Goal: Information Seeking & Learning: Check status

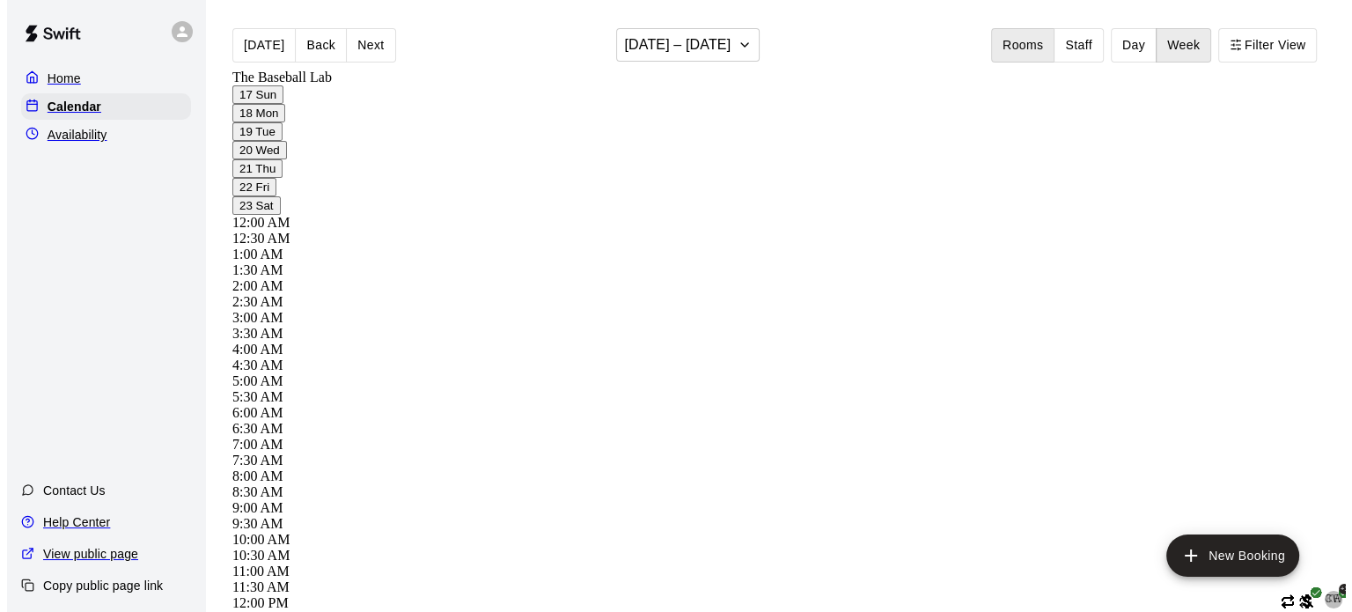
scroll to position [1105, 0]
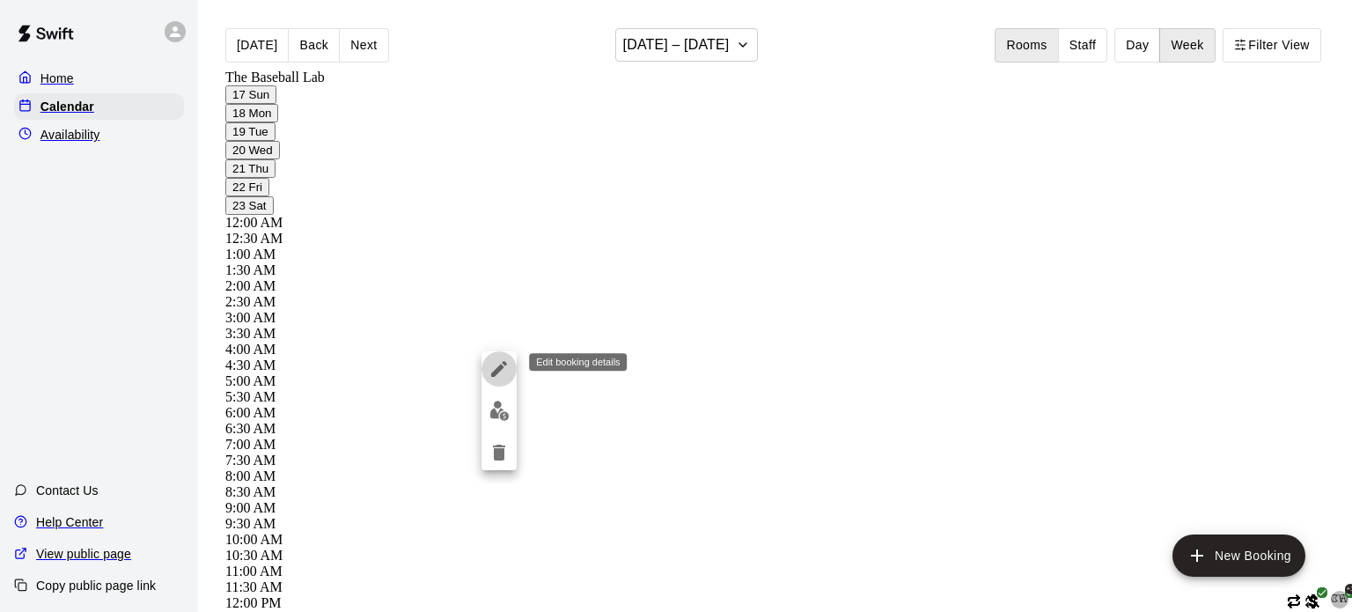
click at [500, 364] on icon "edit" at bounding box center [499, 369] width 16 height 16
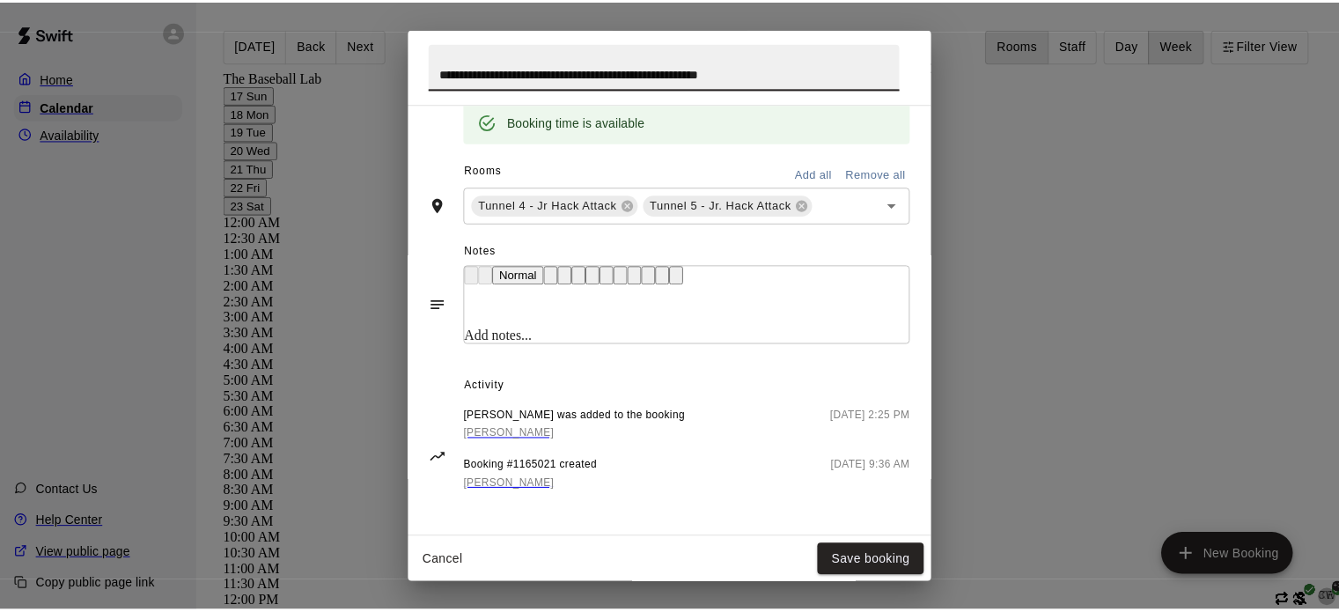
scroll to position [701, 0]
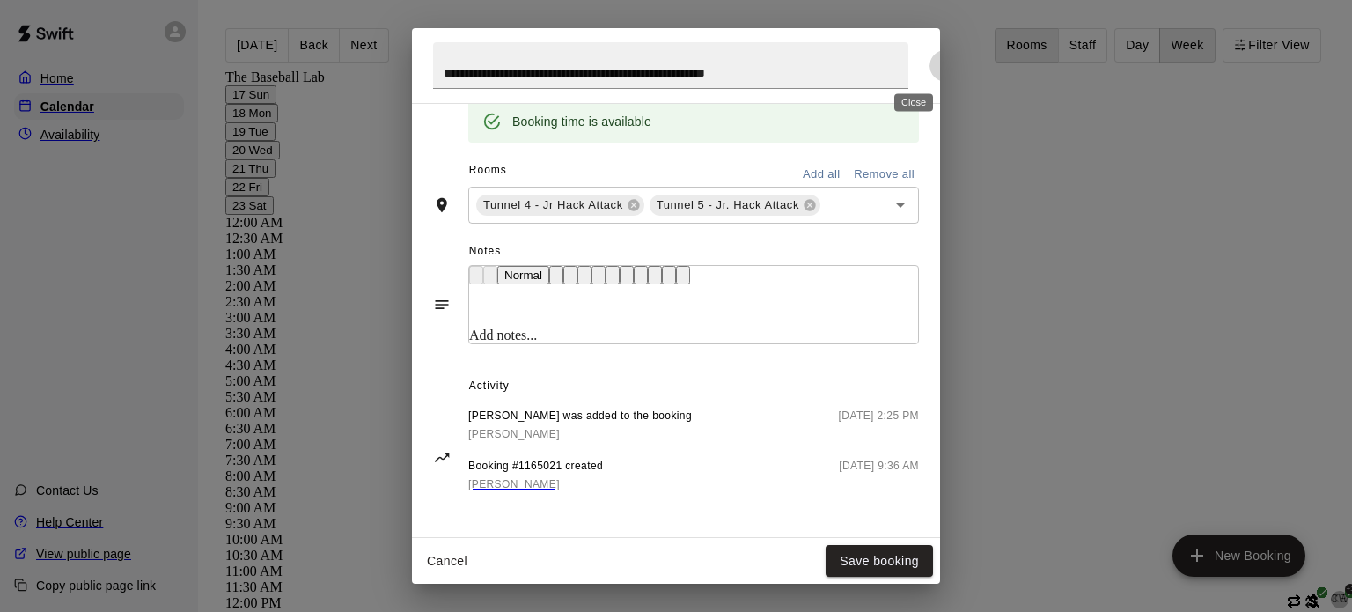
click at [936, 64] on icon "Close" at bounding box center [945, 66] width 18 height 18
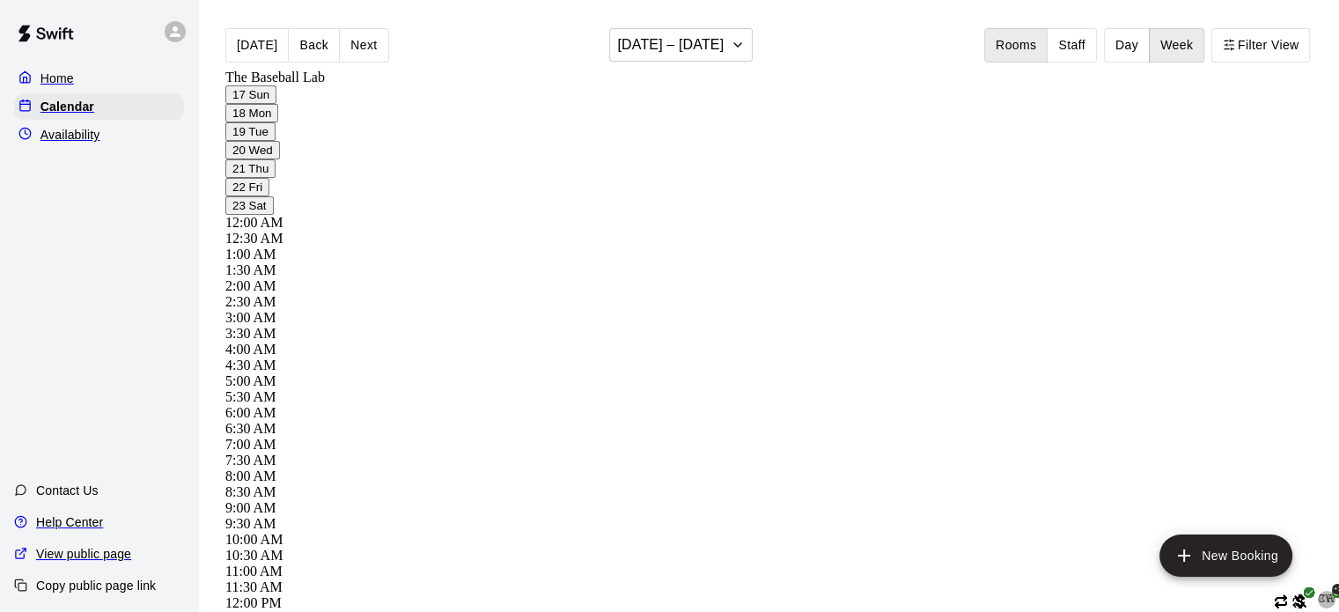
scroll to position [1045, 0]
click at [666, 41] on h6 "[DATE] – [DATE]" at bounding box center [670, 45] width 106 height 25
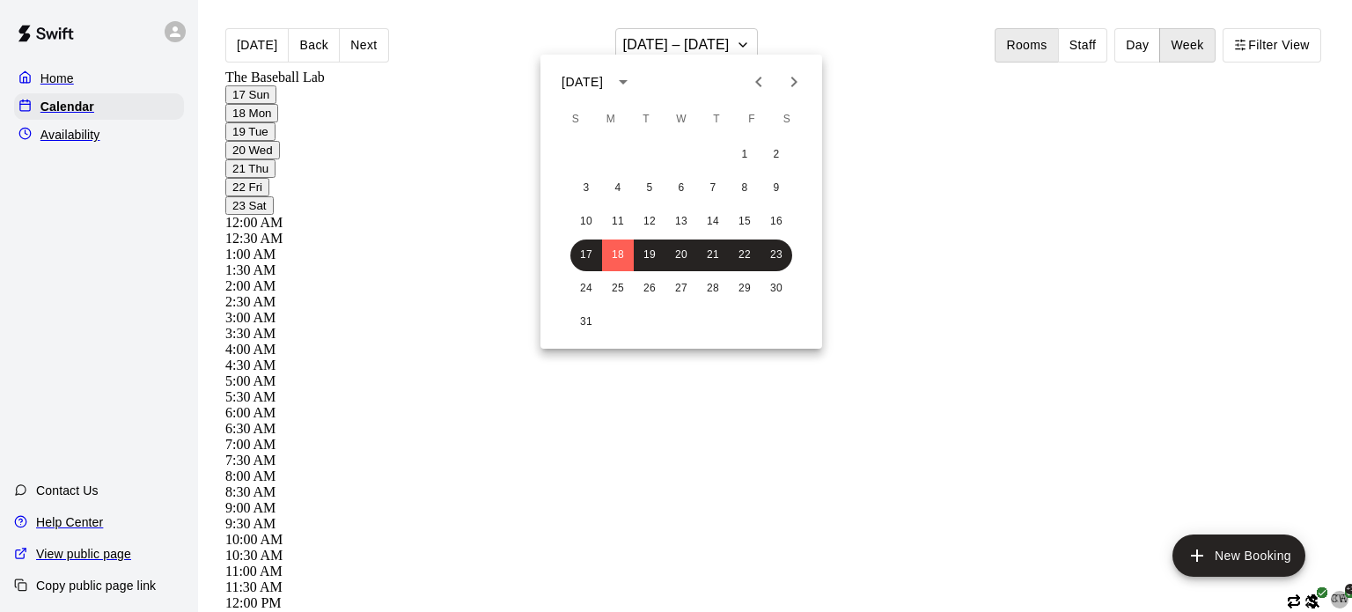
click at [780, 24] on div at bounding box center [676, 306] width 1352 height 612
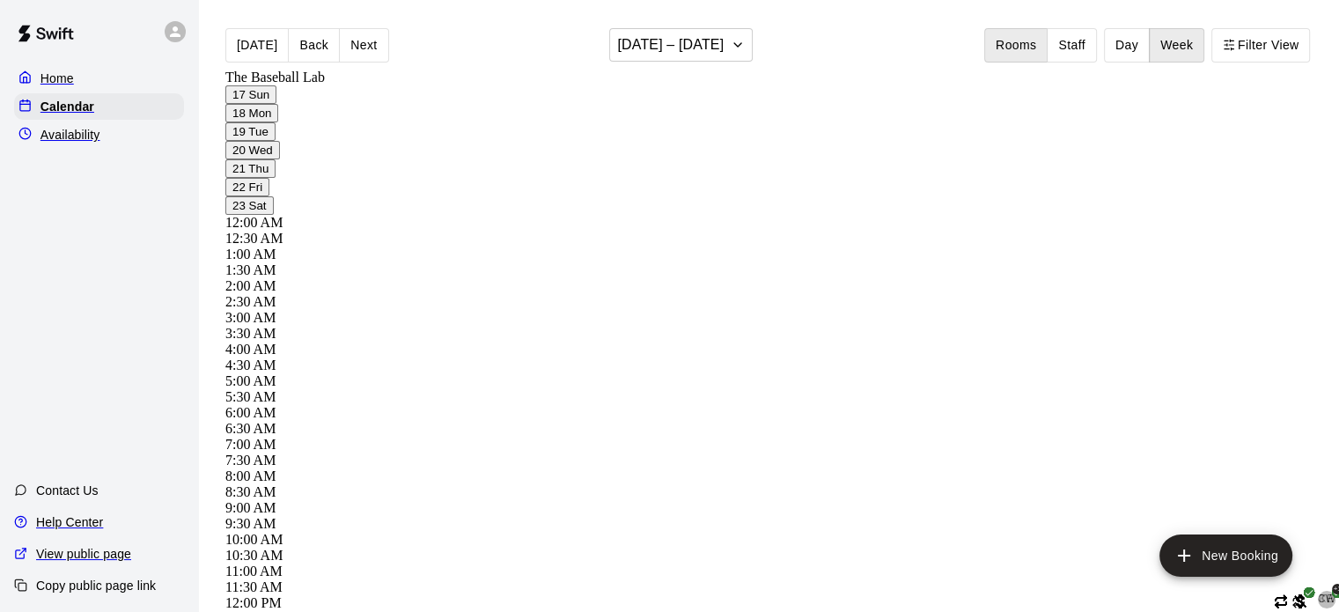
click at [720, 41] on button "[DATE] – [DATE]" at bounding box center [680, 44] width 143 height 33
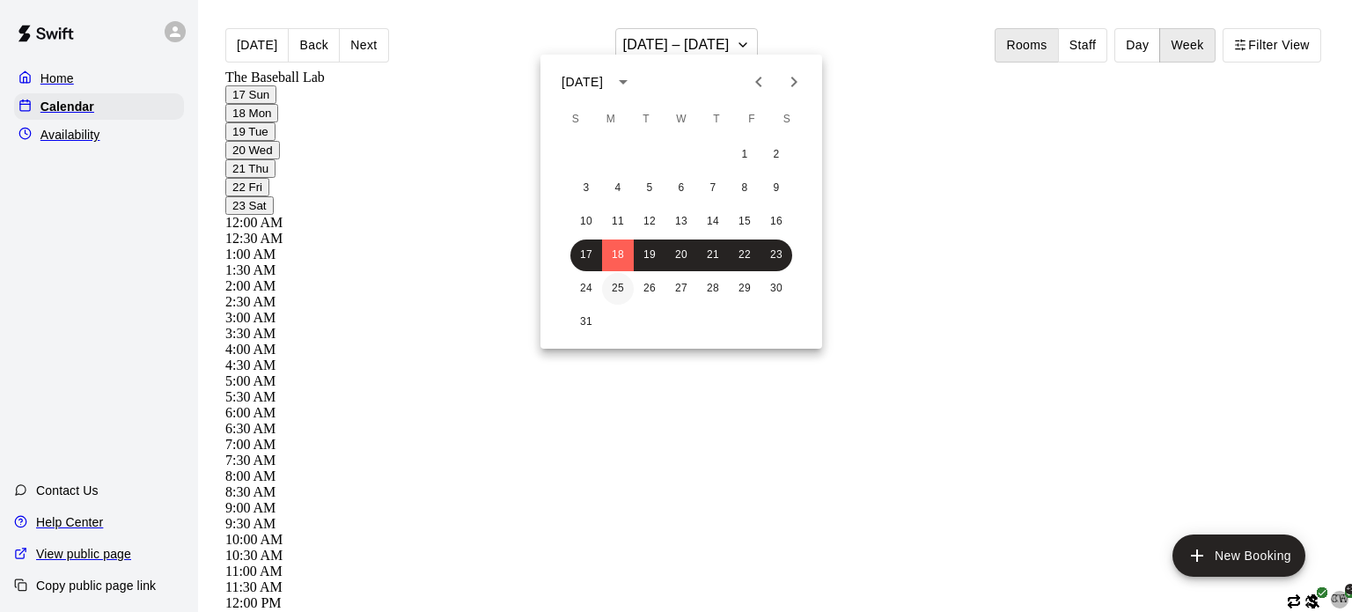
click at [612, 287] on button "25" at bounding box center [618, 289] width 32 height 32
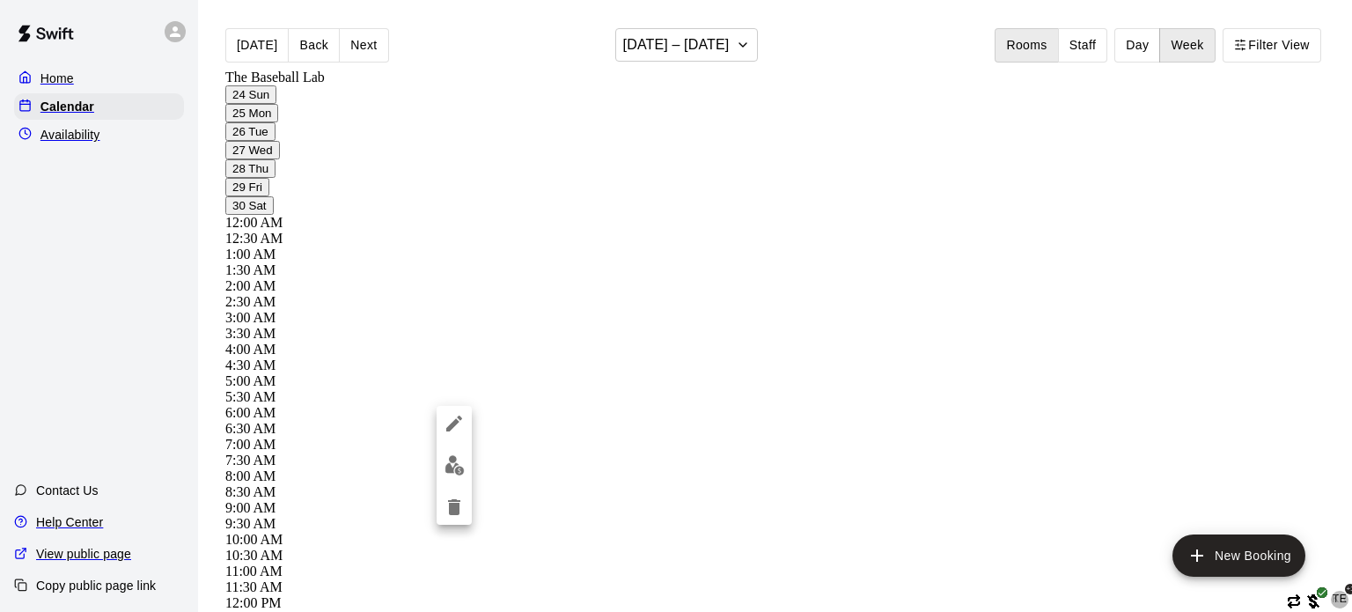
click at [597, 458] on div at bounding box center [676, 306] width 1352 height 612
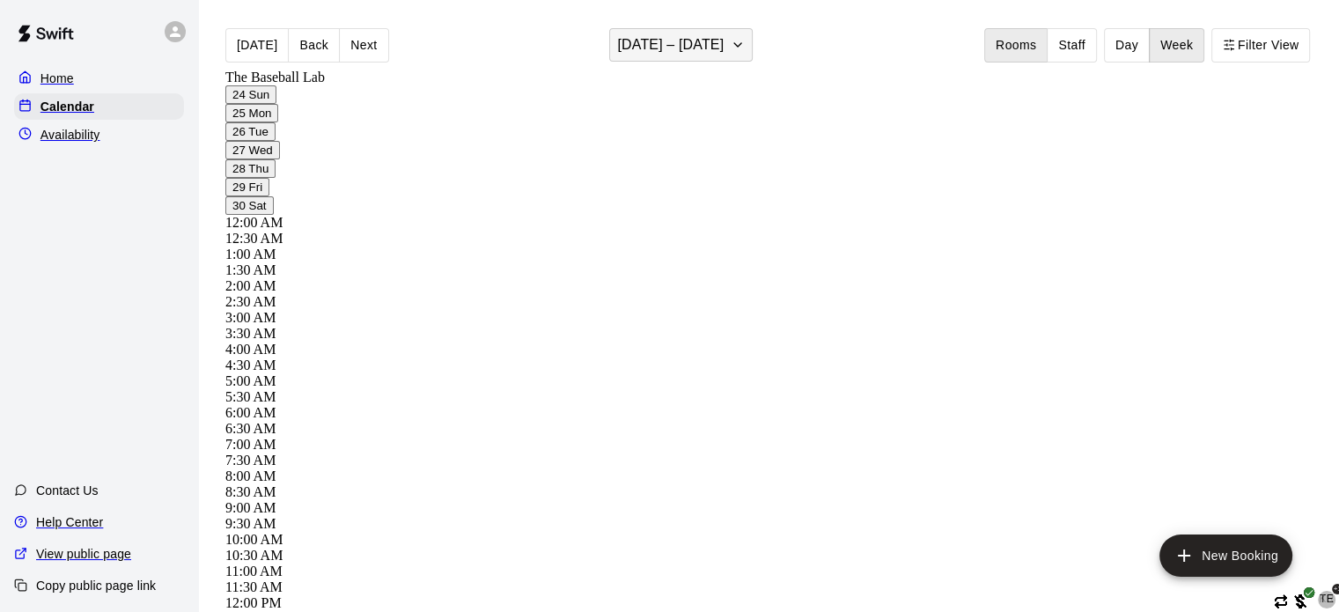
click at [693, 49] on h6 "[DATE] – [DATE]" at bounding box center [670, 45] width 106 height 25
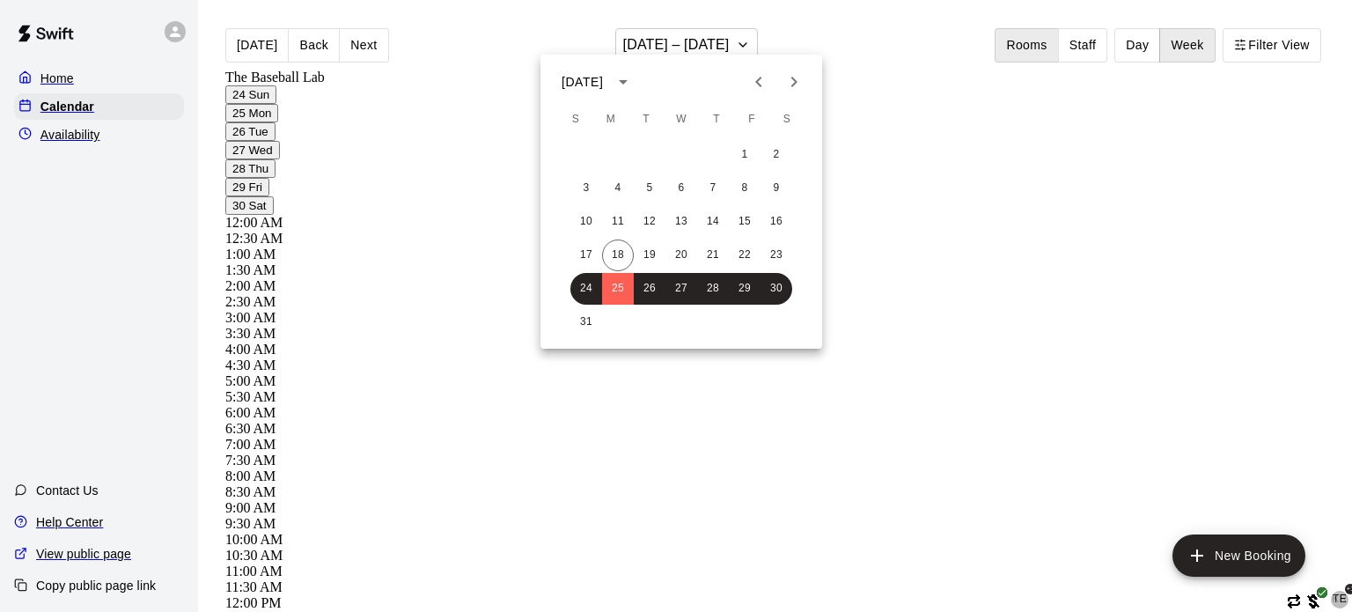
click at [796, 85] on icon "Next month" at bounding box center [793, 81] width 21 height 21
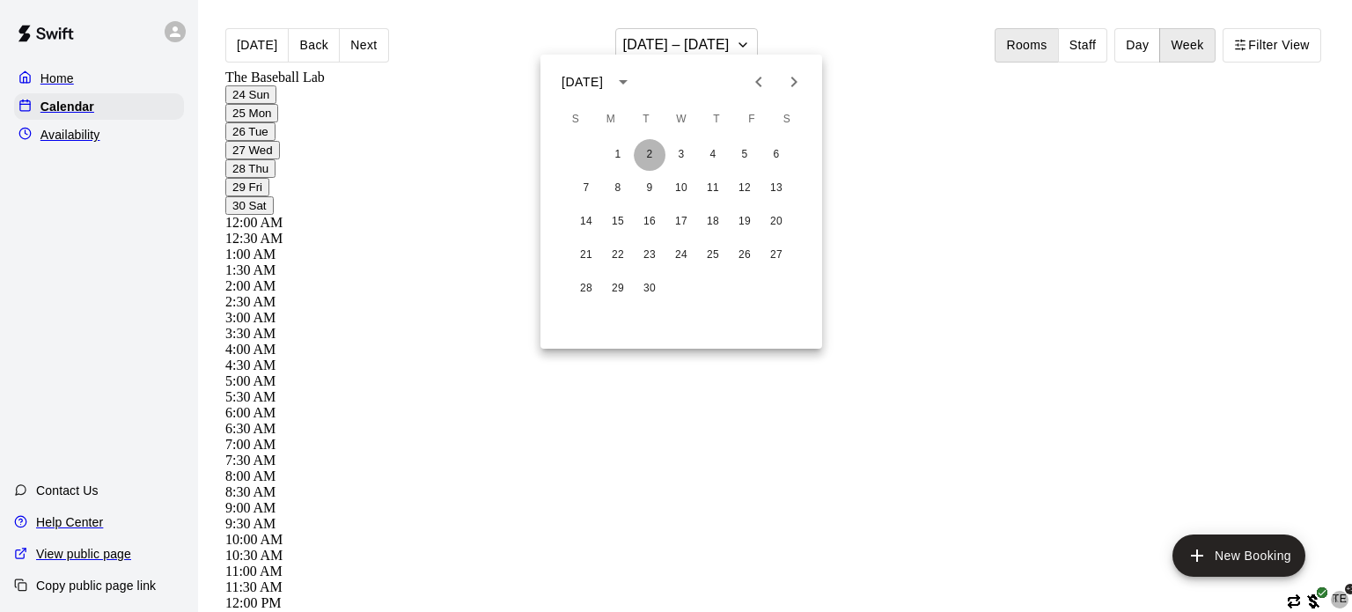
click at [650, 145] on button "2" at bounding box center [650, 155] width 32 height 32
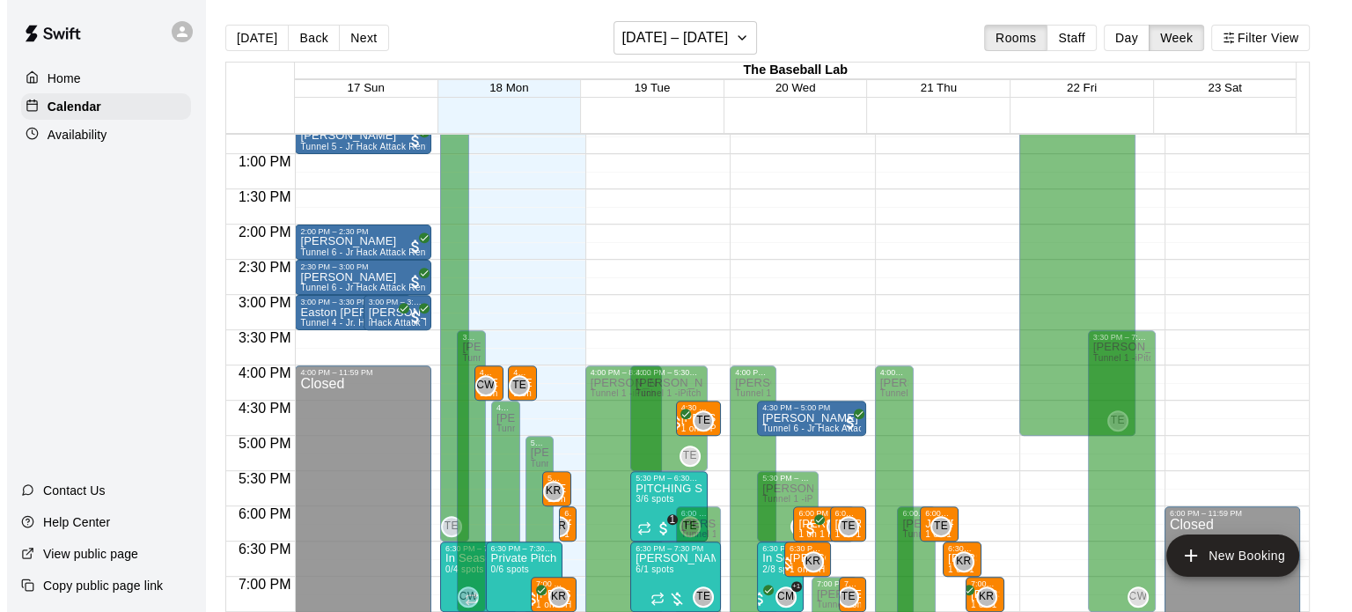
scroll to position [1079, 0]
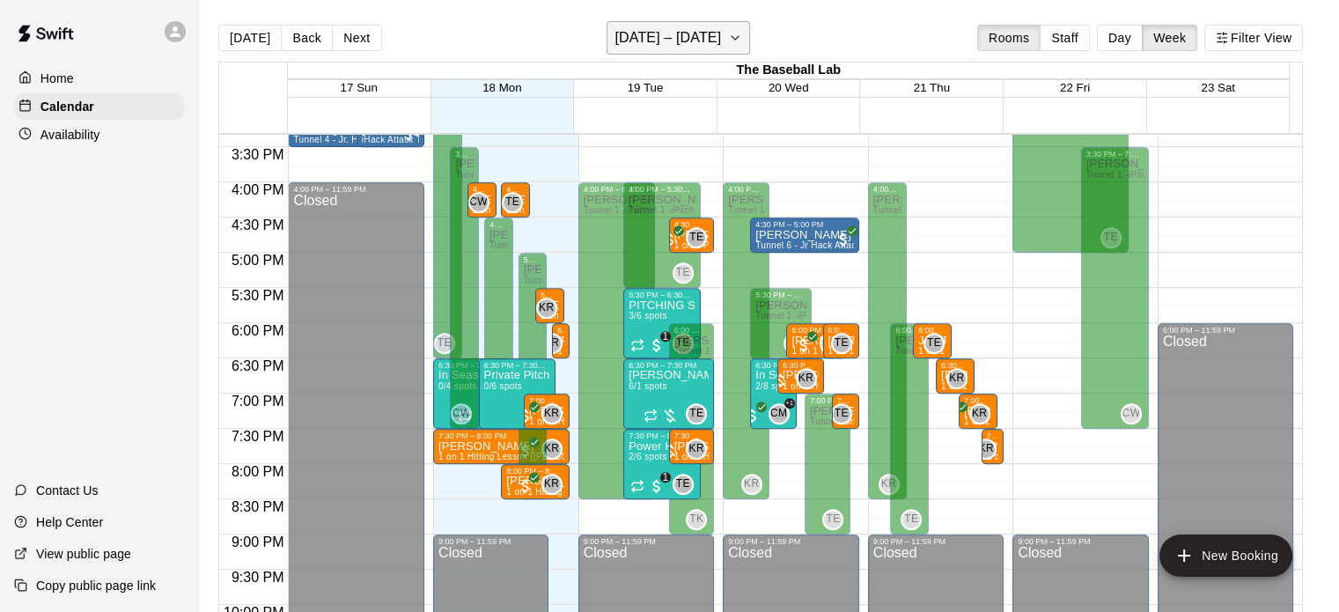
click at [694, 26] on h6 "[DATE] – [DATE]" at bounding box center [667, 38] width 106 height 25
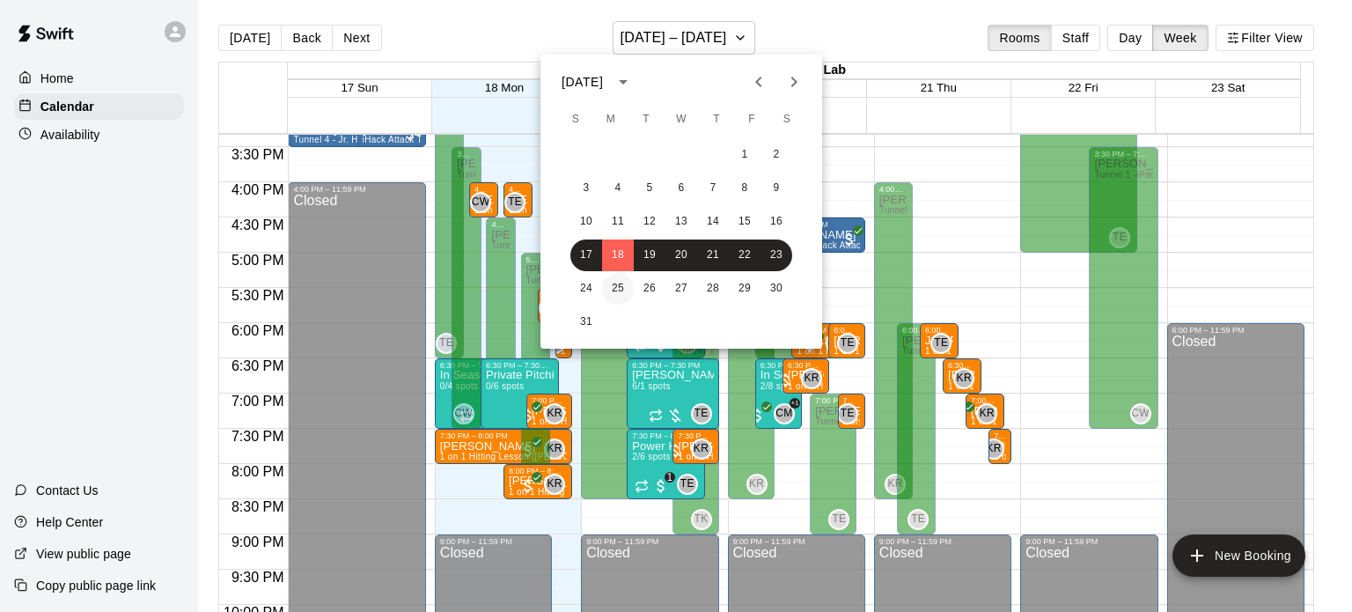
click at [618, 284] on button "25" at bounding box center [618, 289] width 32 height 32
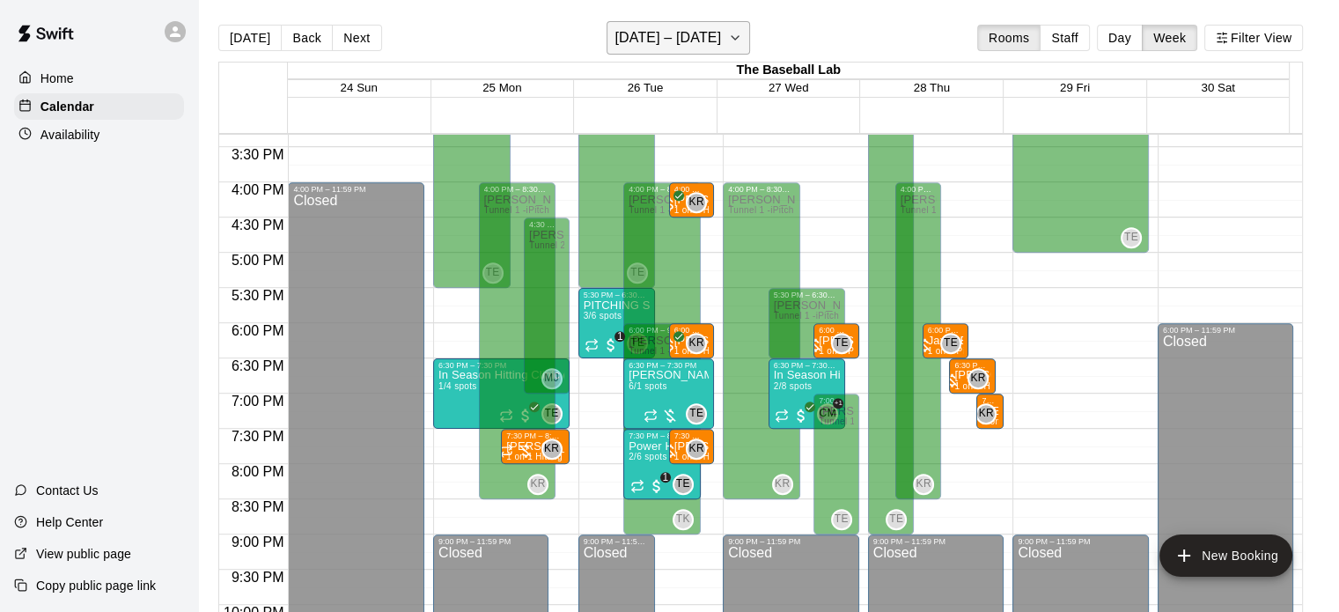
click at [679, 40] on h6 "[DATE] – [DATE]" at bounding box center [667, 38] width 106 height 25
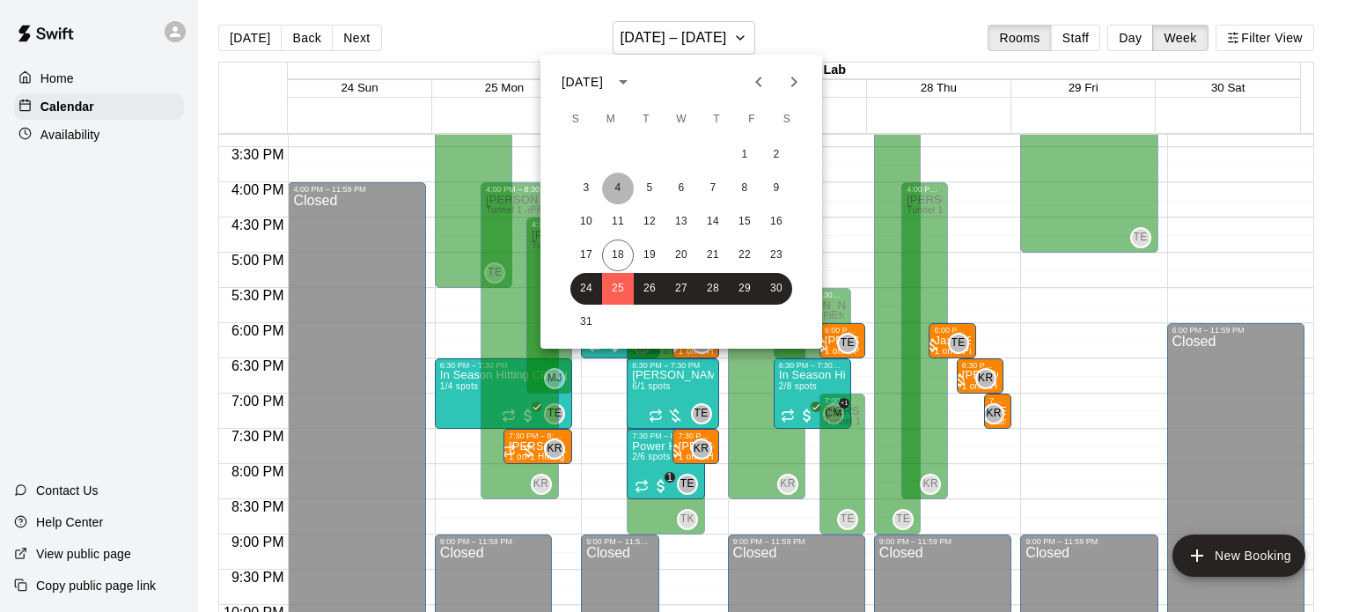
click at [617, 180] on button "4" at bounding box center [618, 189] width 32 height 32
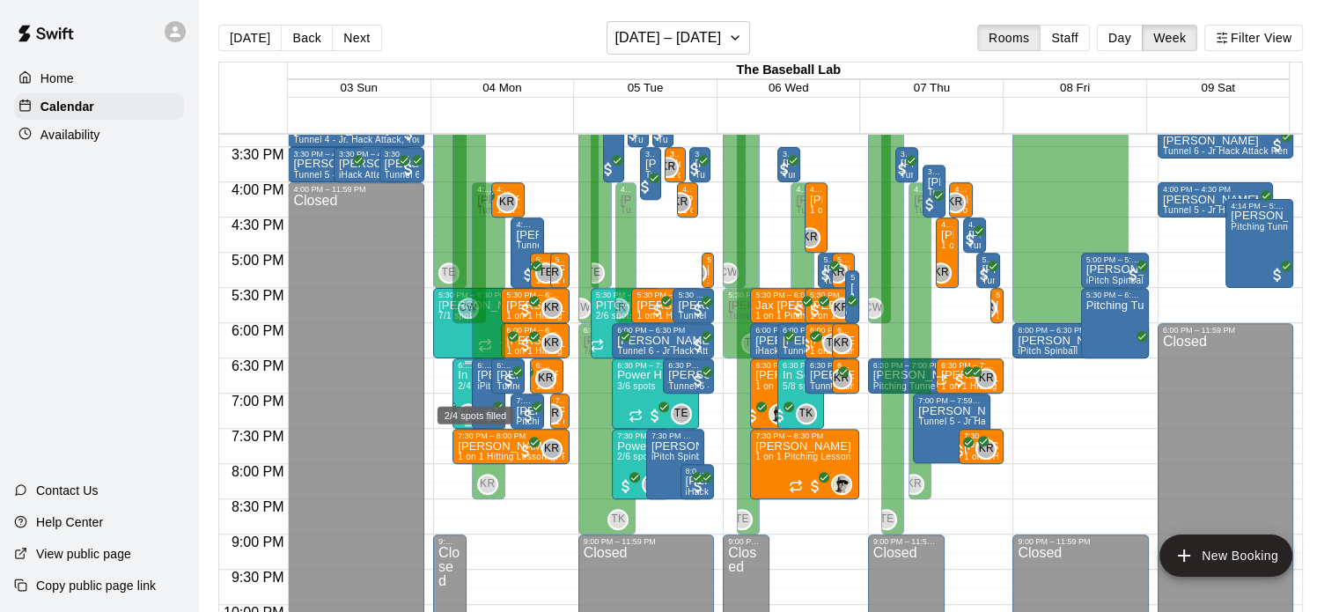
click at [459, 386] on span "2/4 spots" at bounding box center [477, 386] width 39 height 10
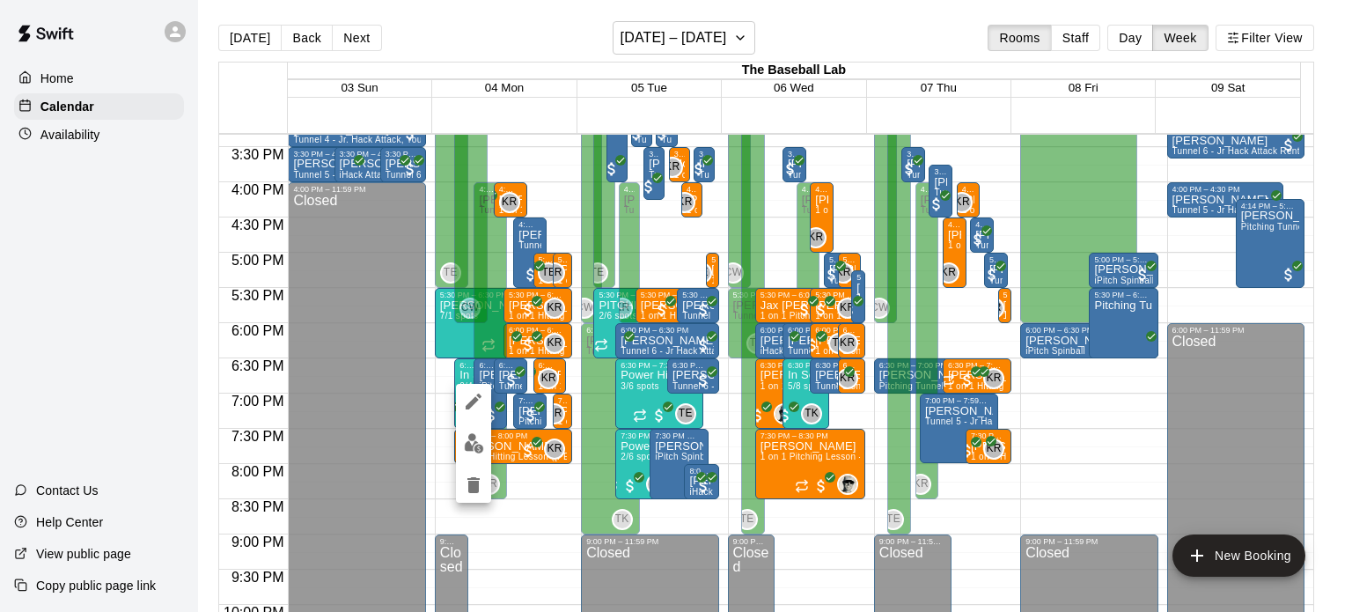
click at [481, 402] on icon "edit" at bounding box center [473, 401] width 21 height 21
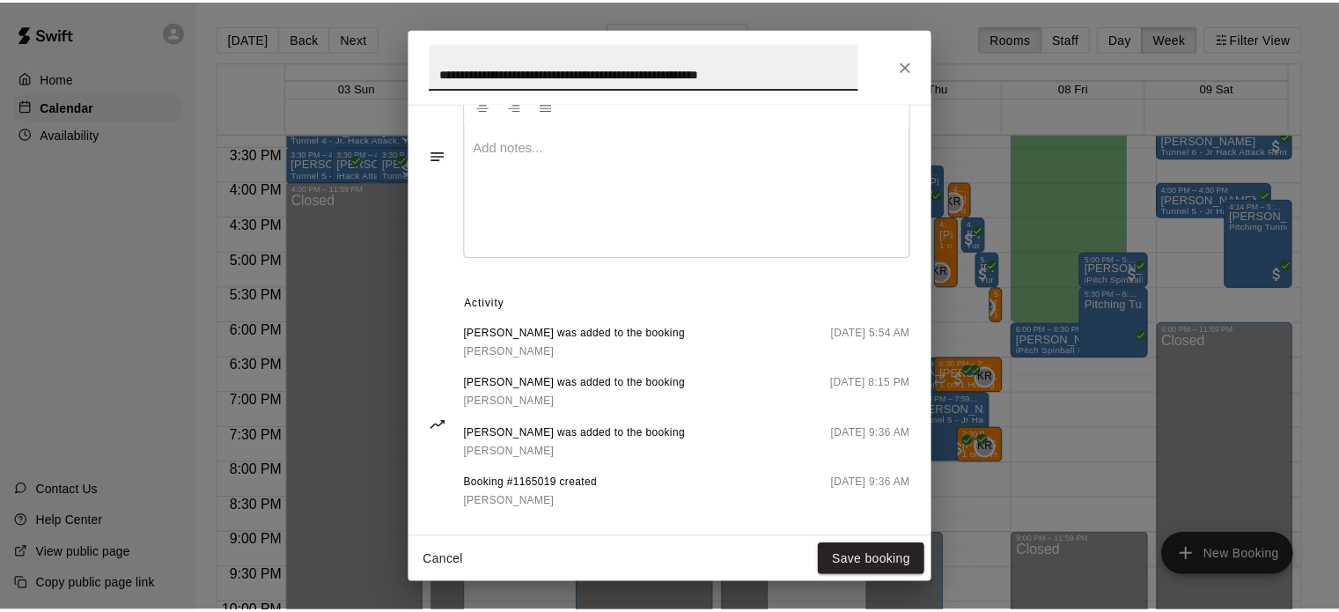
scroll to position [804, 0]
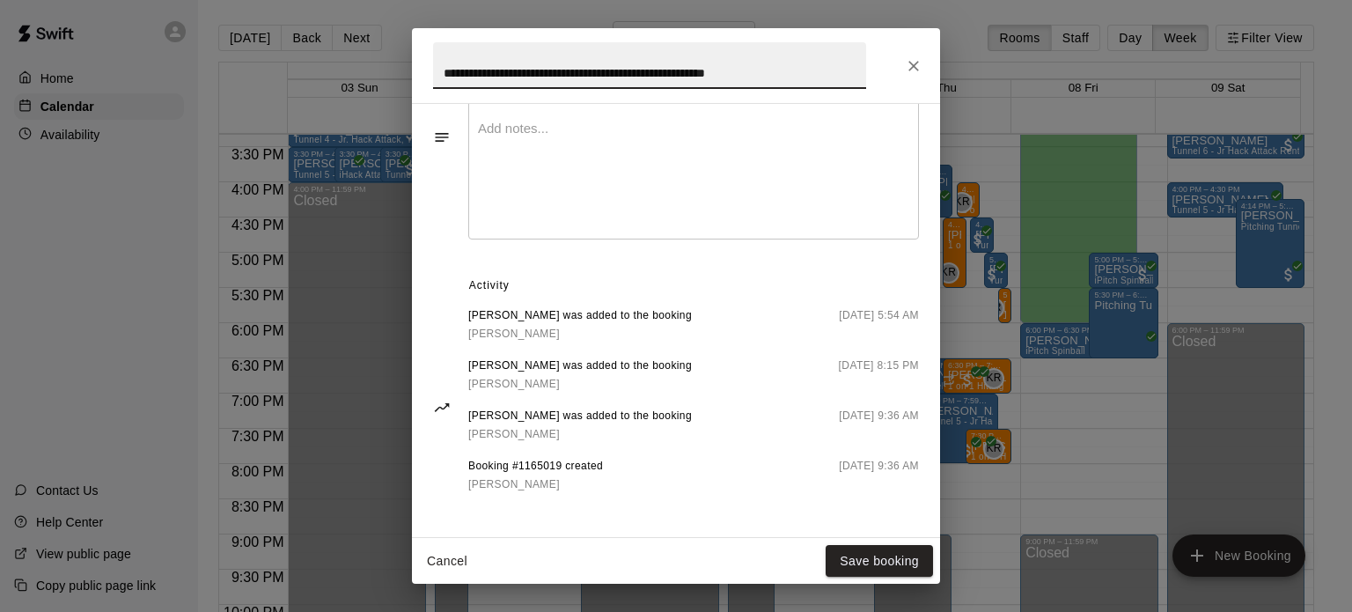
click at [915, 70] on icon "Close" at bounding box center [914, 66] width 18 height 18
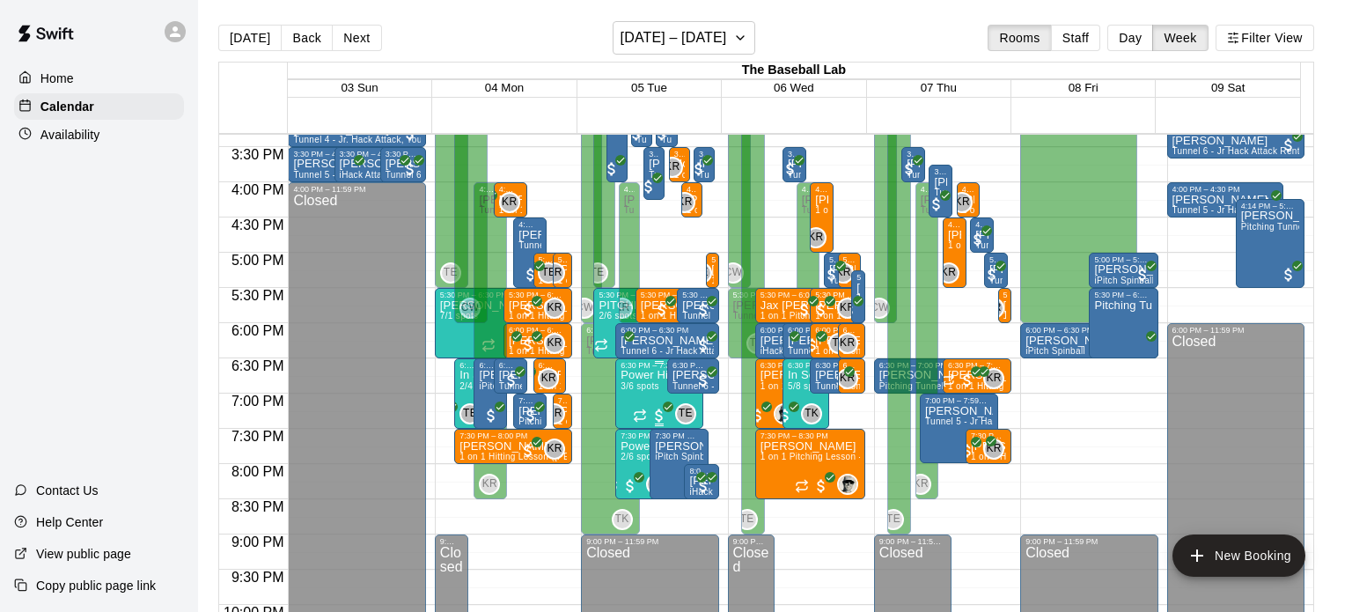
scroll to position [0, 0]
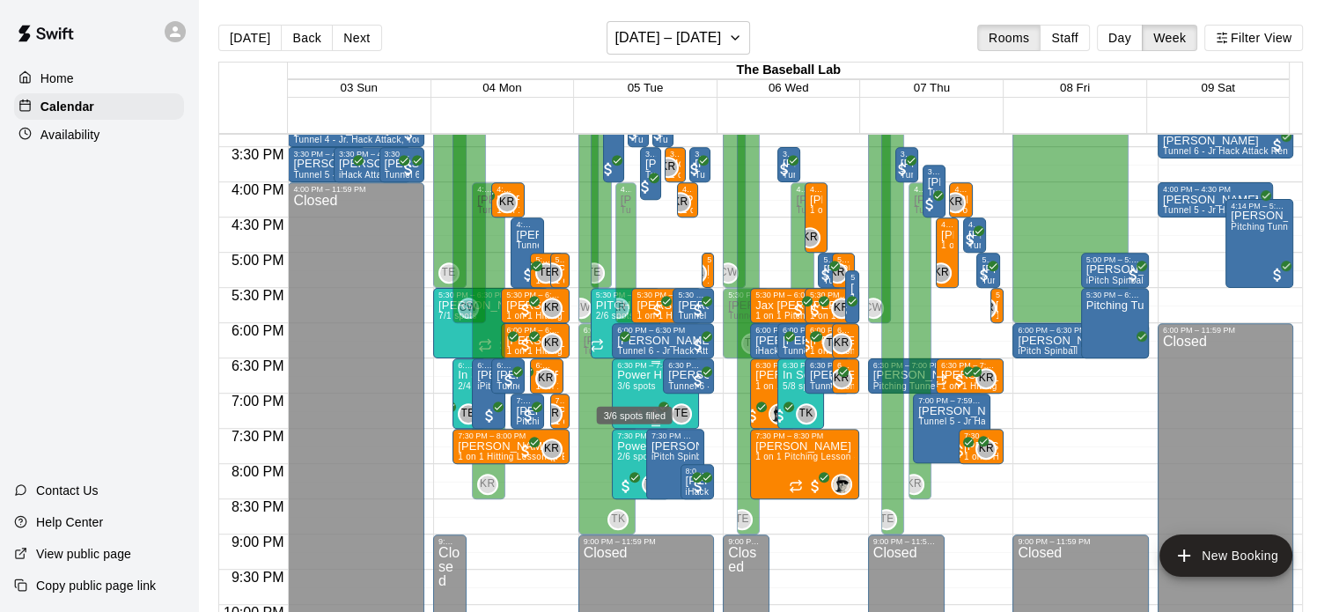
click at [635, 385] on span "3/6 spots" at bounding box center [636, 386] width 39 height 10
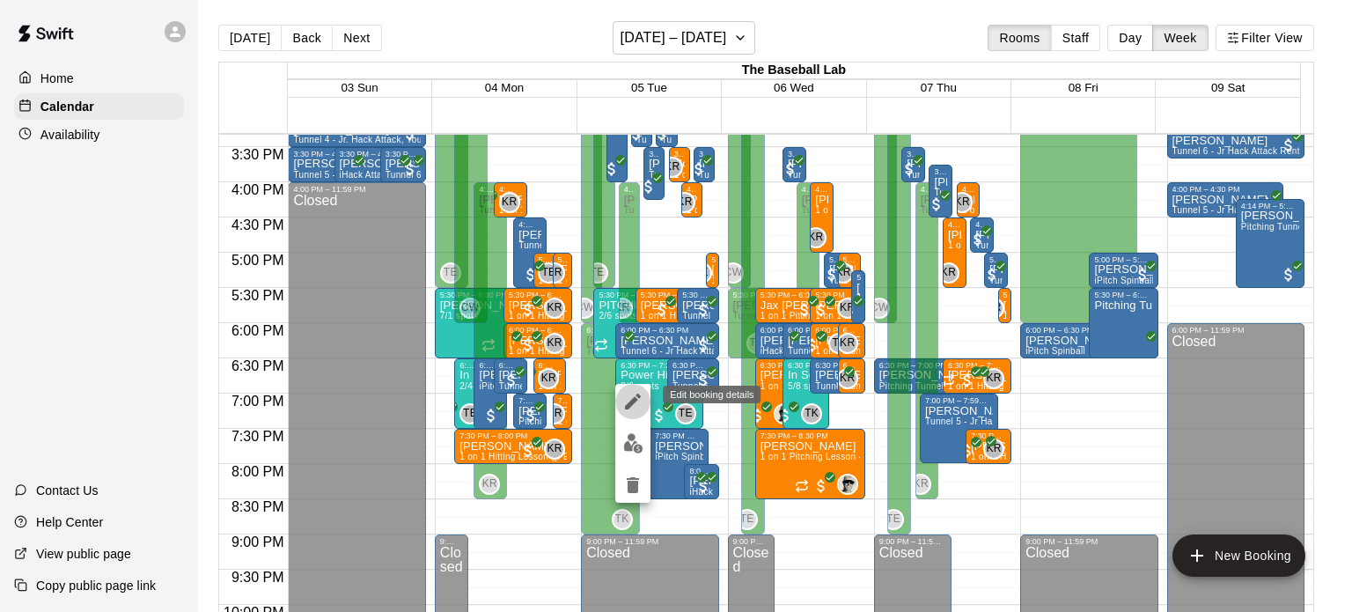
click at [639, 397] on icon "edit" at bounding box center [633, 401] width 16 height 16
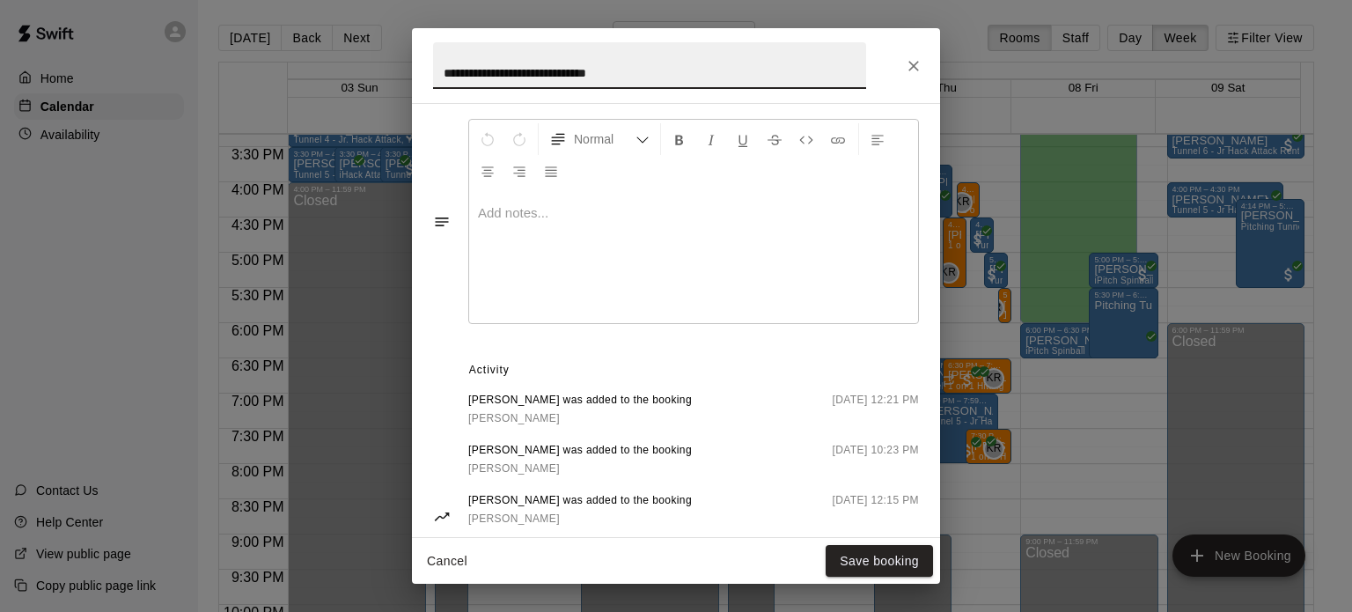
scroll to position [834, 0]
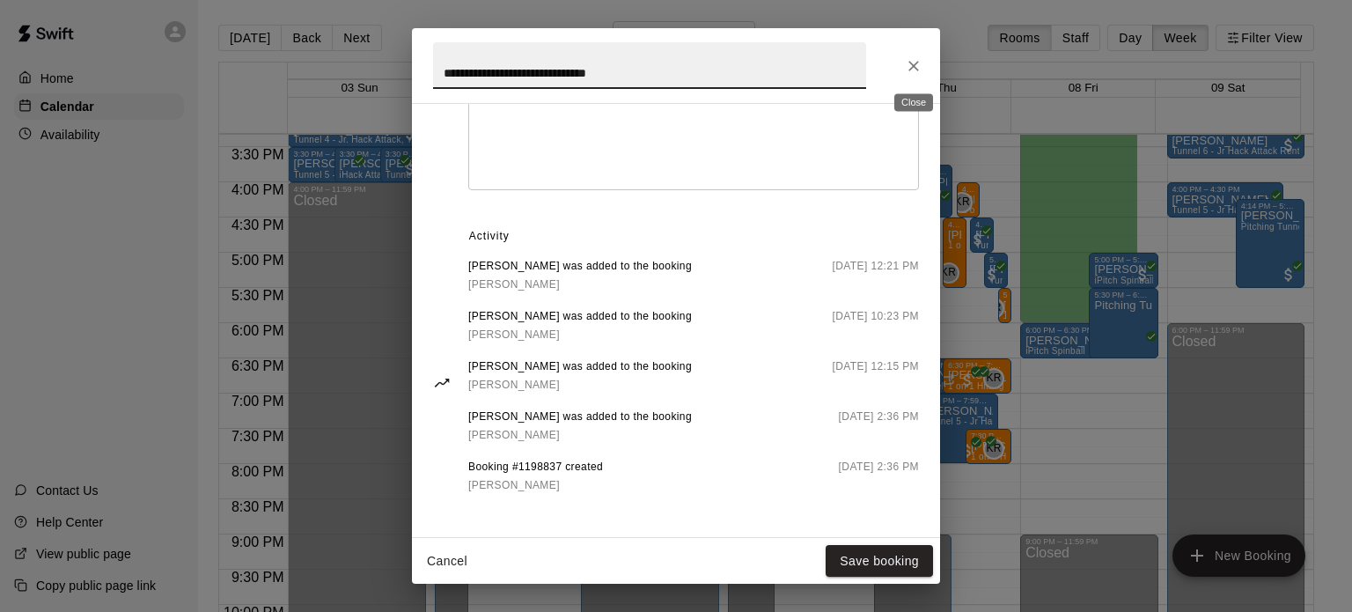
click at [912, 66] on icon "Close" at bounding box center [913, 66] width 11 height 11
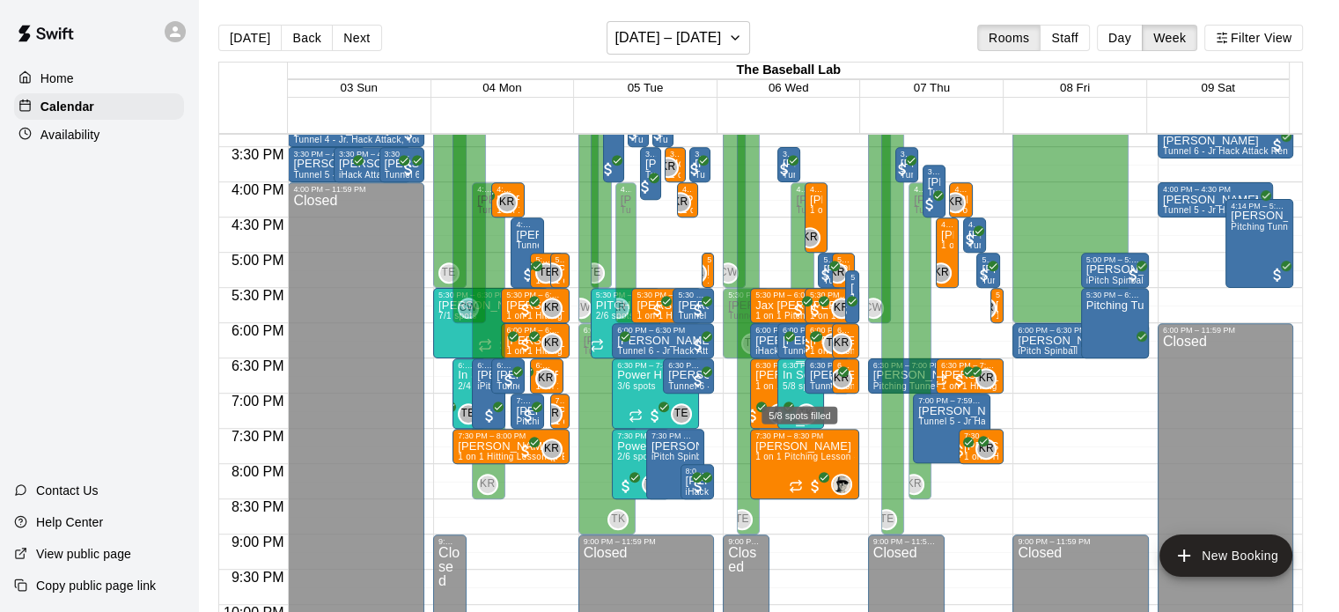
click at [789, 386] on span "5/8 spots" at bounding box center [801, 386] width 39 height 10
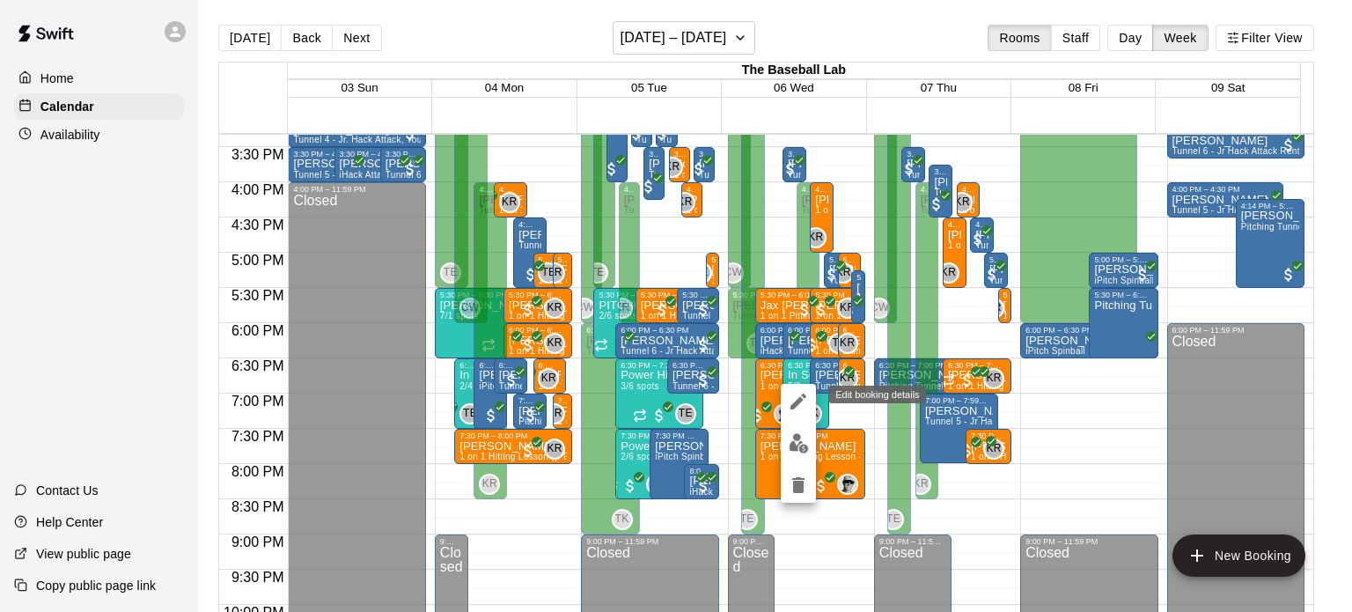
click at [791, 399] on icon "edit" at bounding box center [798, 401] width 21 height 21
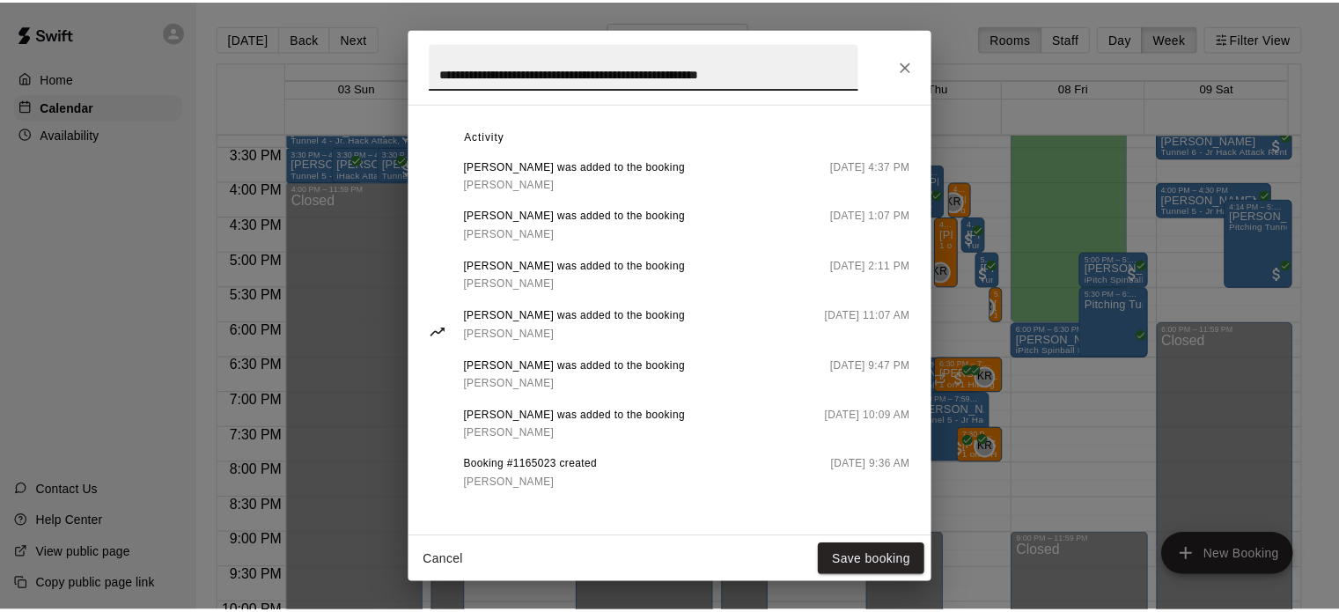
scroll to position [961, 0]
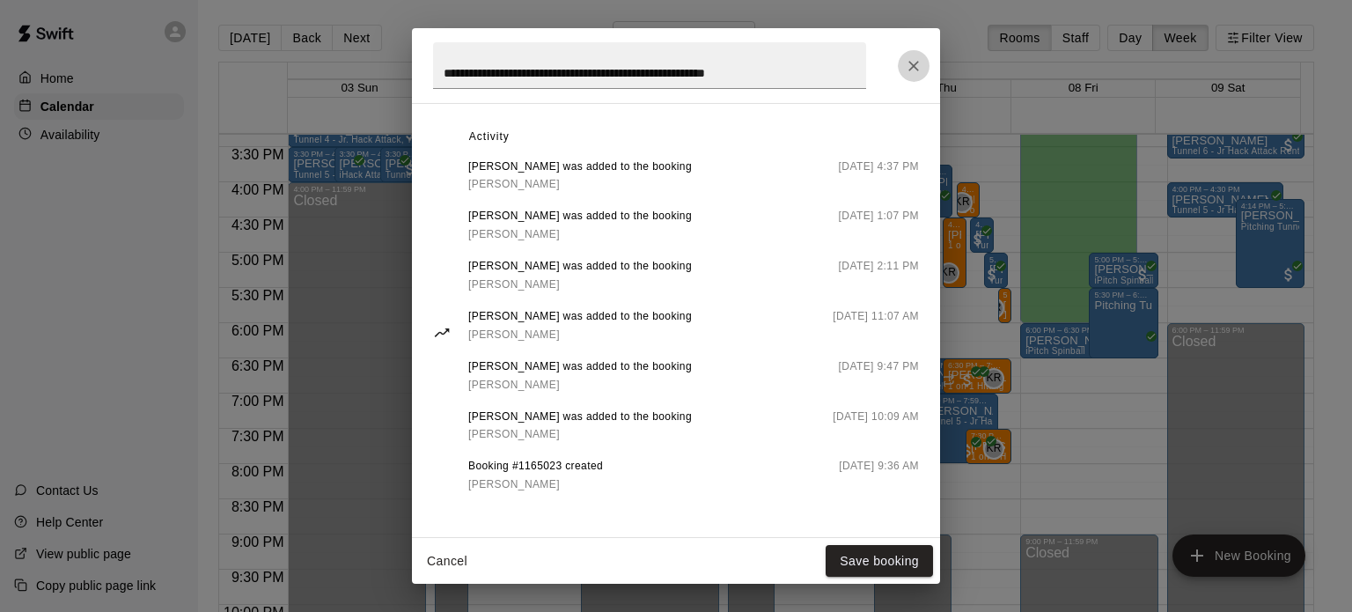
click at [918, 52] on button "Close" at bounding box center [914, 66] width 32 height 32
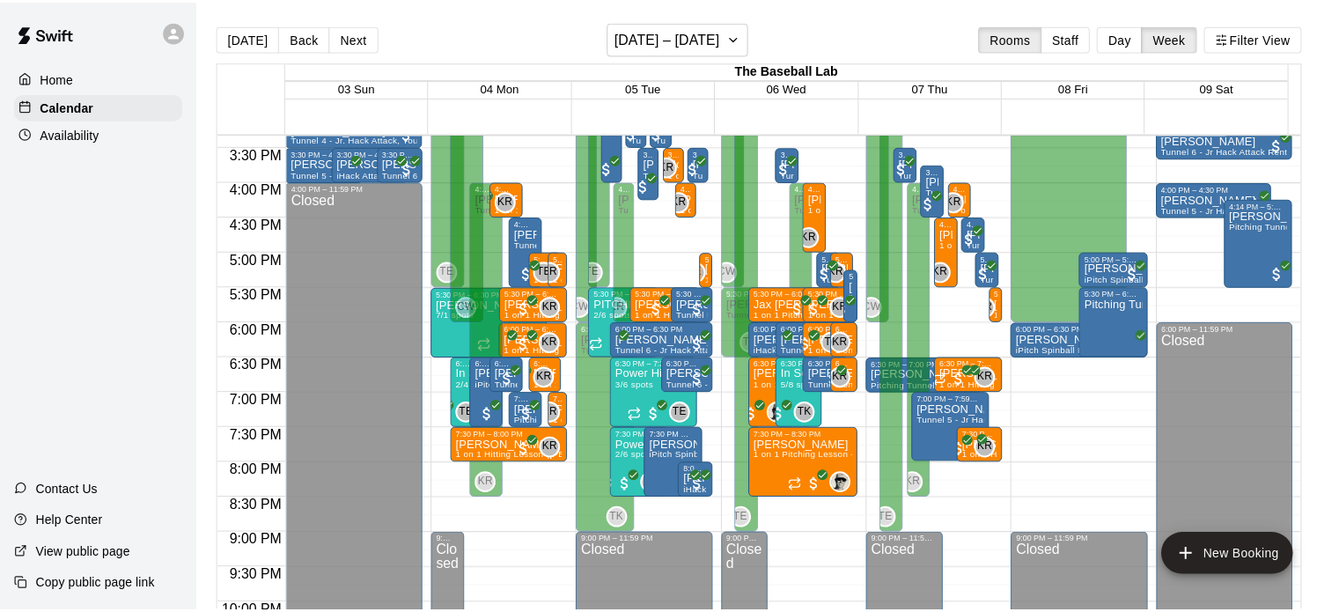
scroll to position [0, 0]
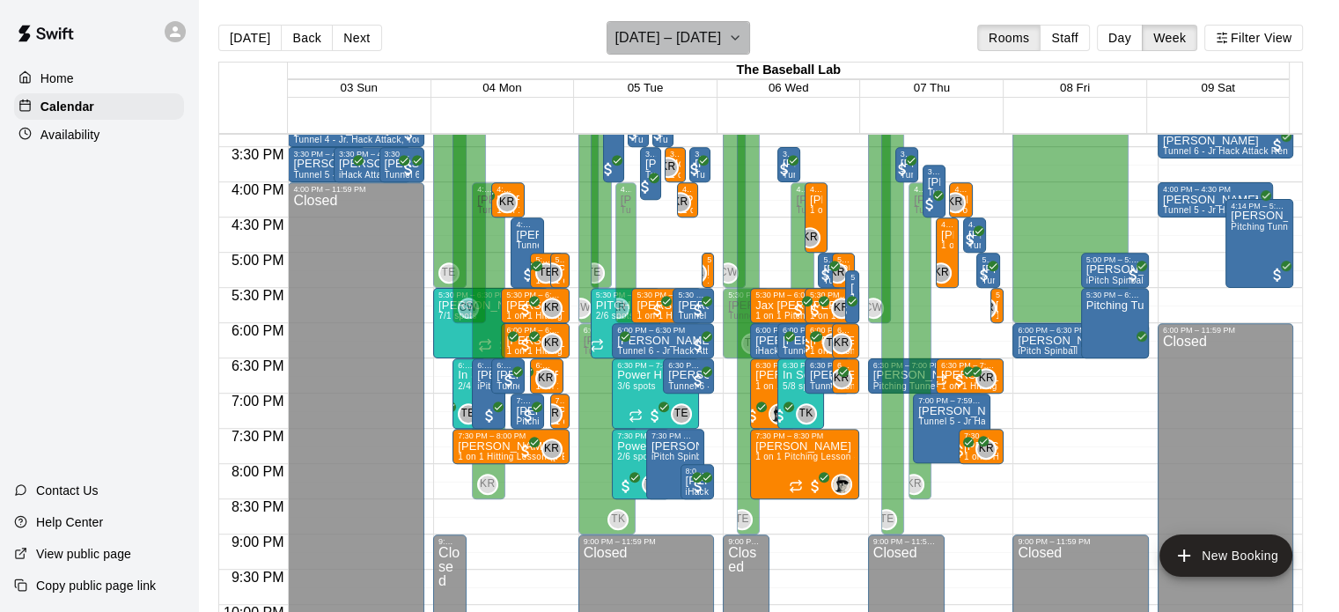
click at [689, 34] on h6 "August 03 – 09" at bounding box center [667, 38] width 106 height 25
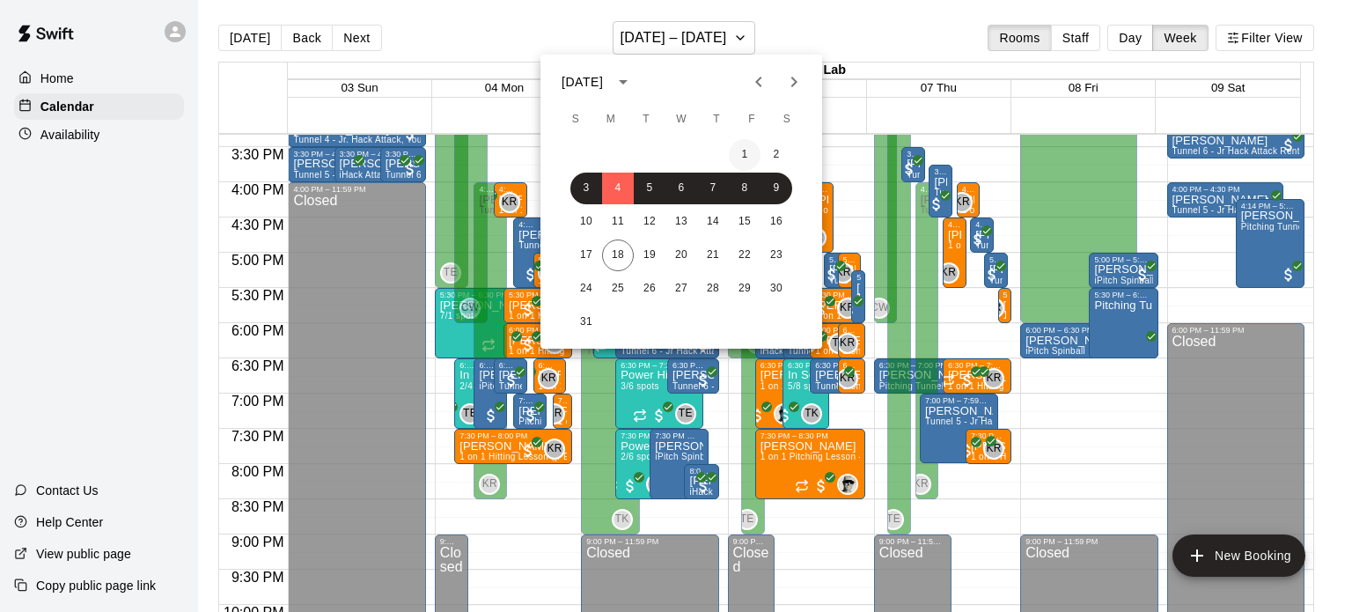
click at [749, 158] on button "1" at bounding box center [745, 155] width 32 height 32
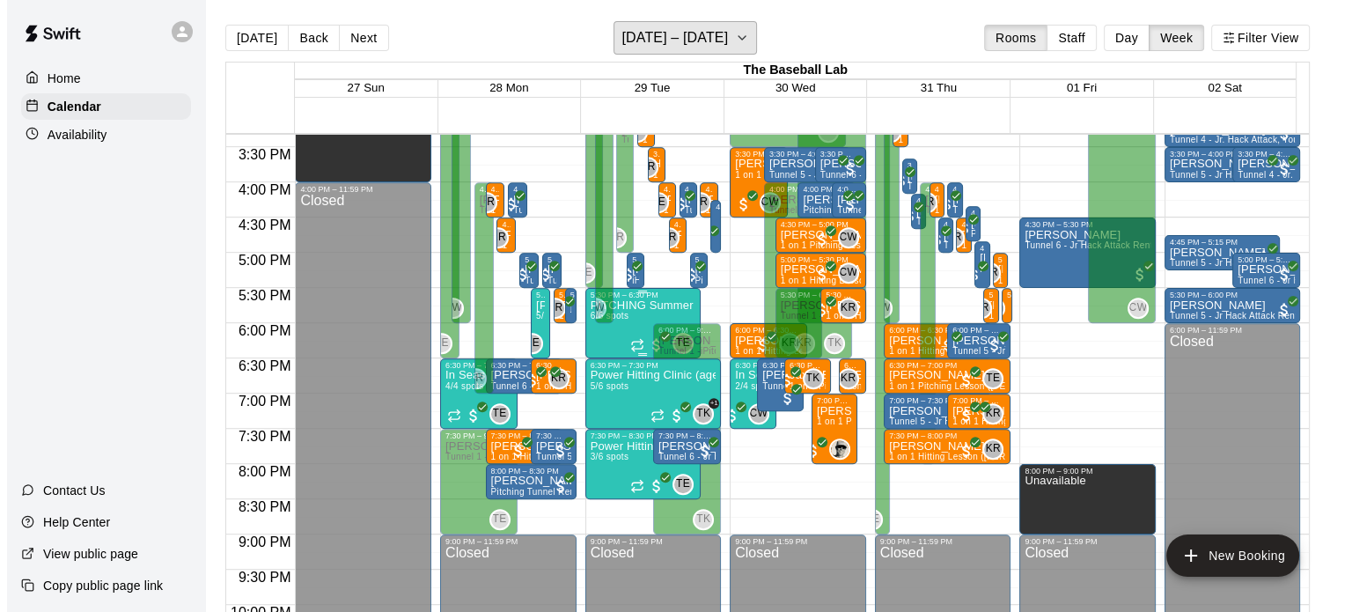
scroll to position [1007, 0]
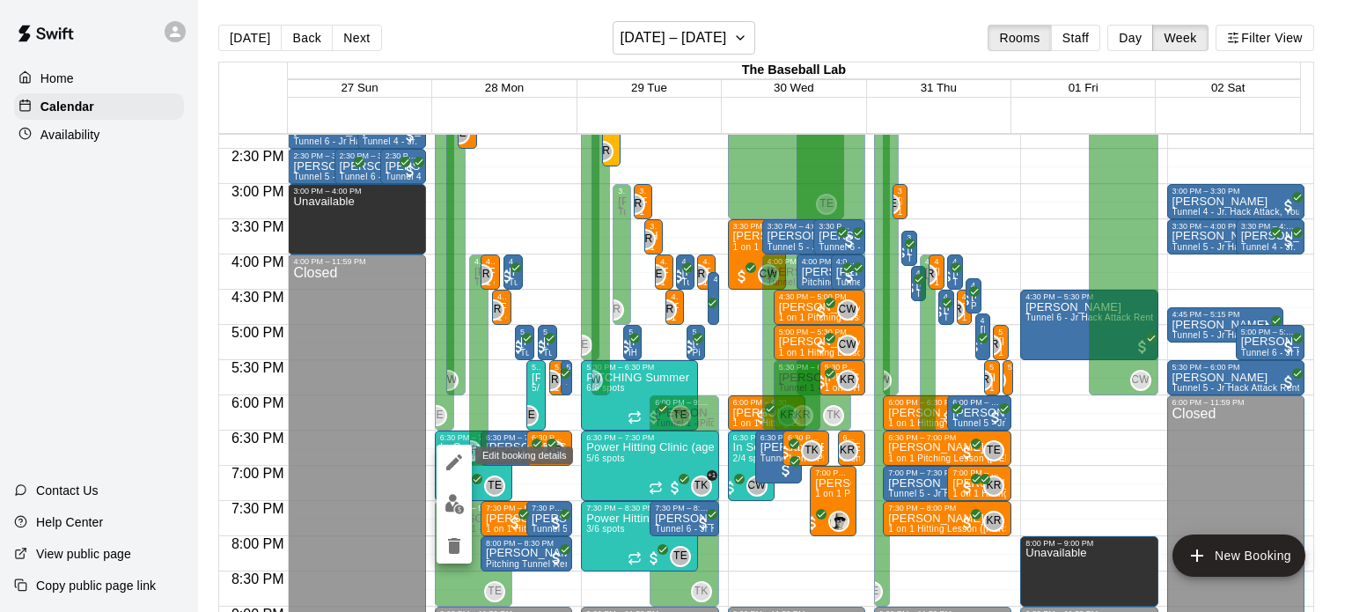
click at [445, 458] on icon "edit" at bounding box center [454, 462] width 21 height 21
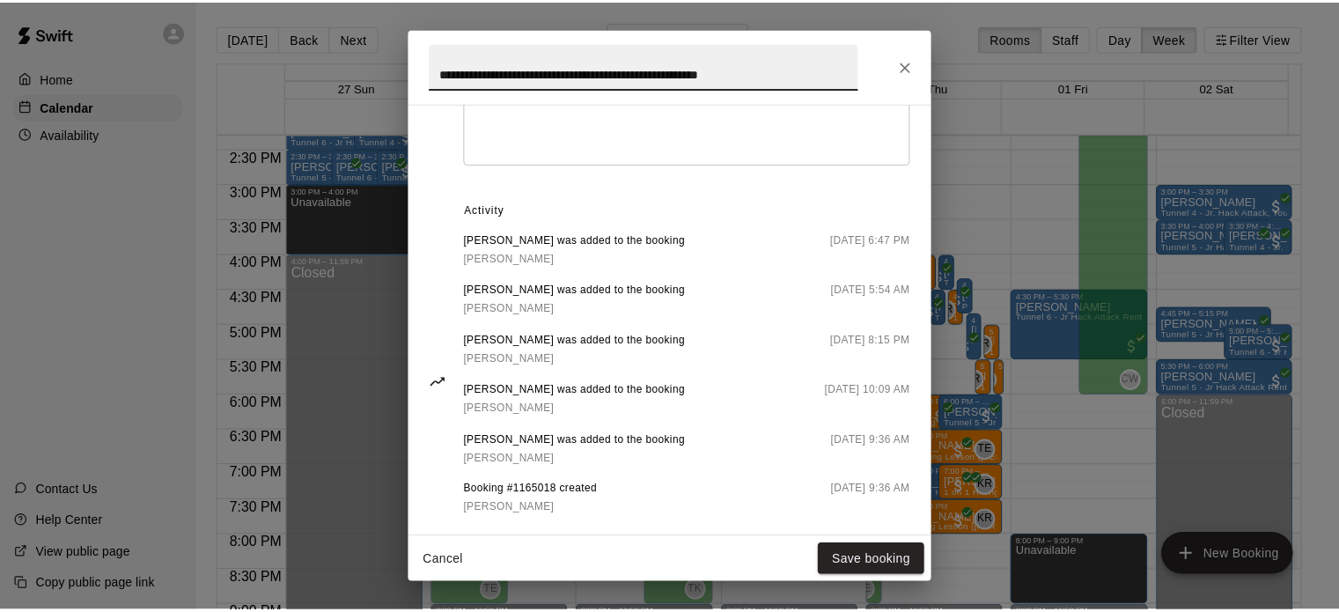
scroll to position [908, 0]
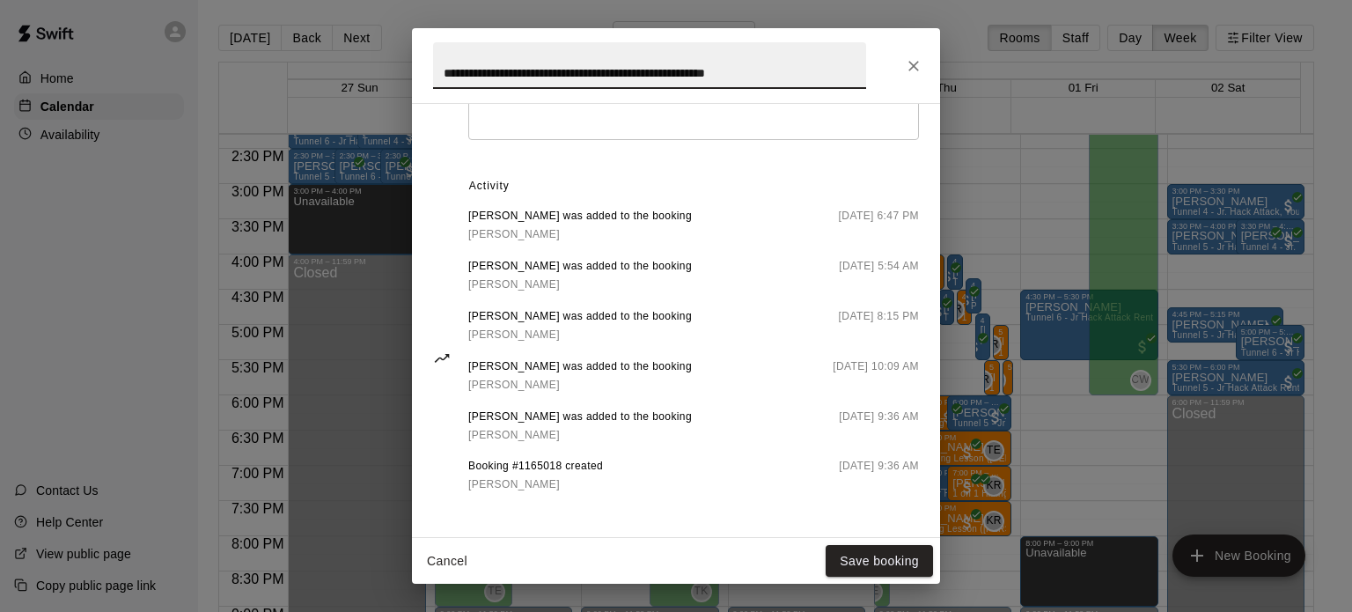
click at [917, 62] on icon "Close" at bounding box center [914, 66] width 18 height 18
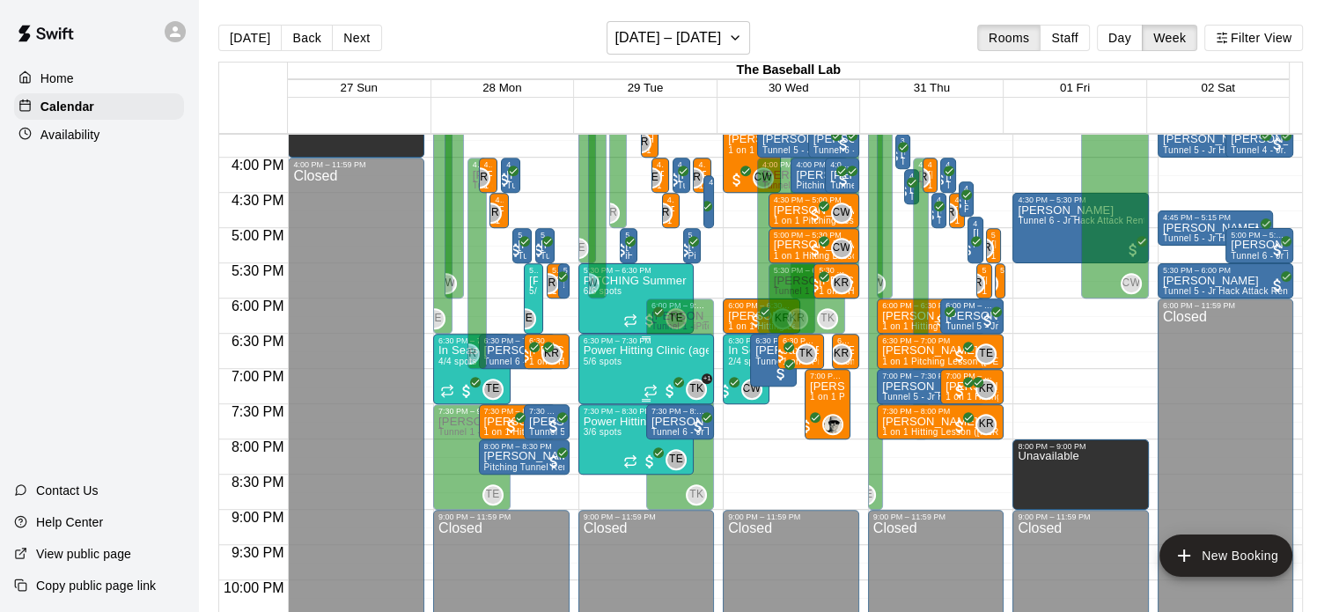
scroll to position [1107, 0]
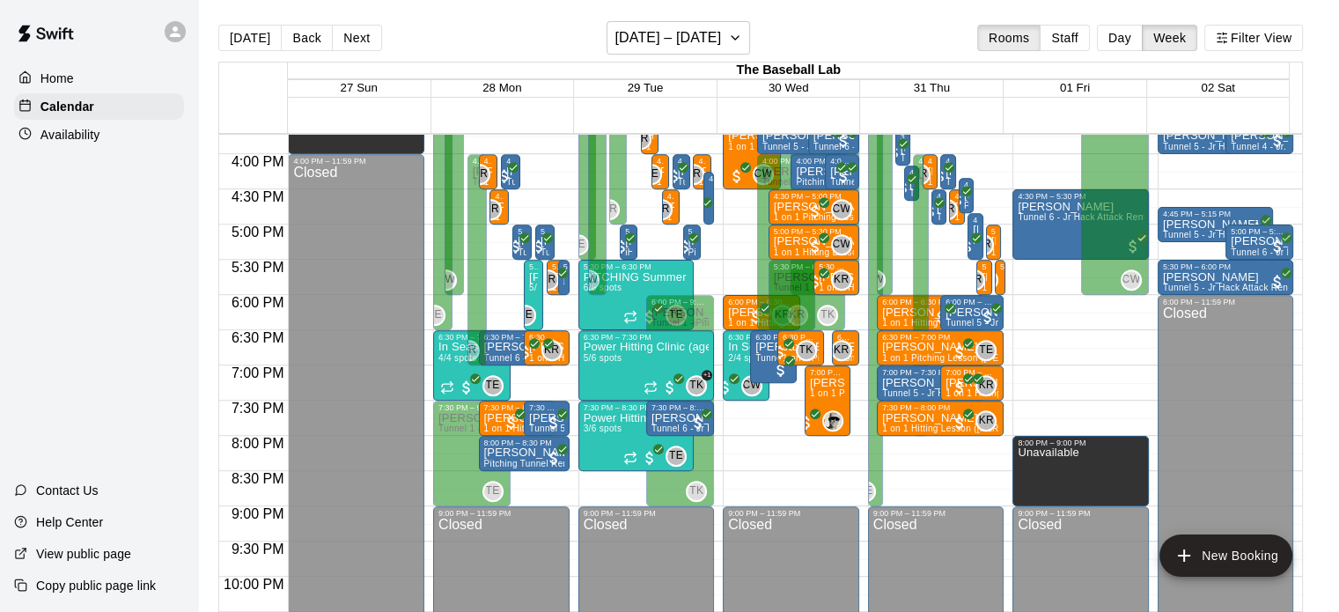
click at [705, 57] on div "Today Back Next July 27 – August 02 Rooms Staff Day Week Filter View" at bounding box center [760, 41] width 1084 height 40
click at [693, 33] on h6 "July 27 – August 02" at bounding box center [667, 38] width 106 height 25
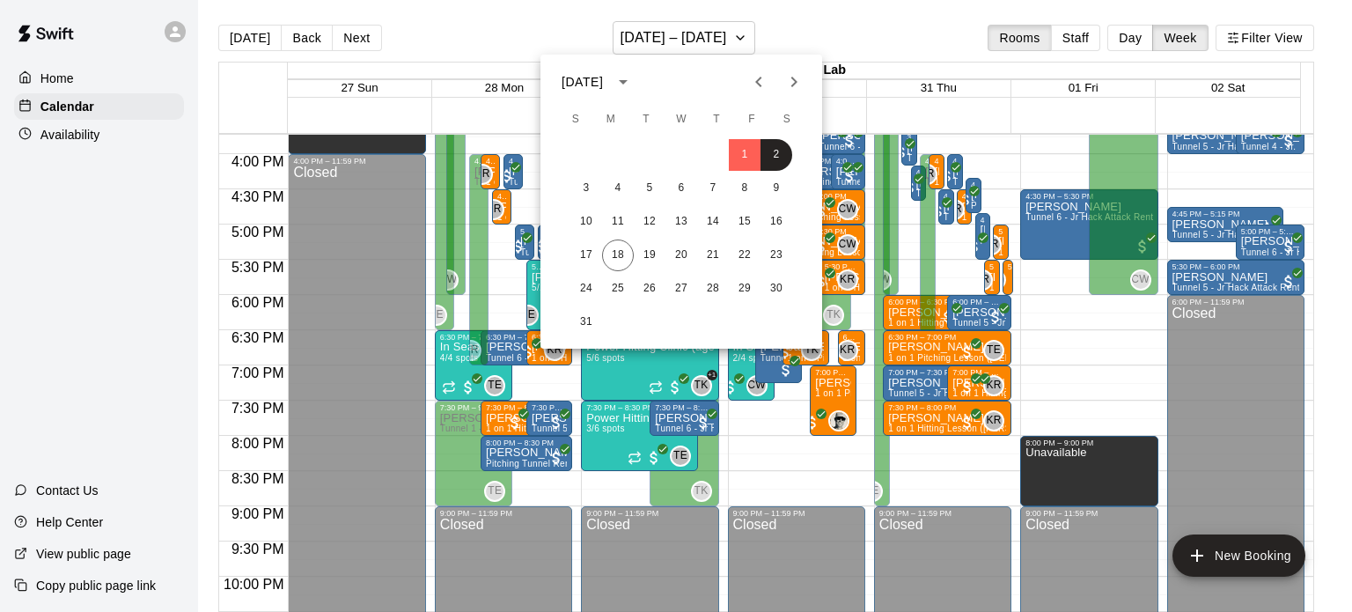
click at [746, 84] on button "Previous month" at bounding box center [758, 81] width 35 height 35
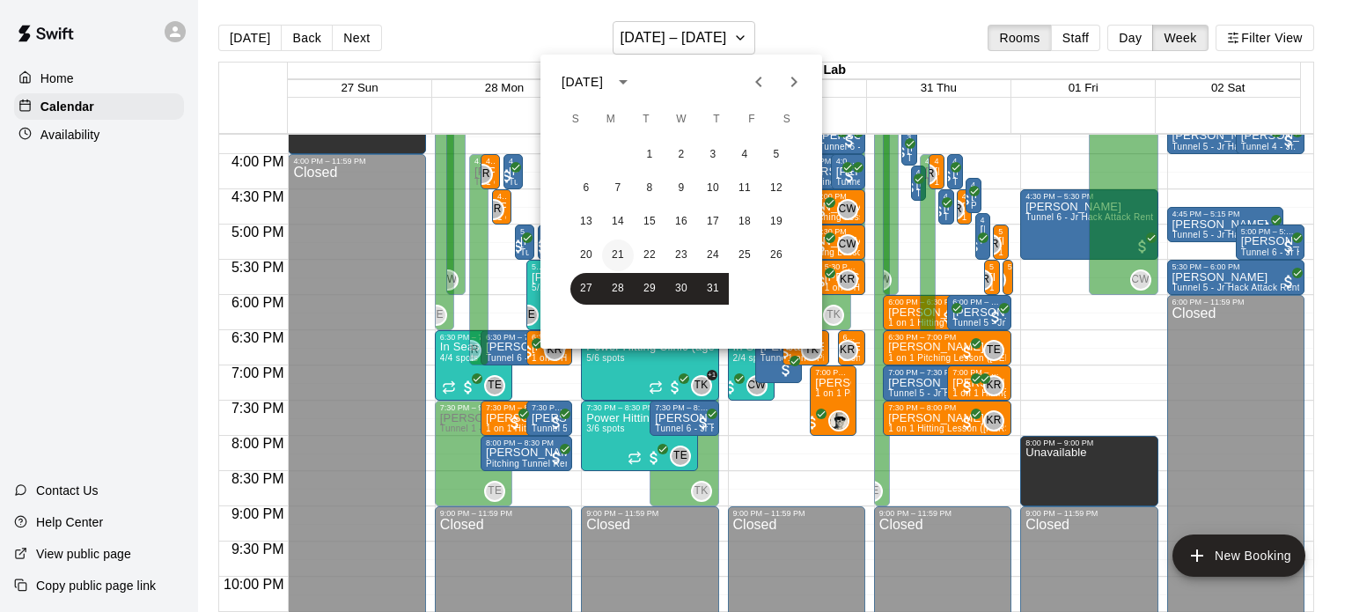
click at [631, 246] on button "21" at bounding box center [618, 255] width 32 height 32
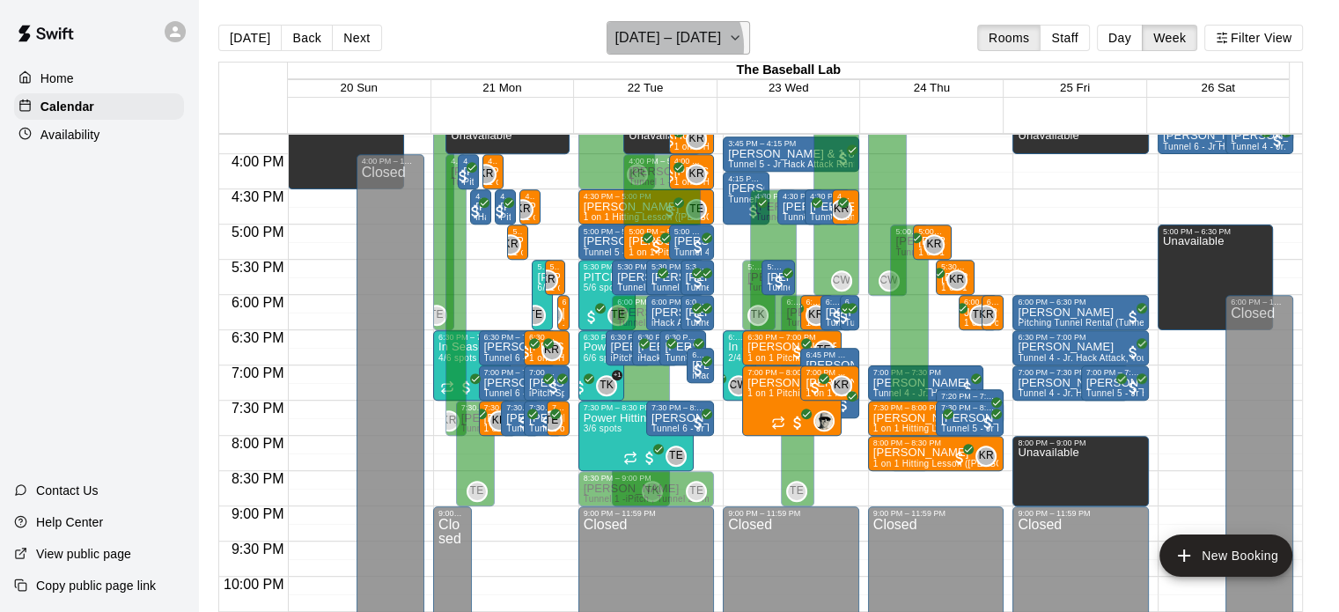
click at [678, 47] on h6 "July 20 – 26" at bounding box center [667, 38] width 106 height 25
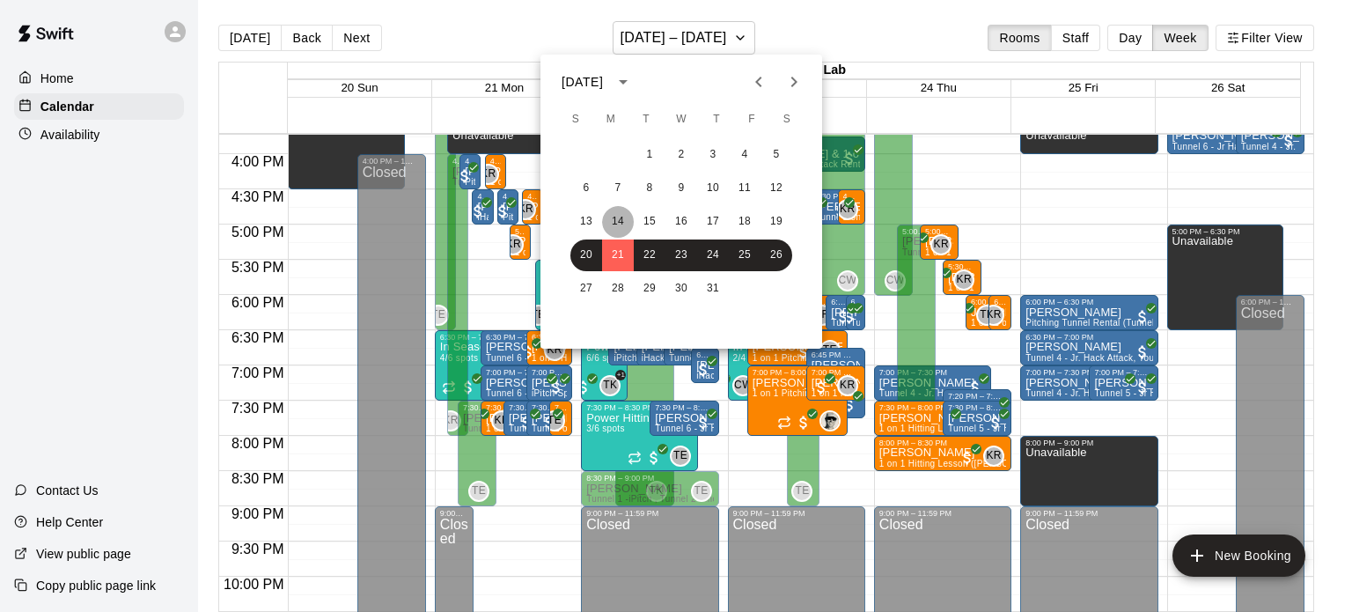
click at [630, 217] on button "14" at bounding box center [618, 222] width 32 height 32
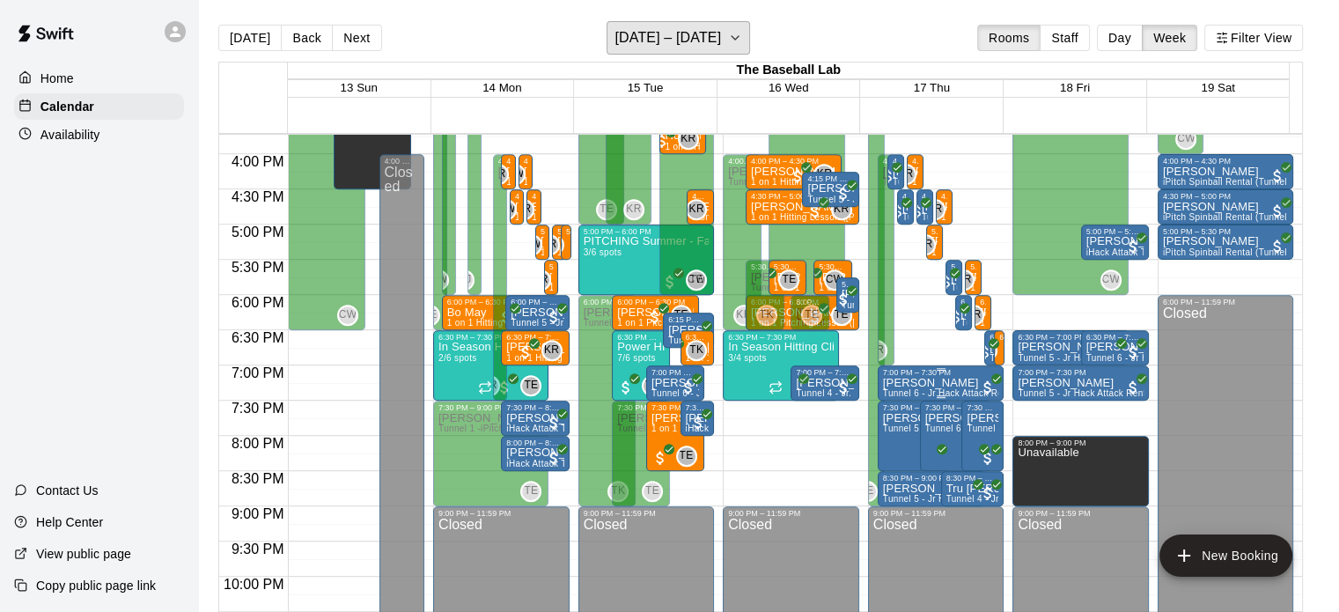
scroll to position [989, 0]
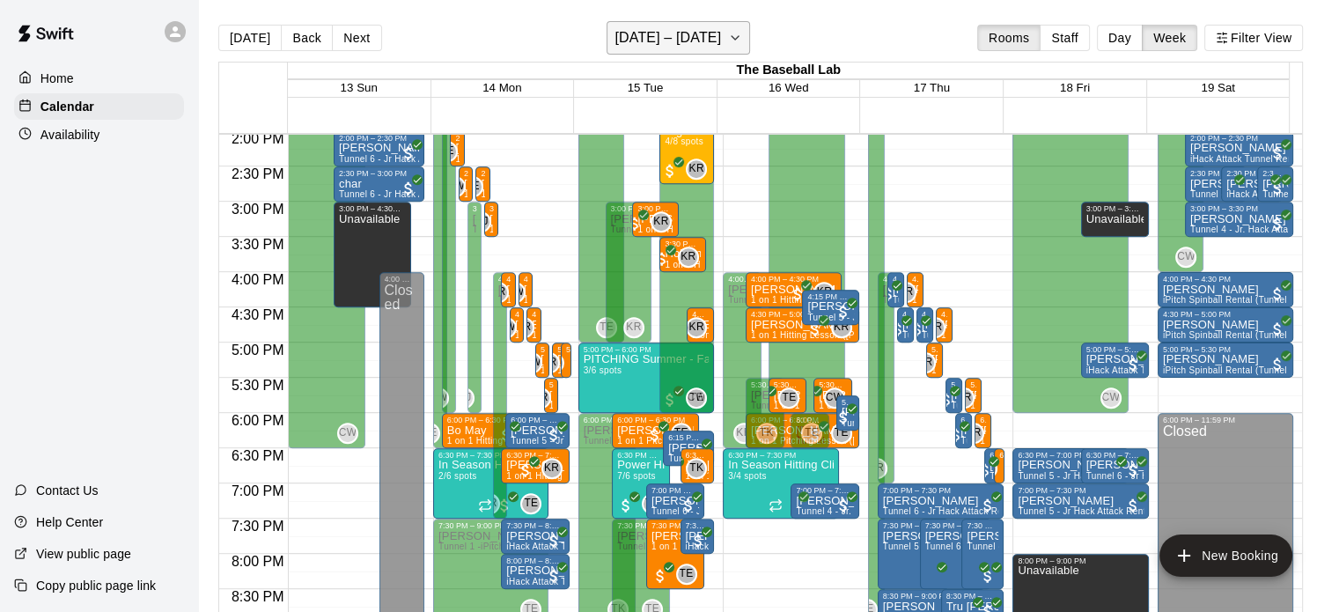
click at [676, 48] on h6 "July 13 – 19" at bounding box center [667, 38] width 106 height 25
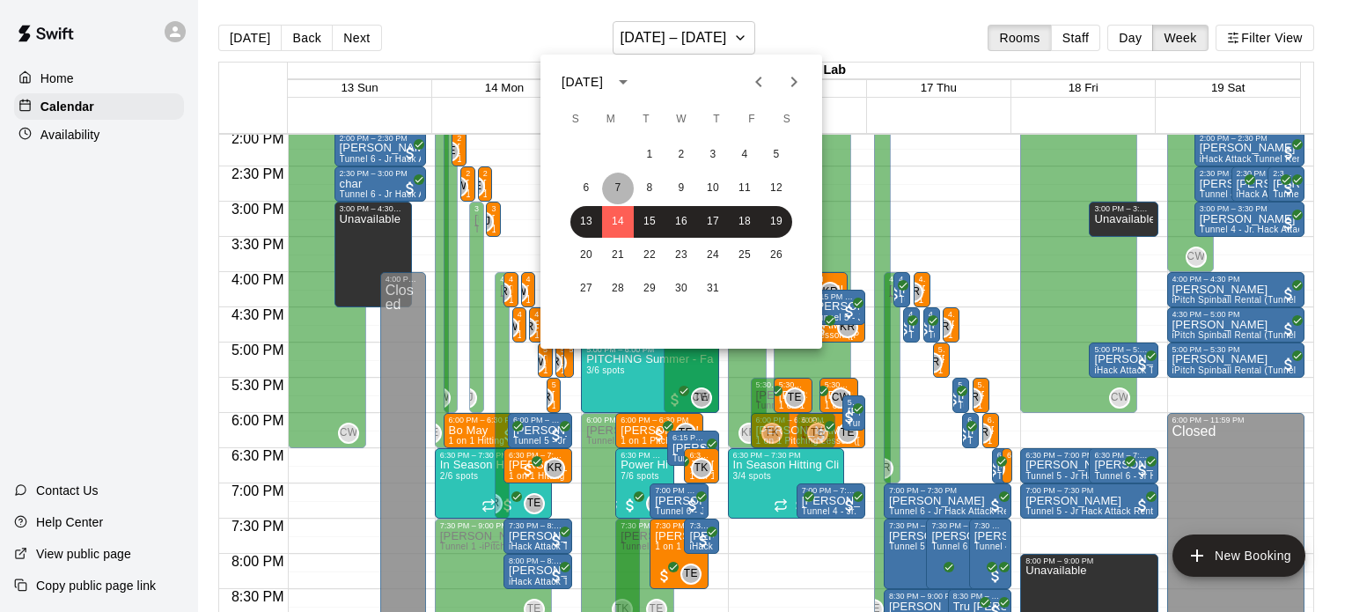
click at [633, 191] on button "7" at bounding box center [618, 189] width 32 height 32
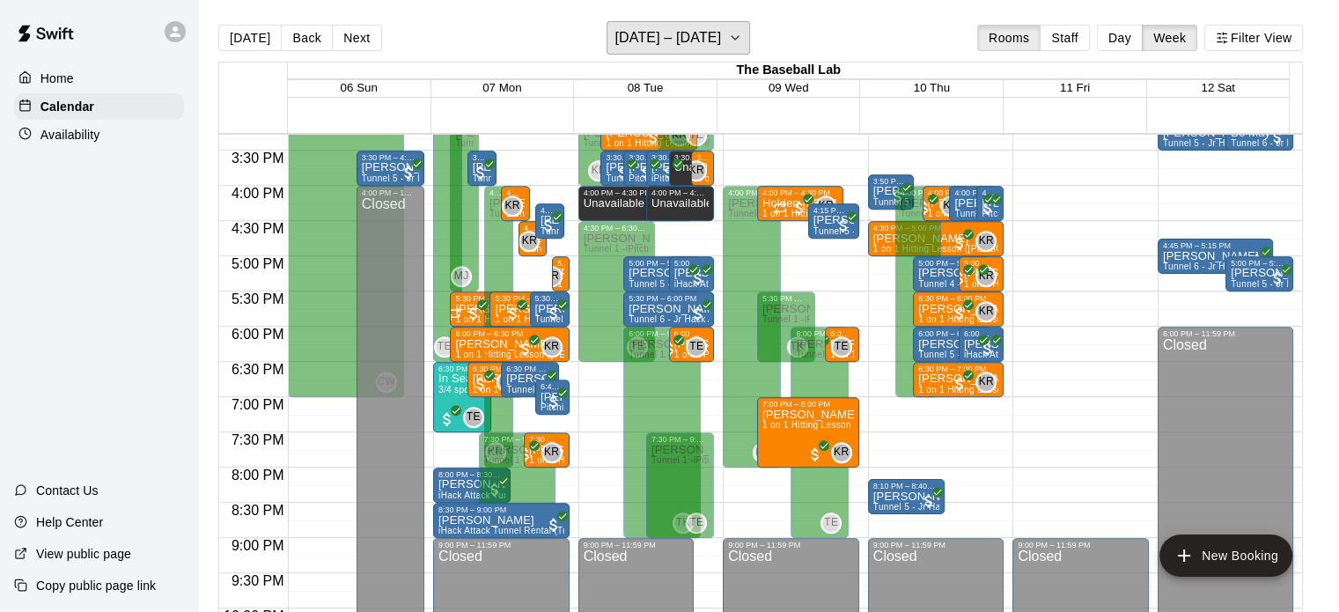
scroll to position [951, 0]
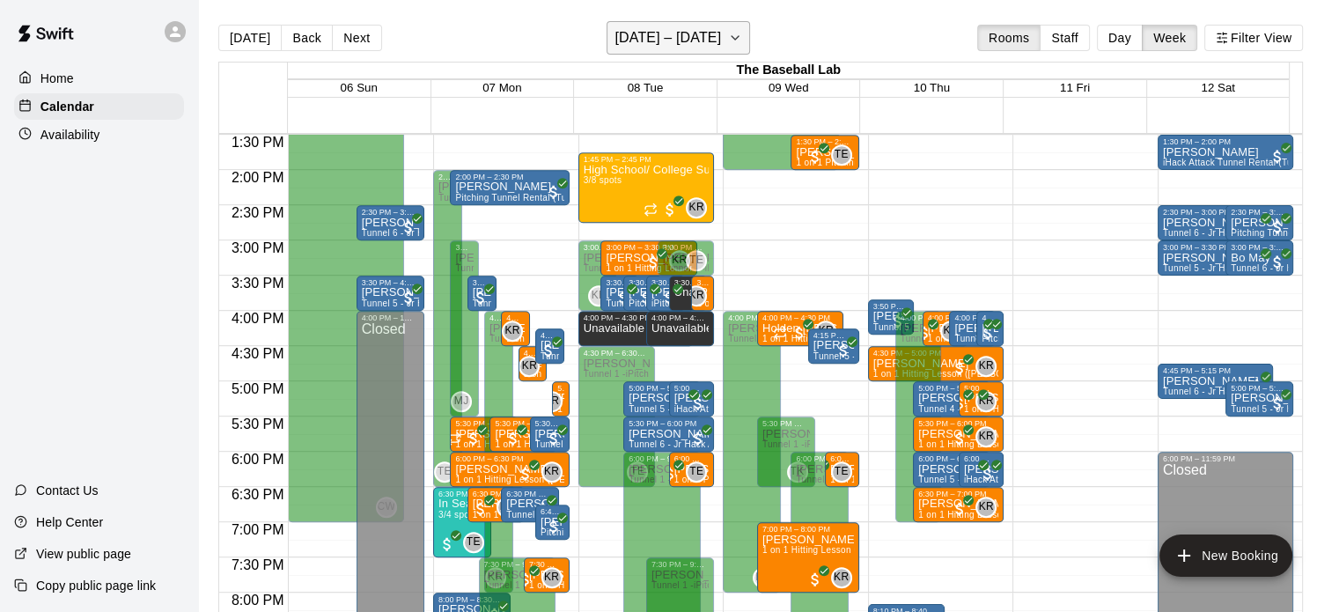
click at [668, 48] on h6 "July 06 – 12" at bounding box center [667, 38] width 106 height 25
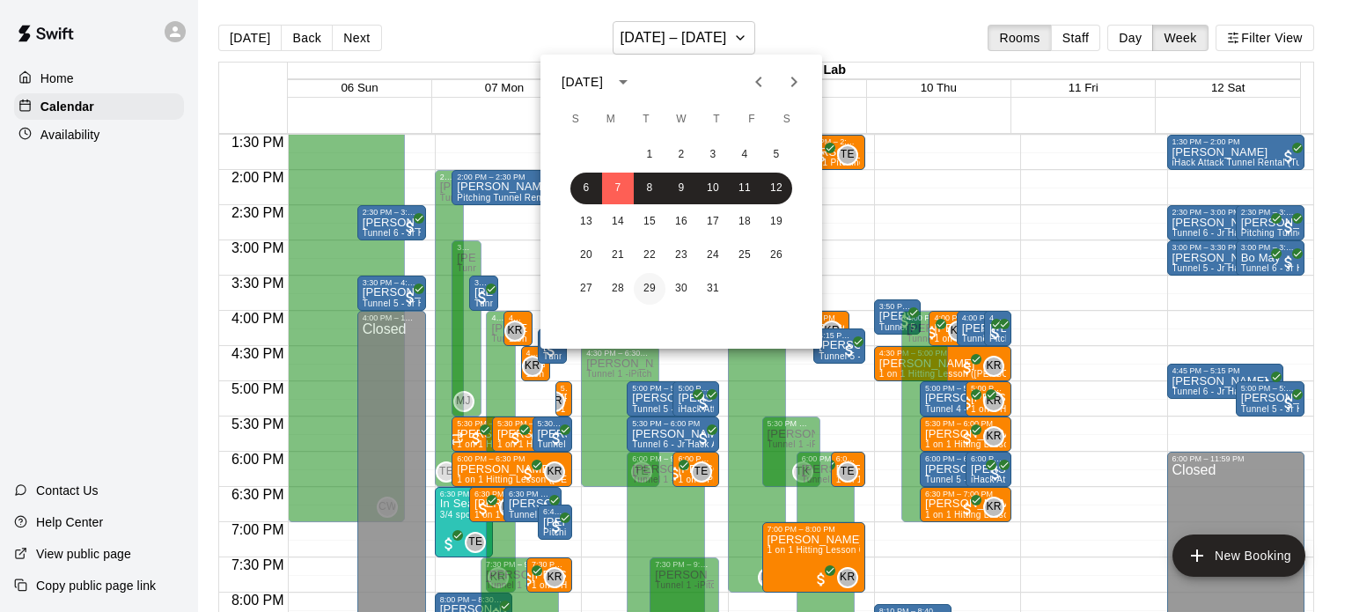
click at [648, 292] on button "29" at bounding box center [650, 289] width 32 height 32
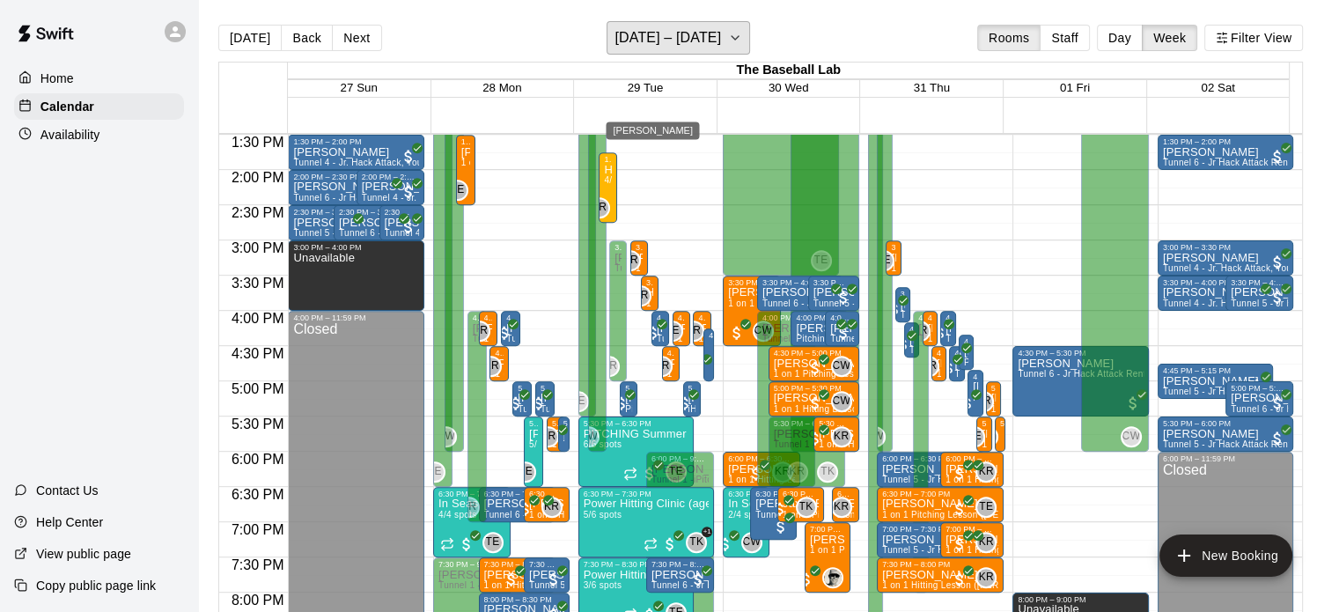
scroll to position [1149, 0]
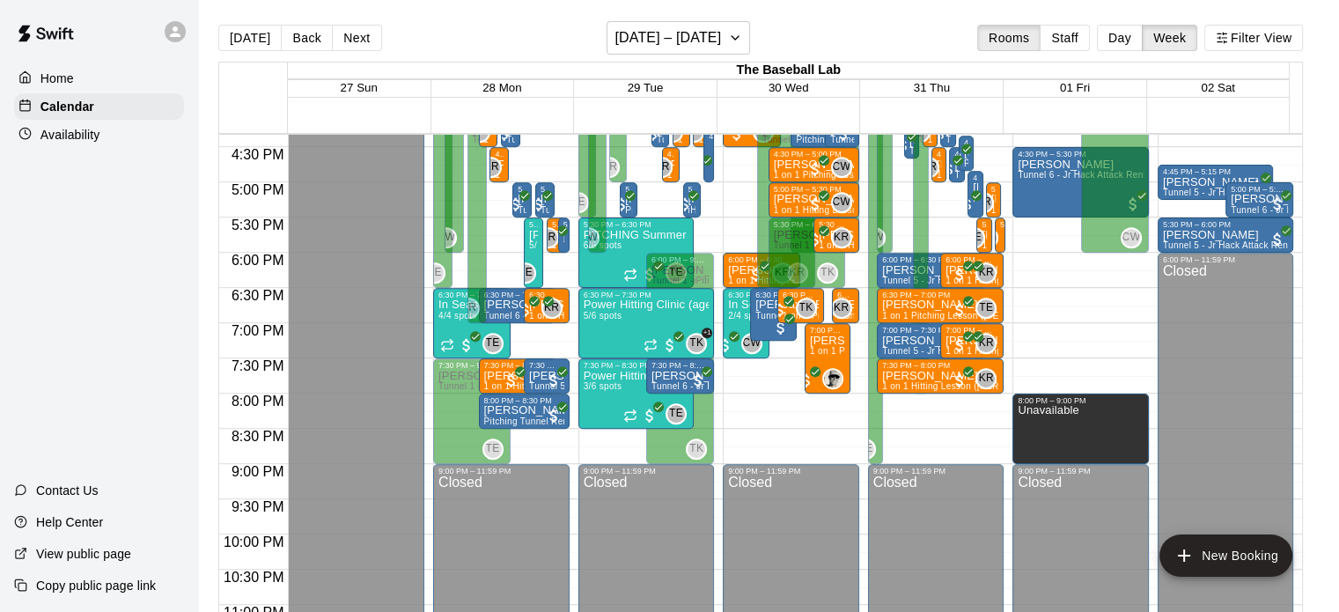
click at [708, 55] on div "Today Back Next July 27 – August 02 Rooms Staff Day Week Filter View" at bounding box center [760, 41] width 1084 height 40
click at [686, 40] on h6 "July 27 – August 02" at bounding box center [667, 38] width 106 height 25
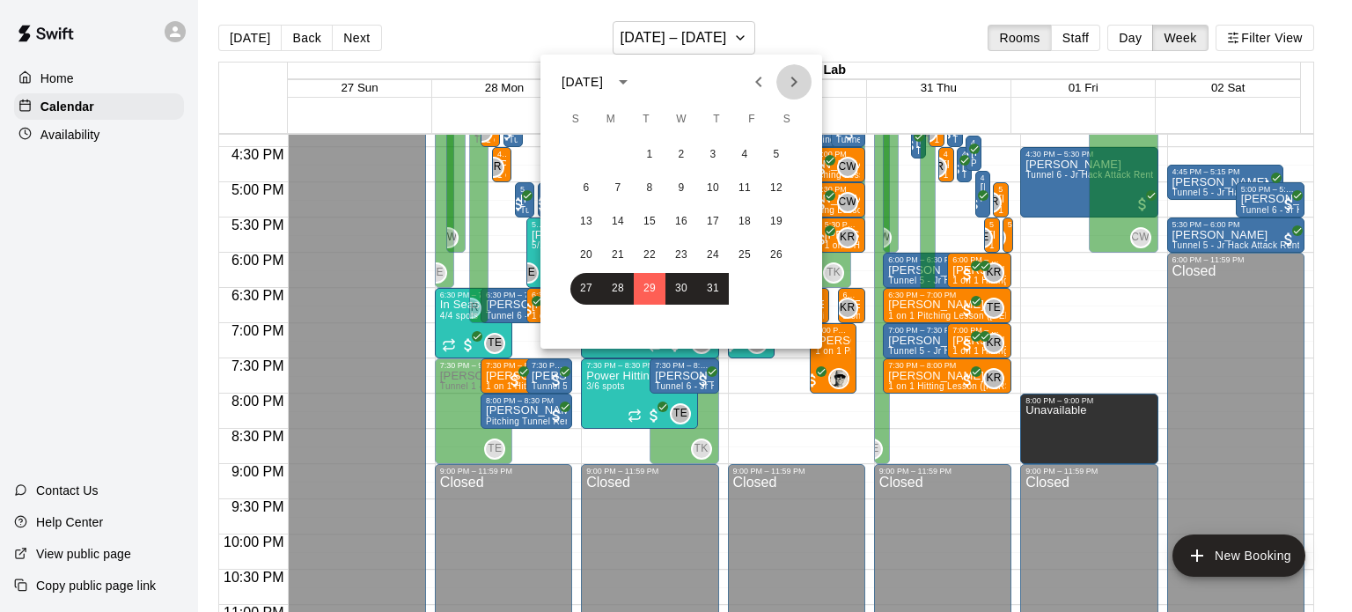
click at [789, 71] on icon "Next month" at bounding box center [793, 81] width 21 height 21
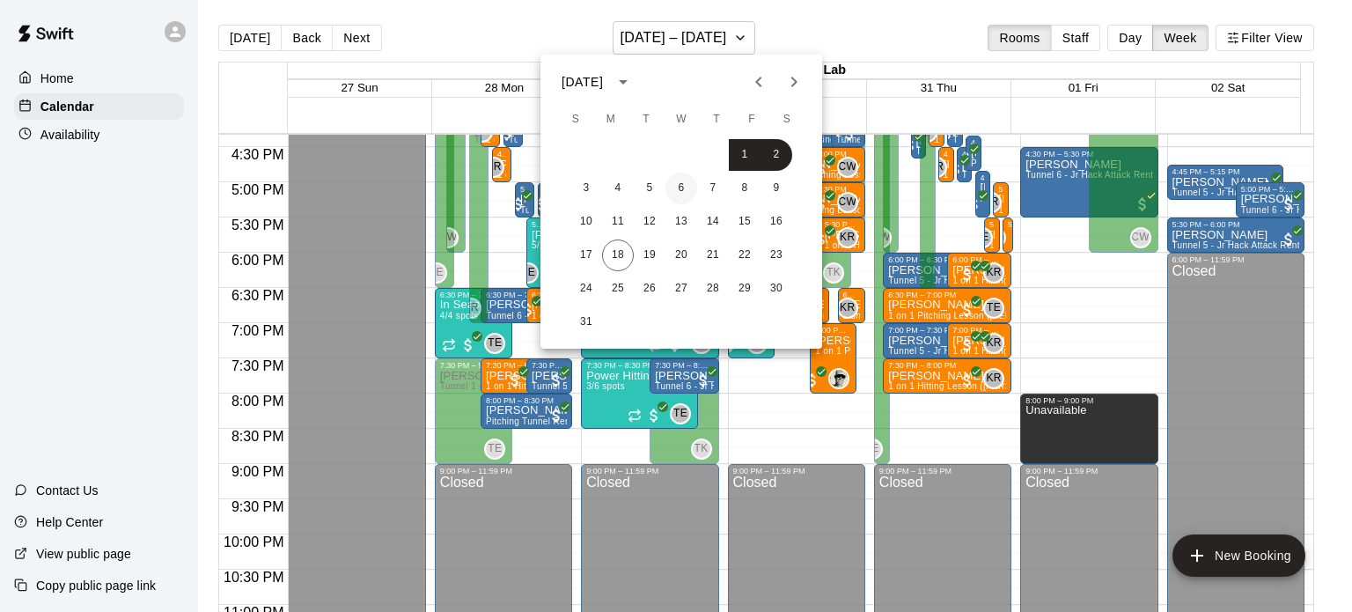
click at [675, 187] on button "6" at bounding box center [681, 189] width 32 height 32
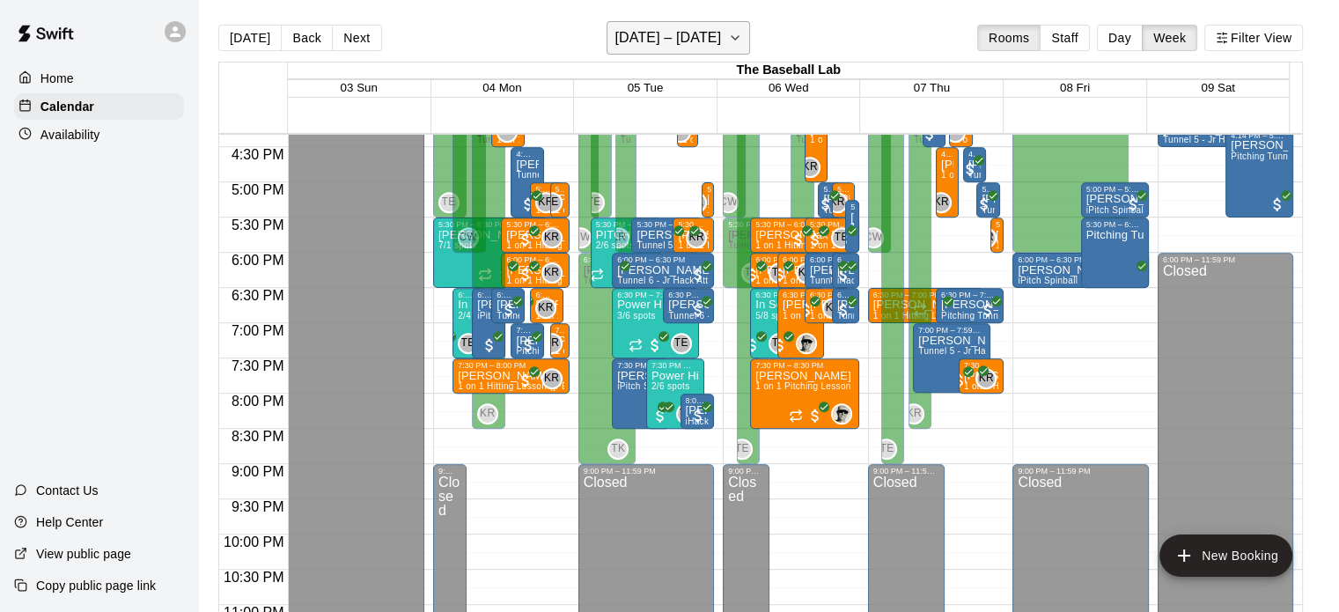
click at [647, 37] on h6 "August 03 – 09" at bounding box center [667, 38] width 106 height 25
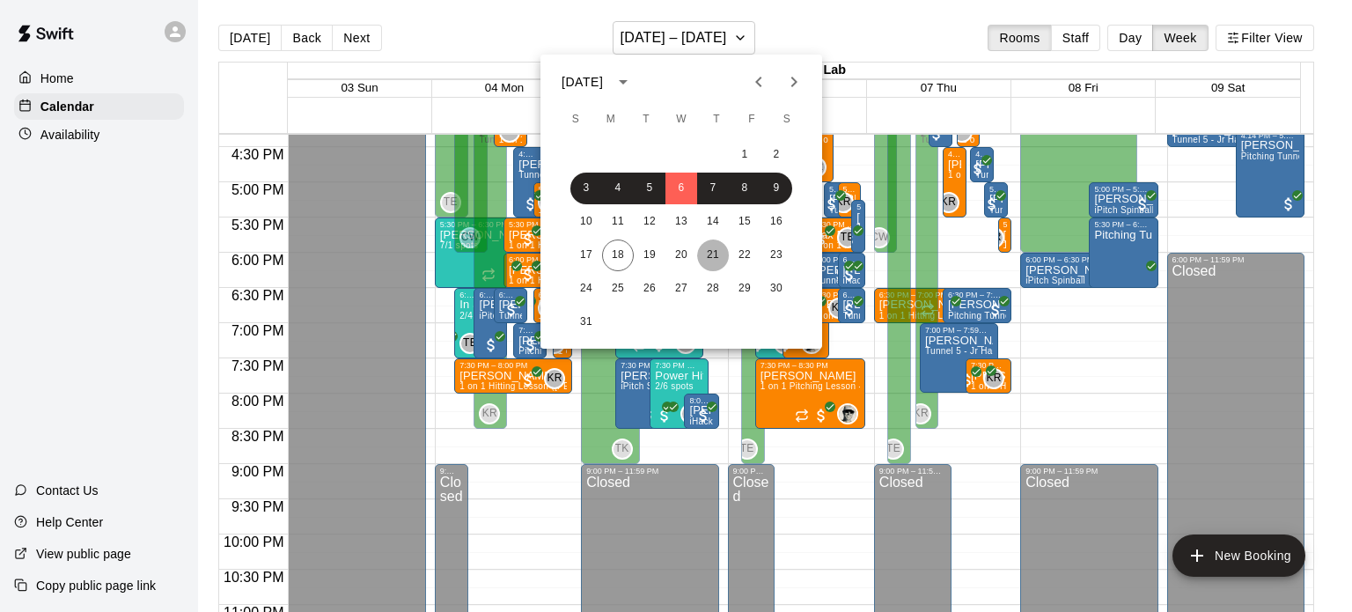
click at [699, 253] on button "21" at bounding box center [713, 255] width 32 height 32
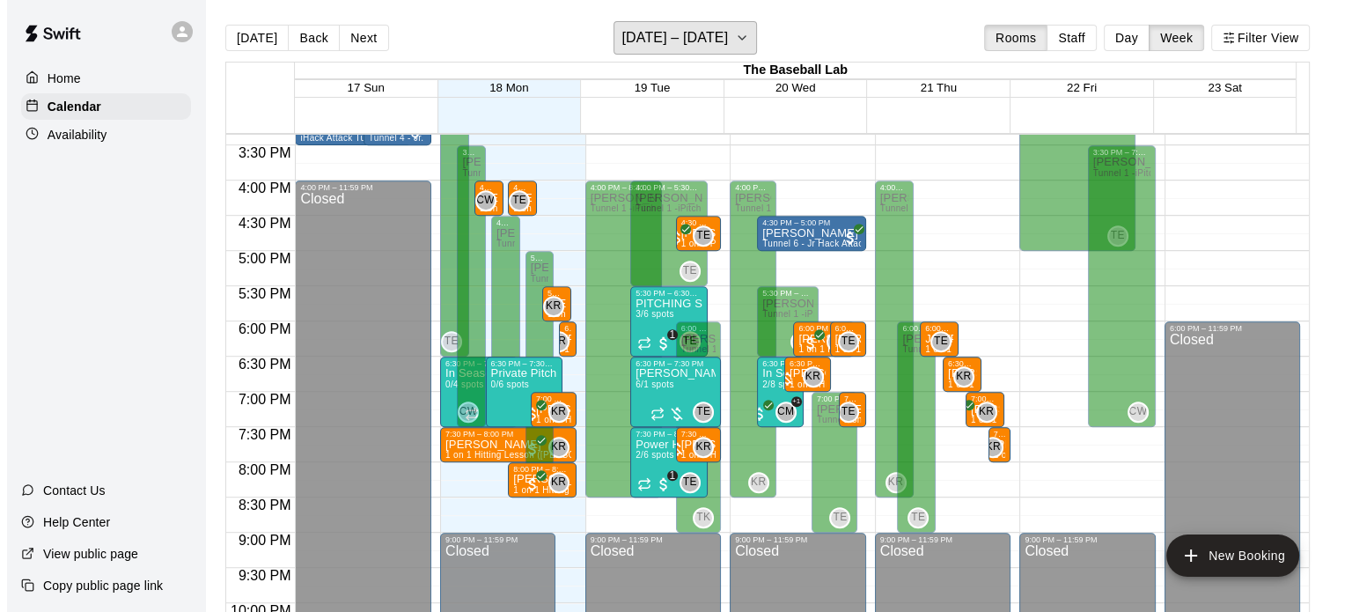
scroll to position [1080, 0]
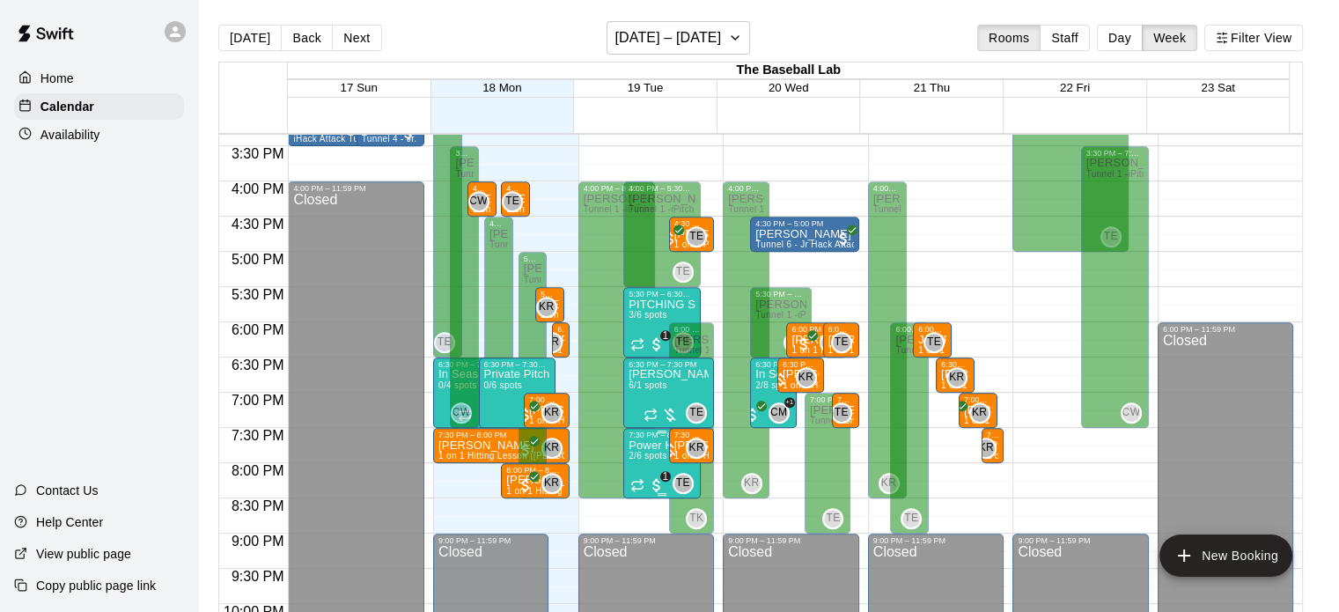
click at [643, 453] on span "2/6 spots" at bounding box center [647, 456] width 39 height 10
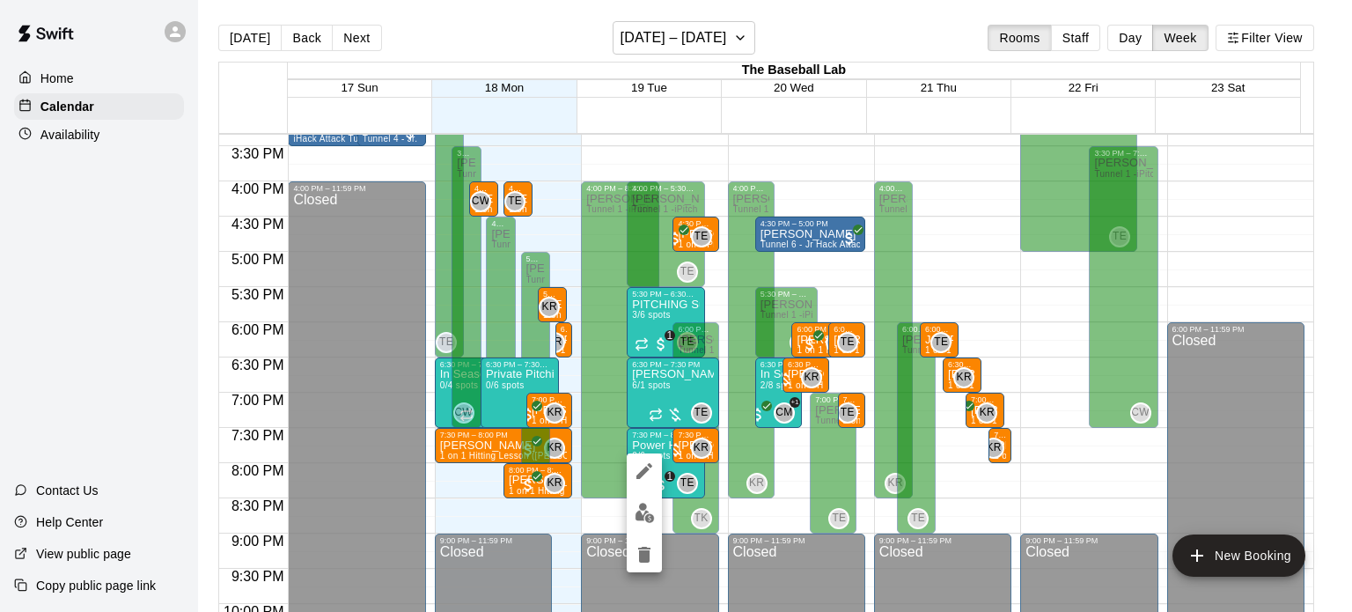
click at [638, 473] on icon "edit" at bounding box center [644, 470] width 21 height 21
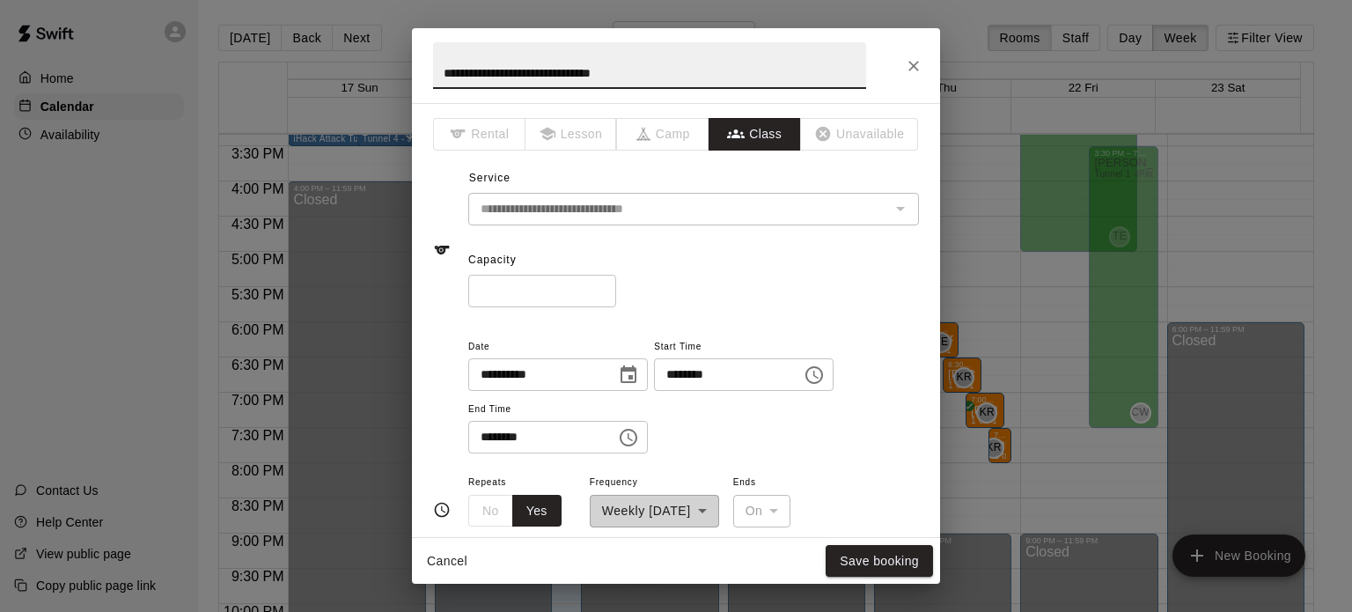
scroll to position [809, 0]
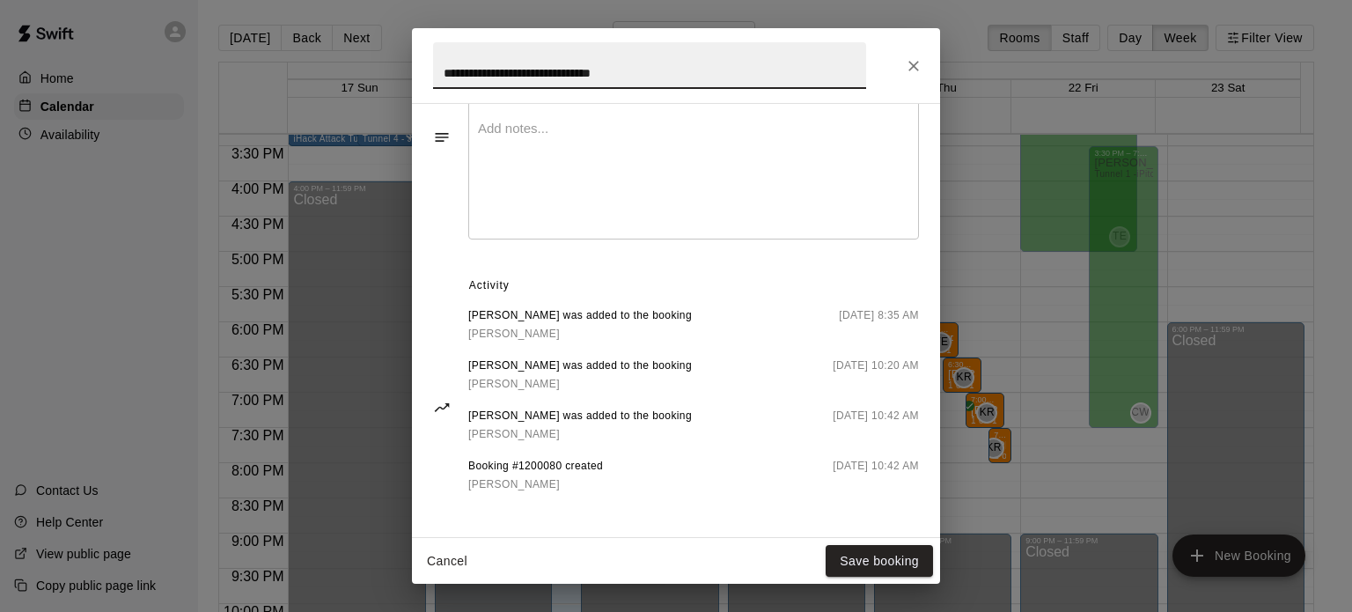
click at [914, 68] on icon "Close" at bounding box center [914, 66] width 18 height 18
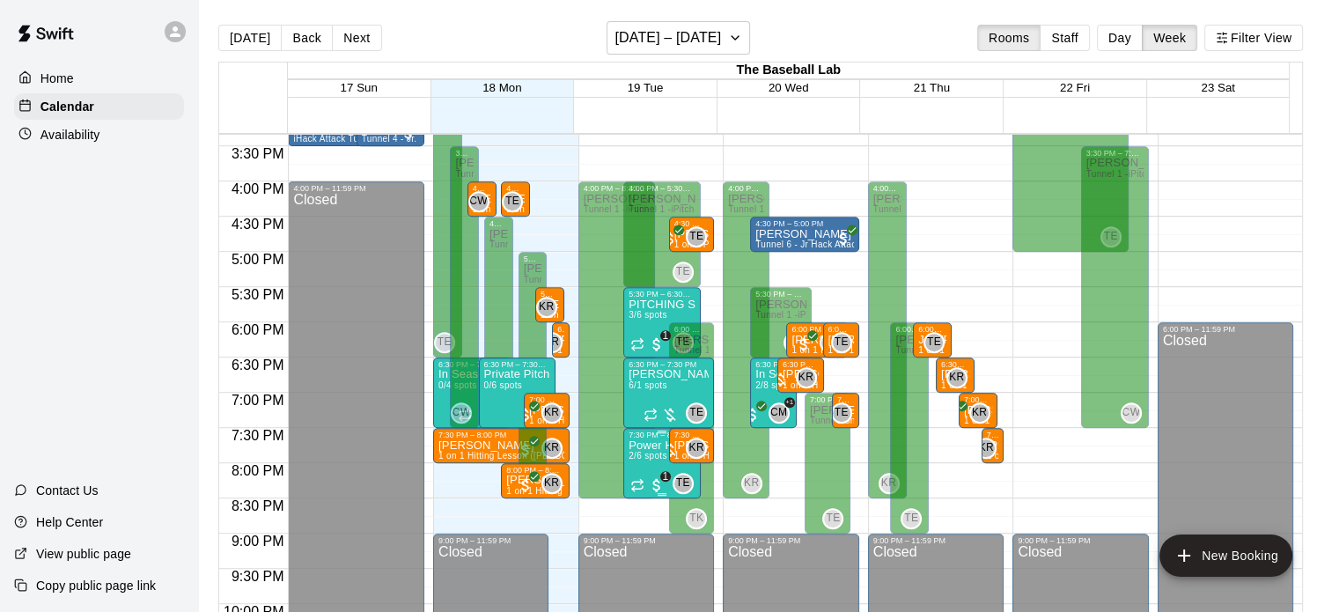
click at [654, 455] on span "2/6 spots" at bounding box center [647, 456] width 39 height 10
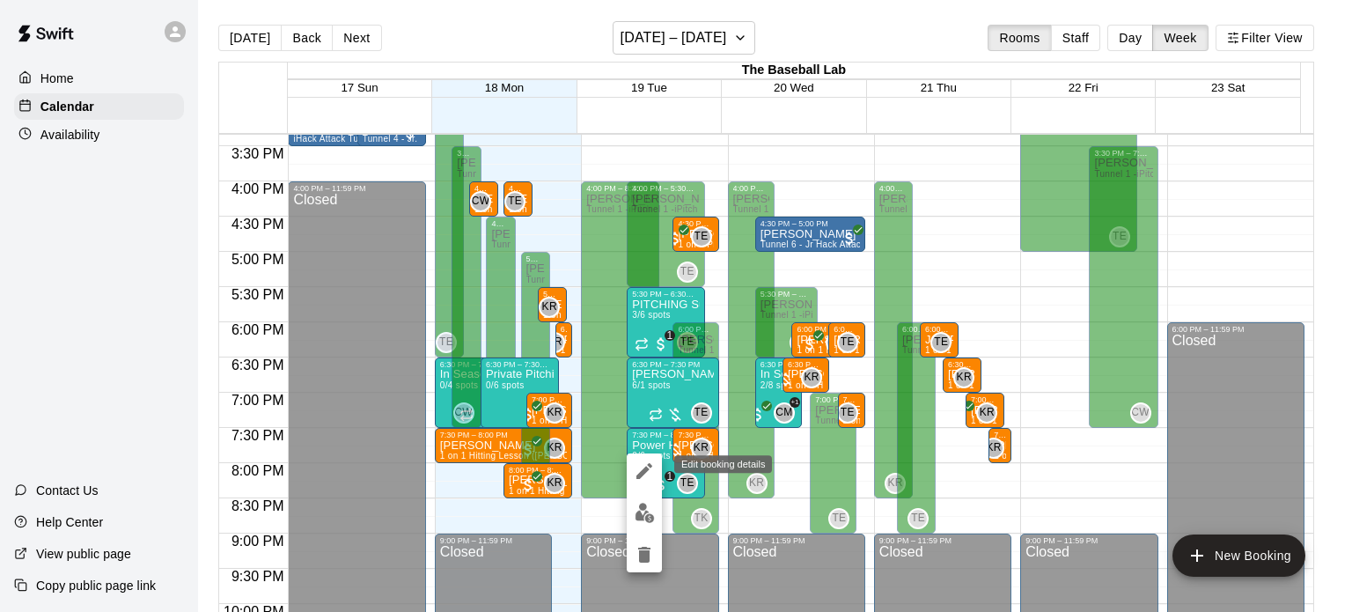
click at [647, 466] on icon "edit" at bounding box center [644, 470] width 21 height 21
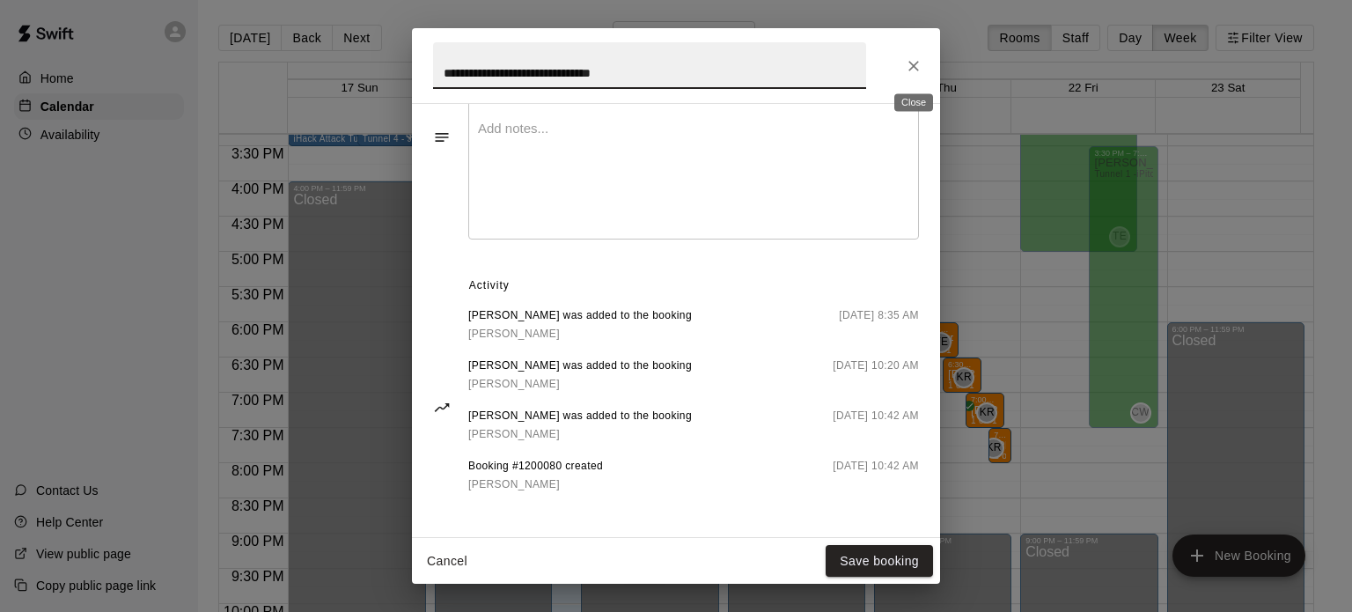
click at [914, 69] on icon "Close" at bounding box center [914, 66] width 18 height 18
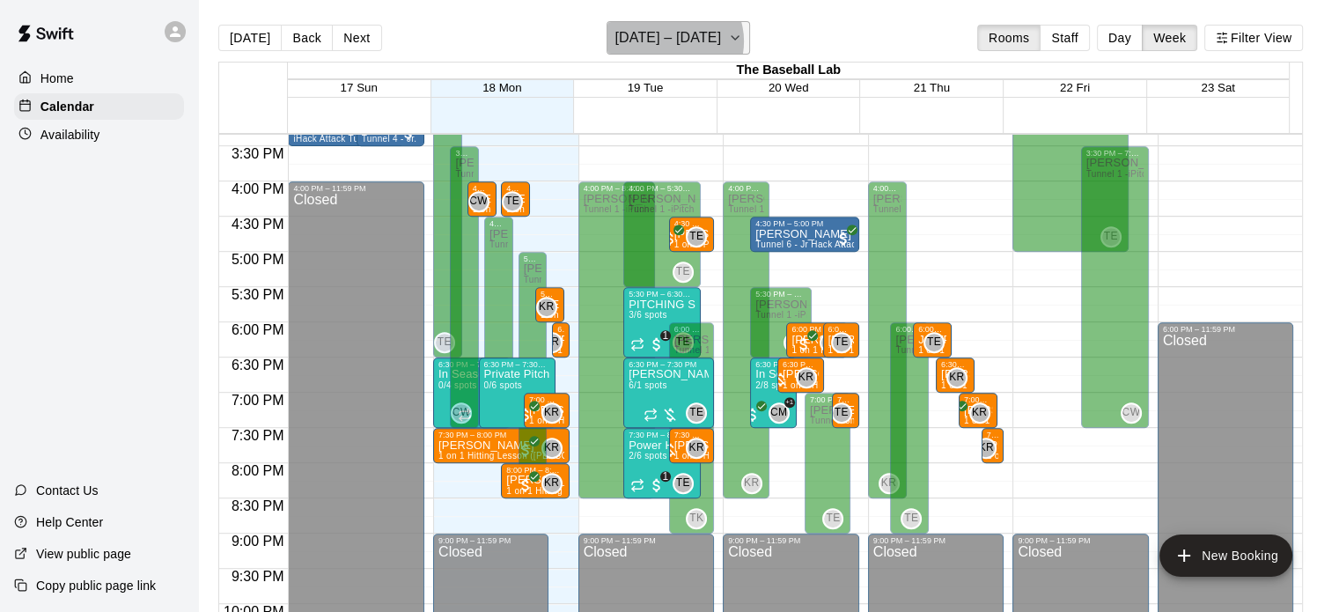
click at [677, 41] on h6 "[DATE] – [DATE]" at bounding box center [667, 38] width 106 height 25
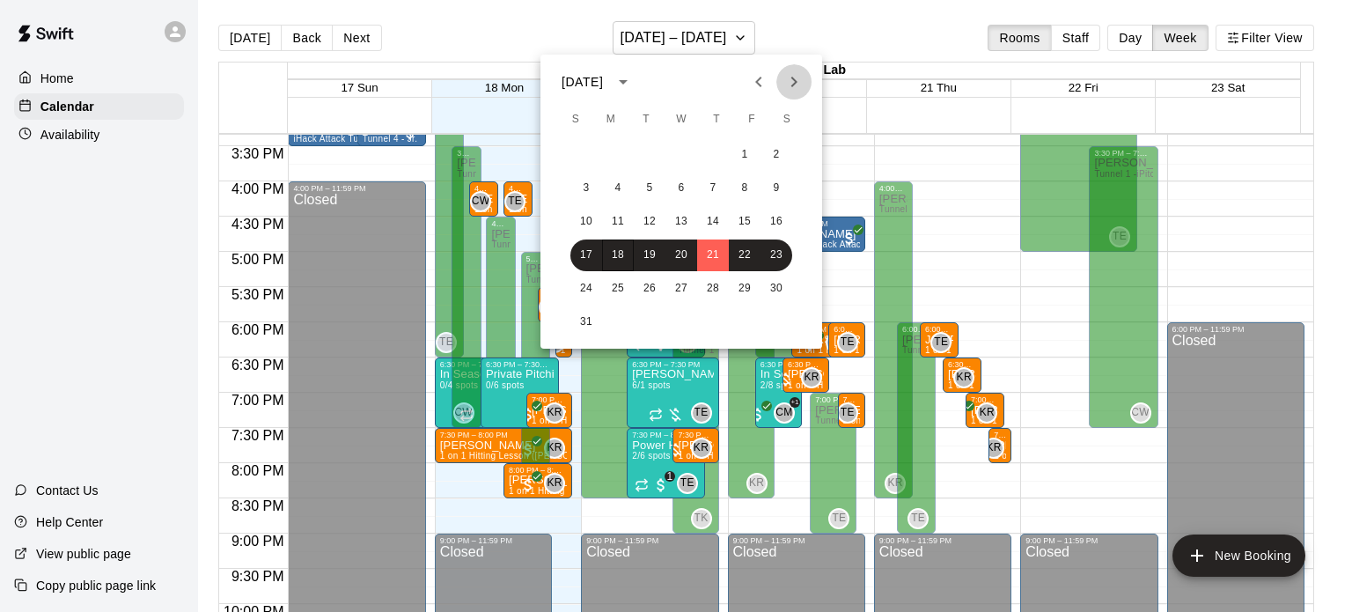
click at [792, 77] on icon "Next month" at bounding box center [793, 81] width 21 height 21
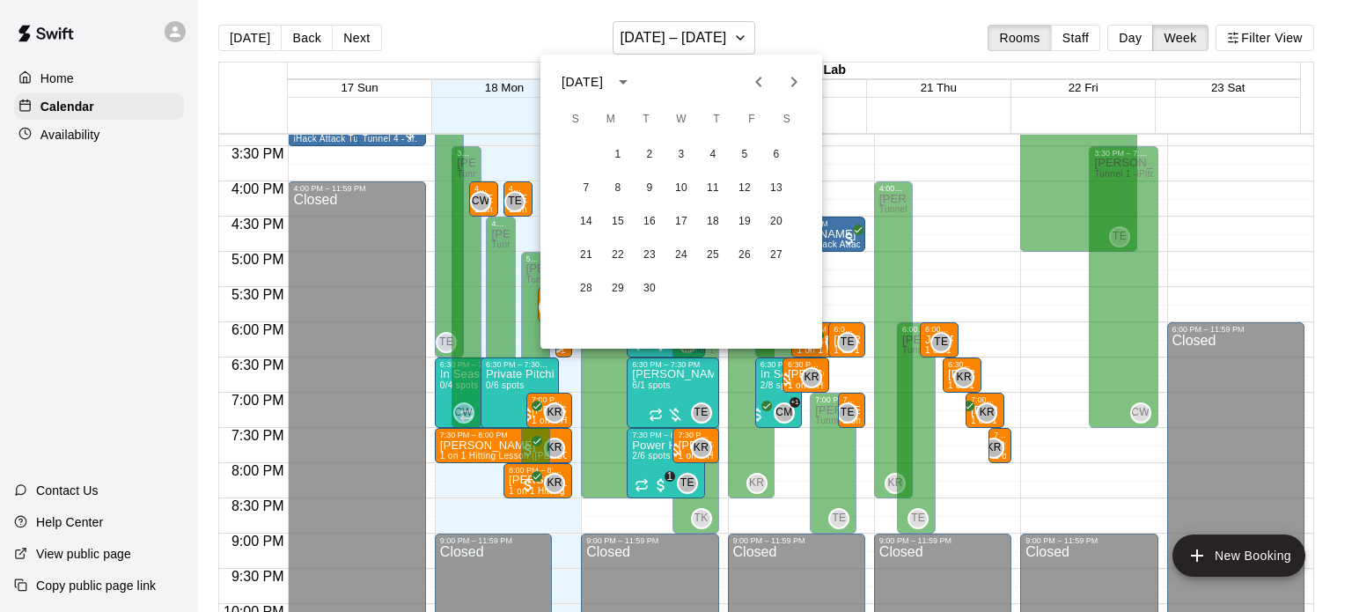
click at [792, 77] on icon "Next month" at bounding box center [793, 81] width 21 height 21
click at [622, 253] on button "17" at bounding box center [618, 255] width 32 height 32
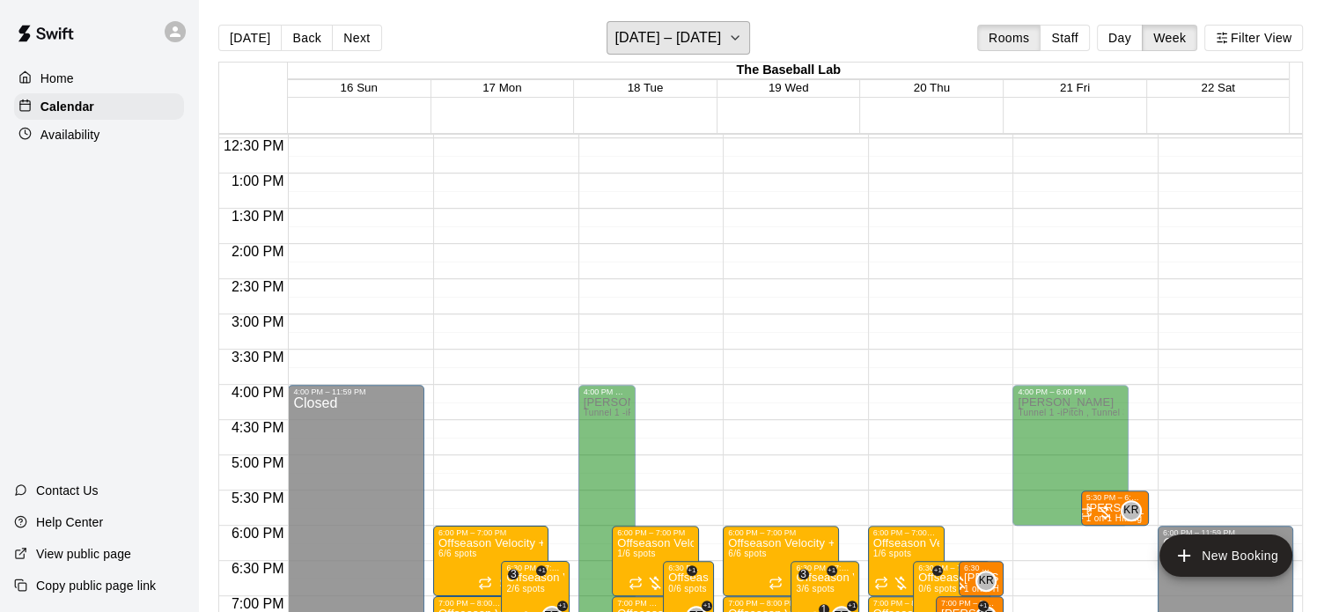
scroll to position [782, 0]
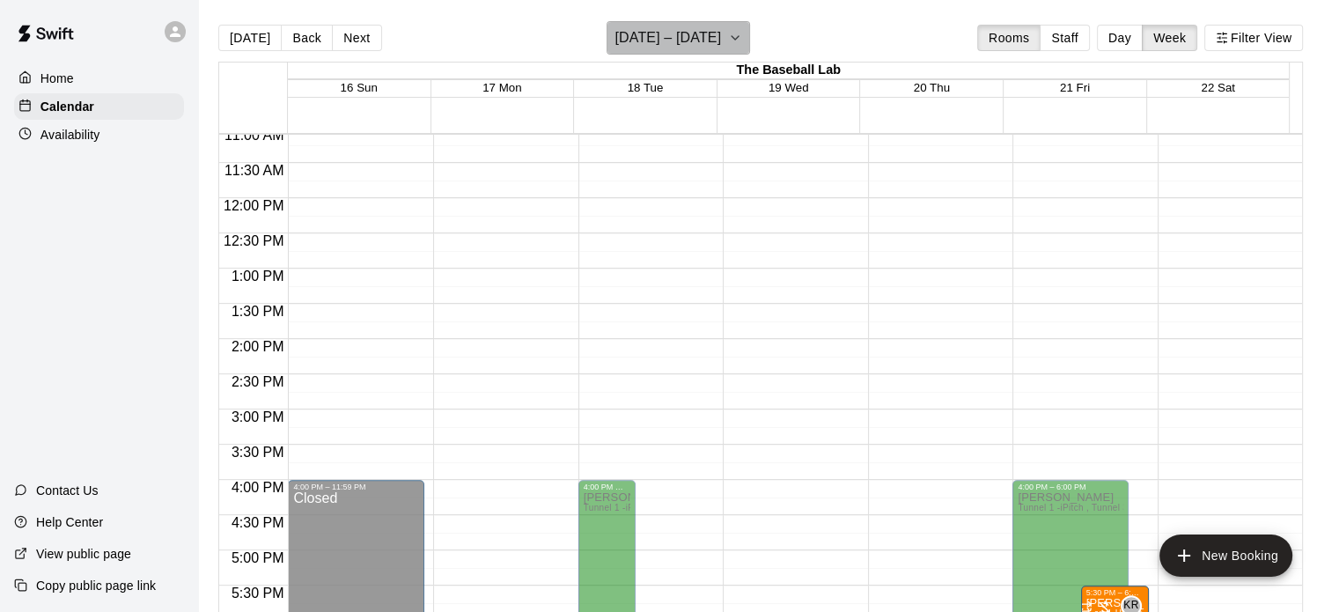
click at [693, 36] on h6 "November 16 – 22" at bounding box center [667, 38] width 106 height 25
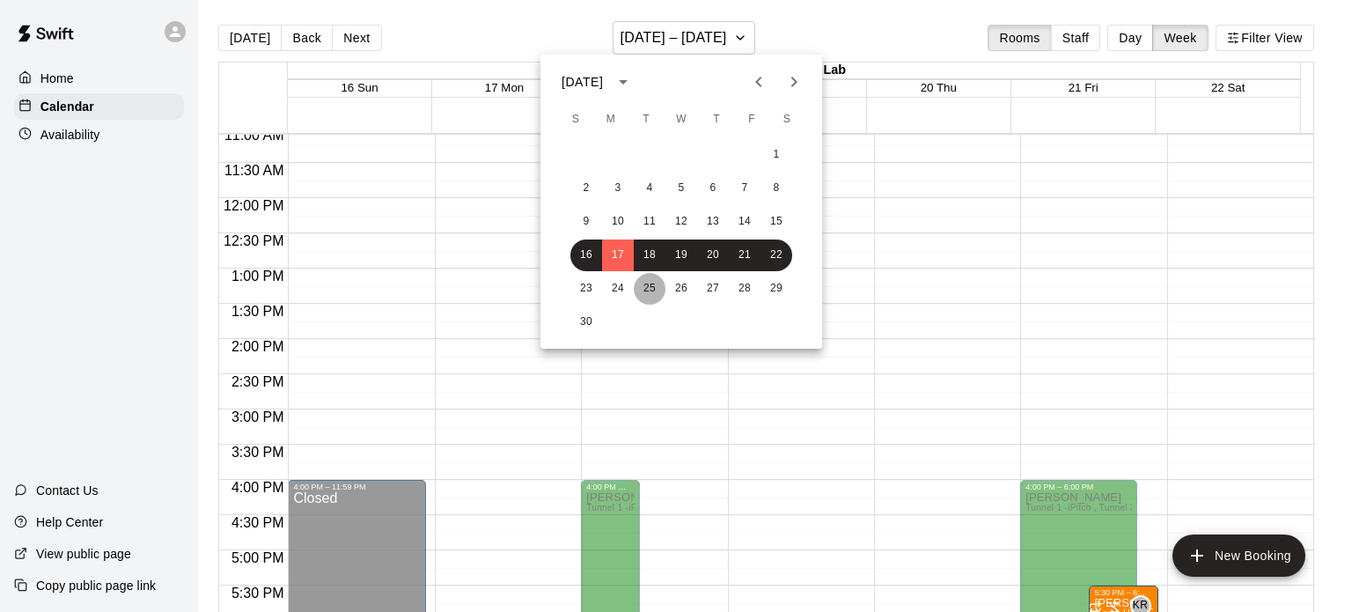
click at [647, 288] on button "25" at bounding box center [650, 289] width 32 height 32
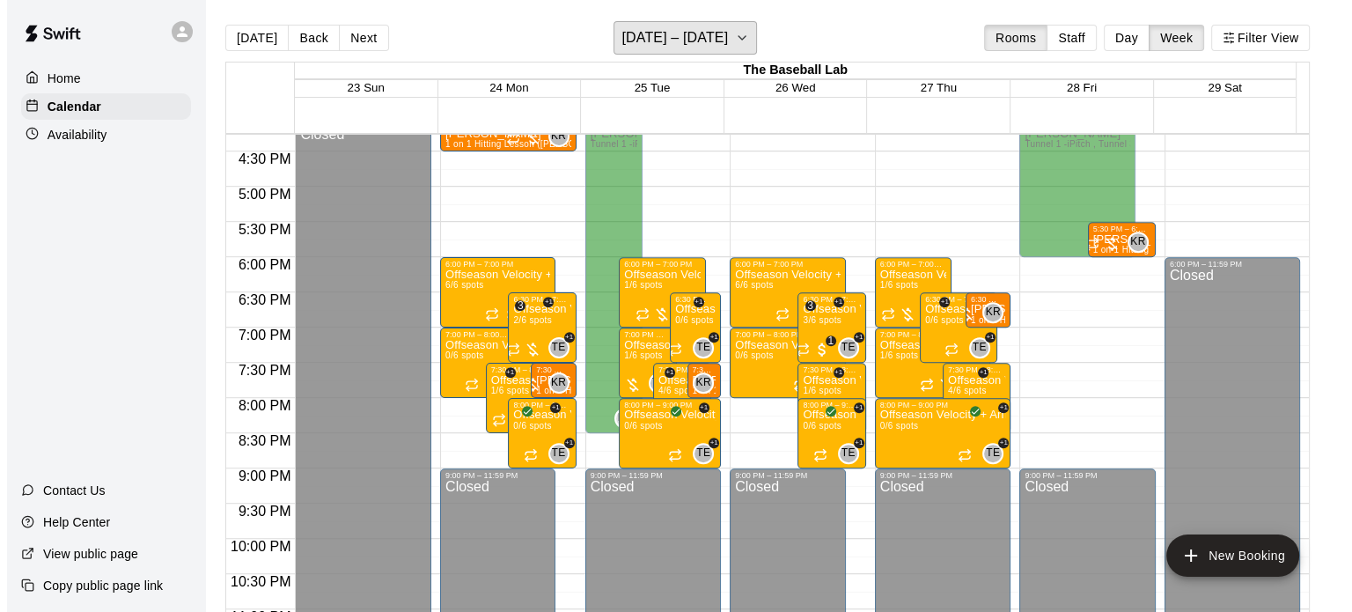
scroll to position [1146, 0]
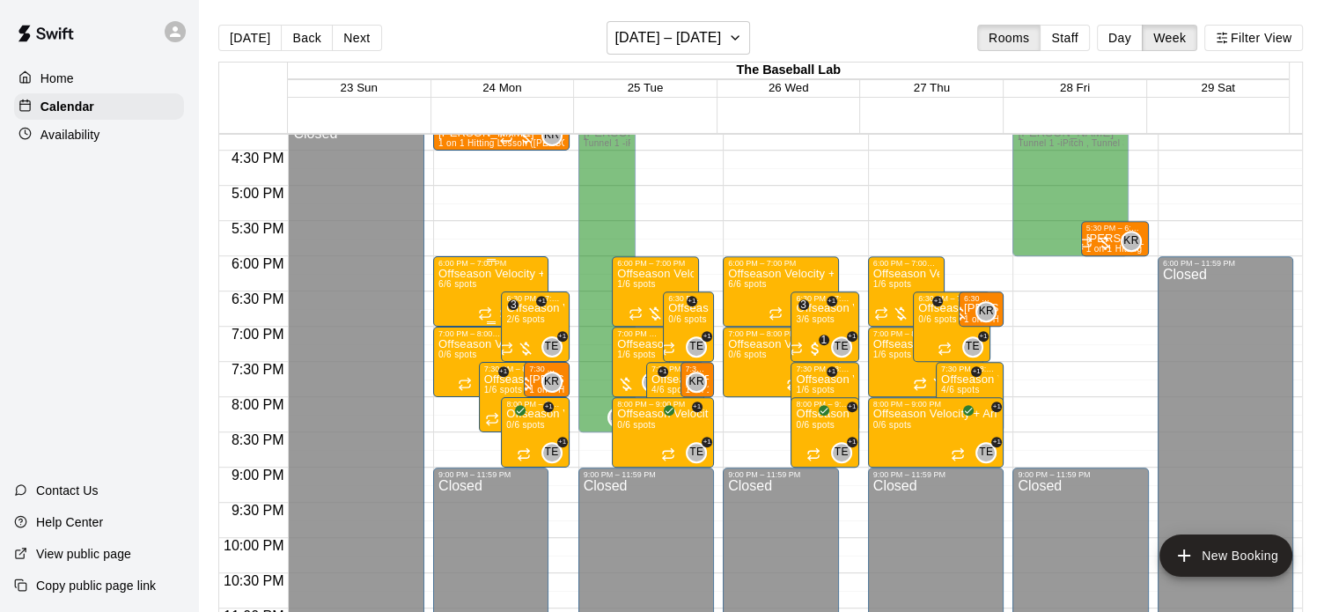
click at [465, 274] on p "Offseason Velocity + Arm Care Program (Monday & Wed 6-7pm 12& under)" at bounding box center [490, 274] width 105 height 0
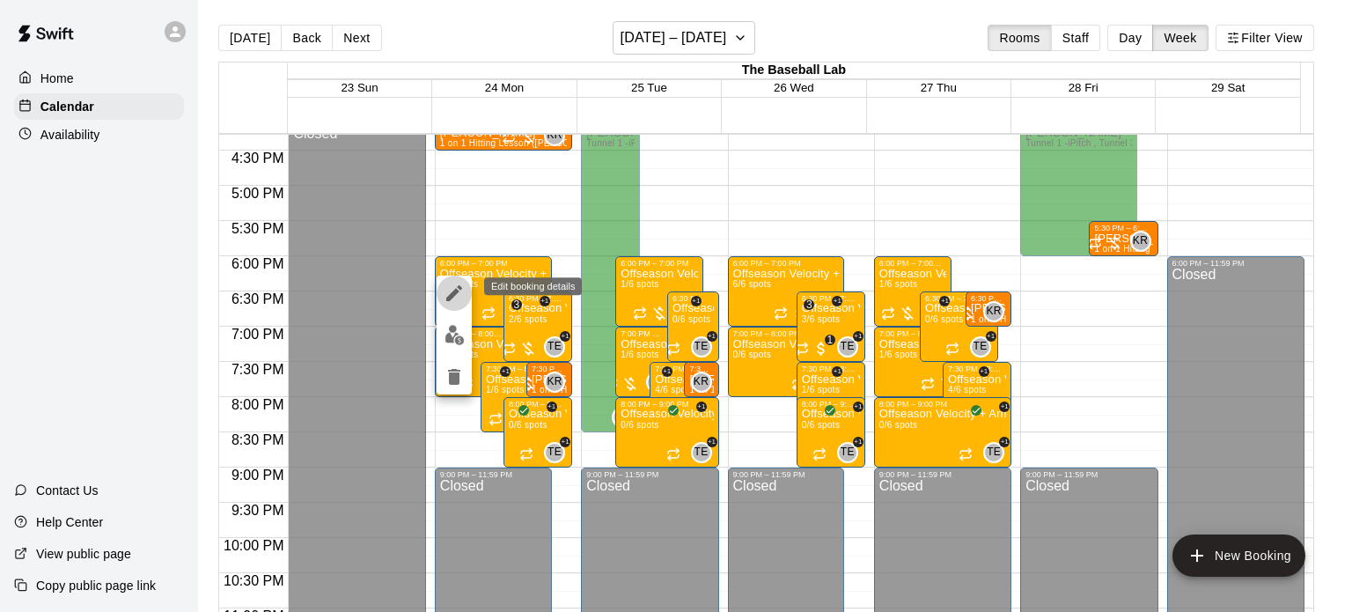
click at [452, 293] on icon "edit" at bounding box center [454, 293] width 16 height 16
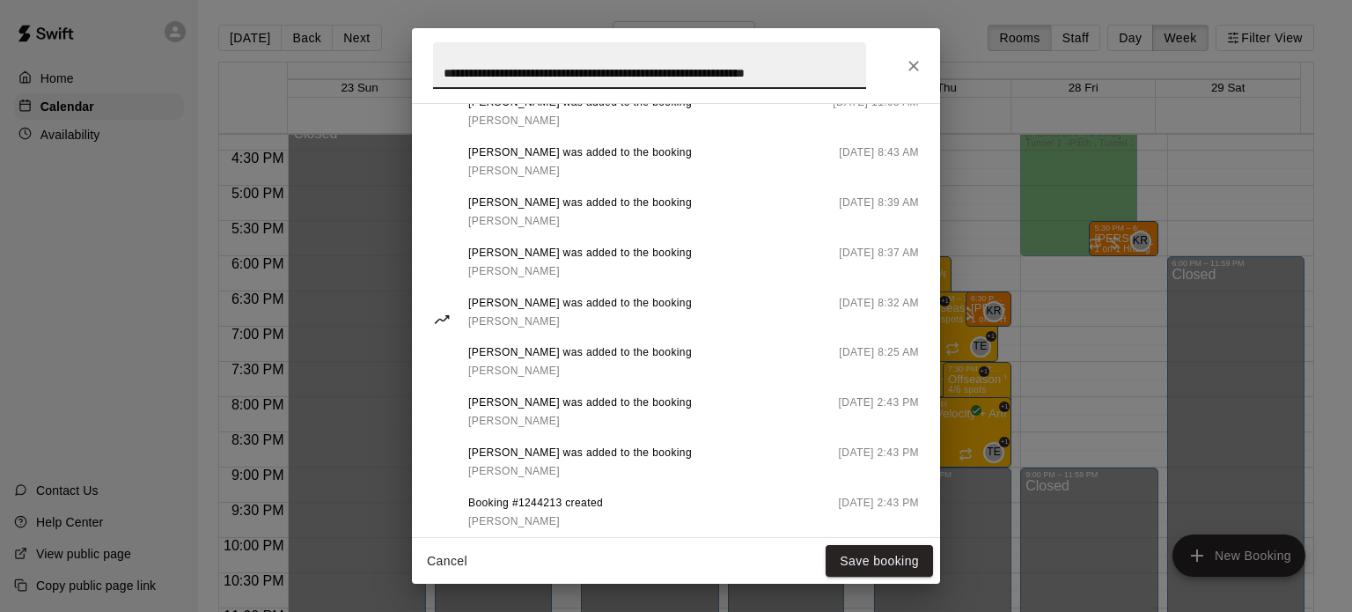
scroll to position [870, 0]
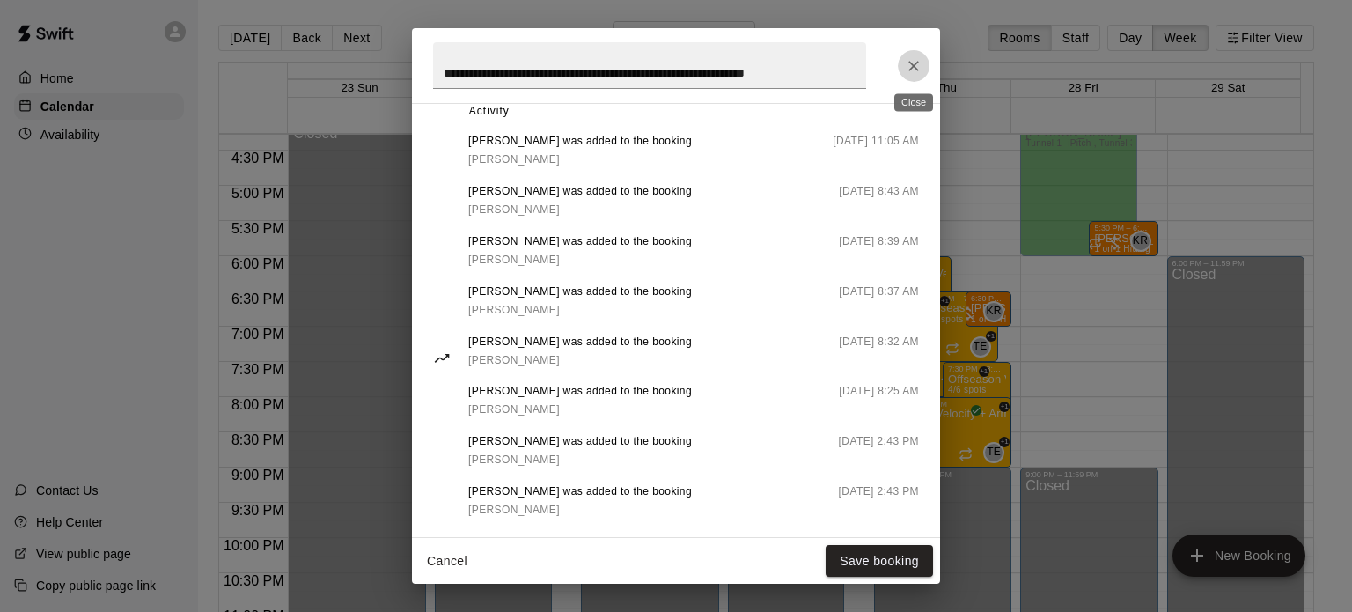
click at [913, 65] on icon "Close" at bounding box center [913, 66] width 11 height 11
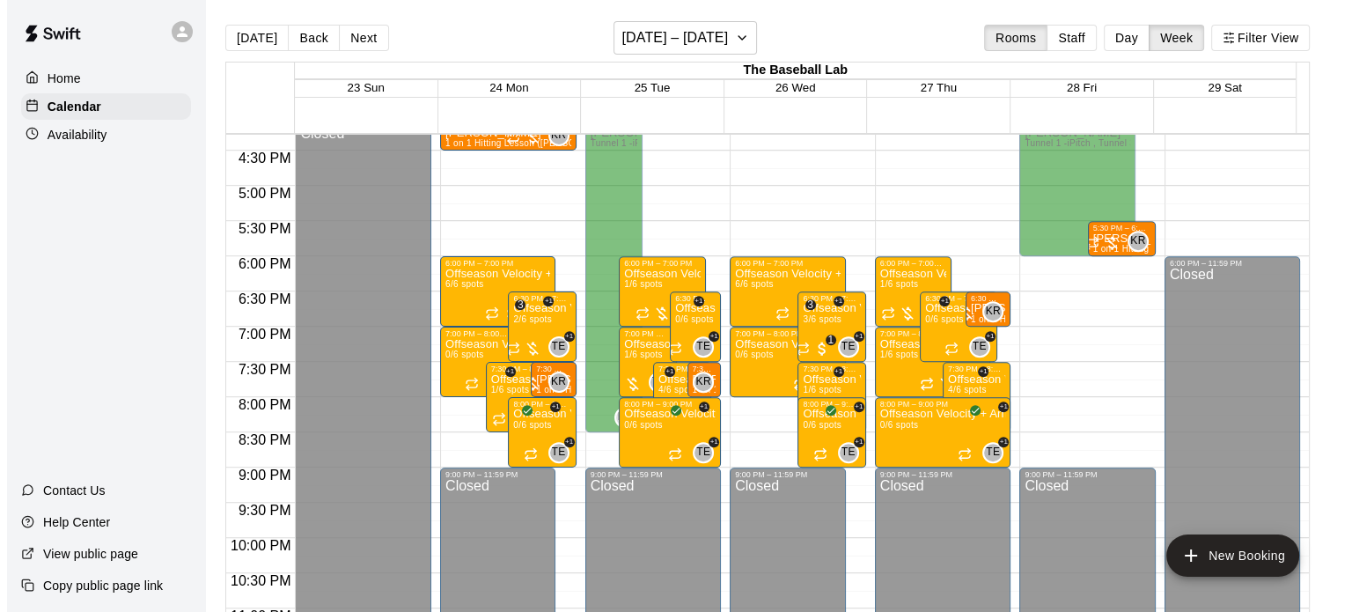
scroll to position [1032, 0]
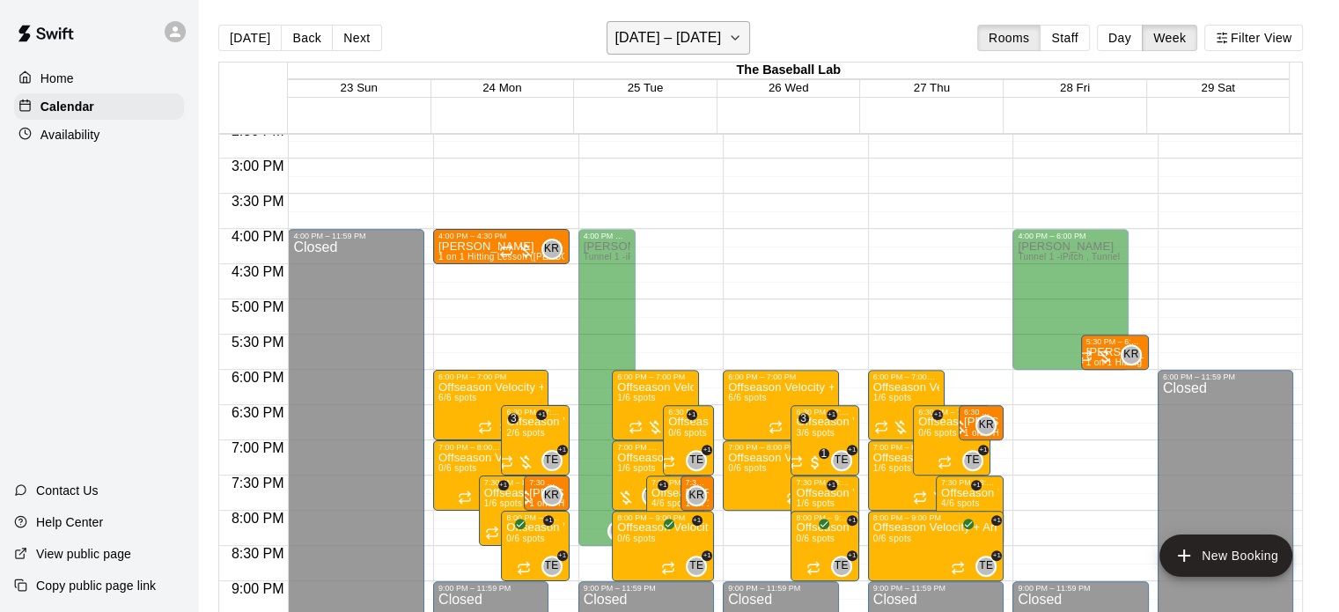
click at [649, 33] on h6 "November 23 – 29" at bounding box center [667, 38] width 106 height 25
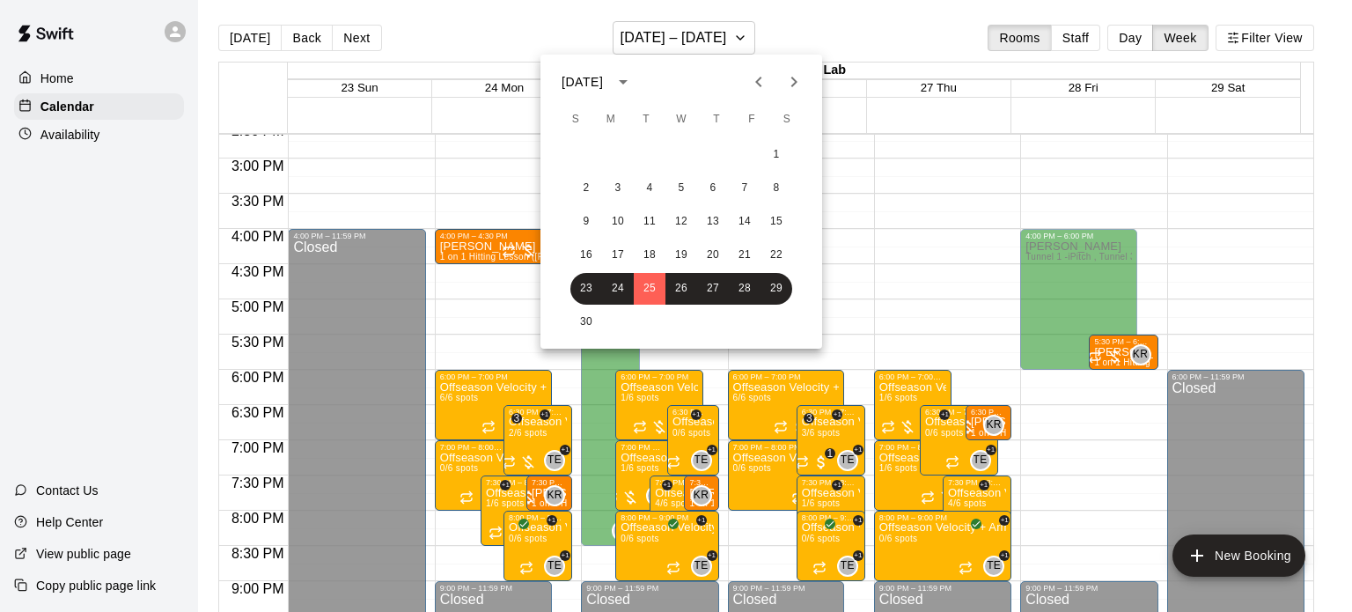
click at [767, 82] on icon "Previous month" at bounding box center [758, 81] width 21 height 21
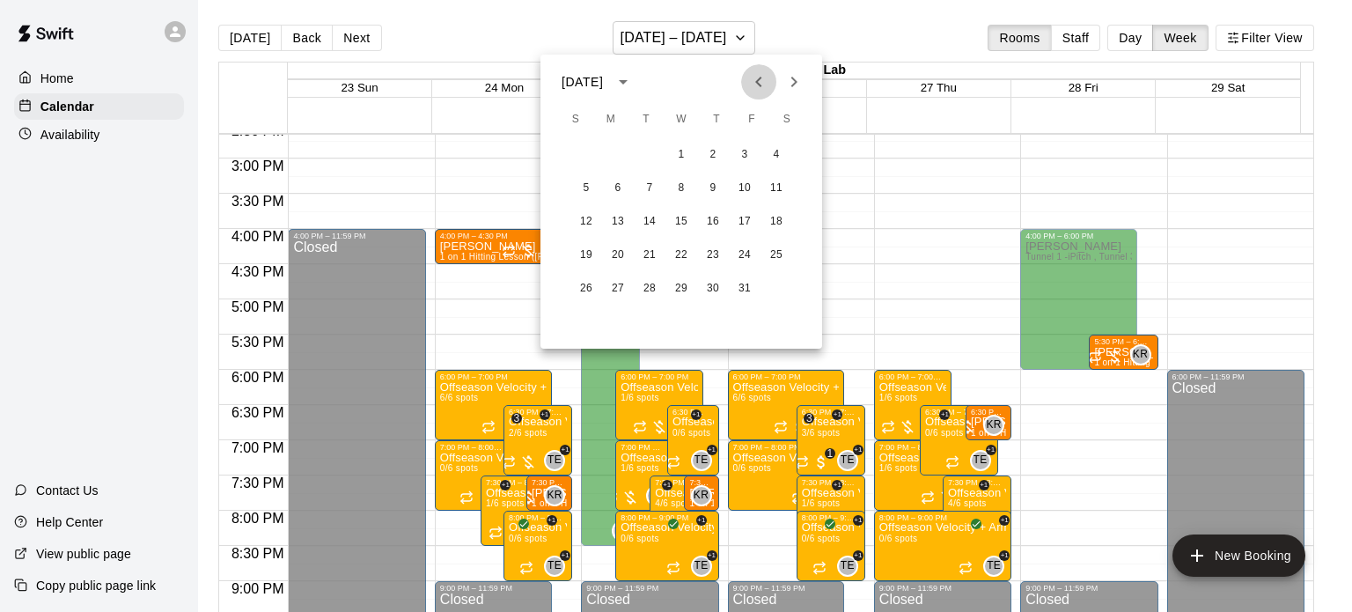
click at [767, 82] on icon "Previous month" at bounding box center [758, 81] width 21 height 21
click at [616, 261] on button "18" at bounding box center [618, 255] width 32 height 32
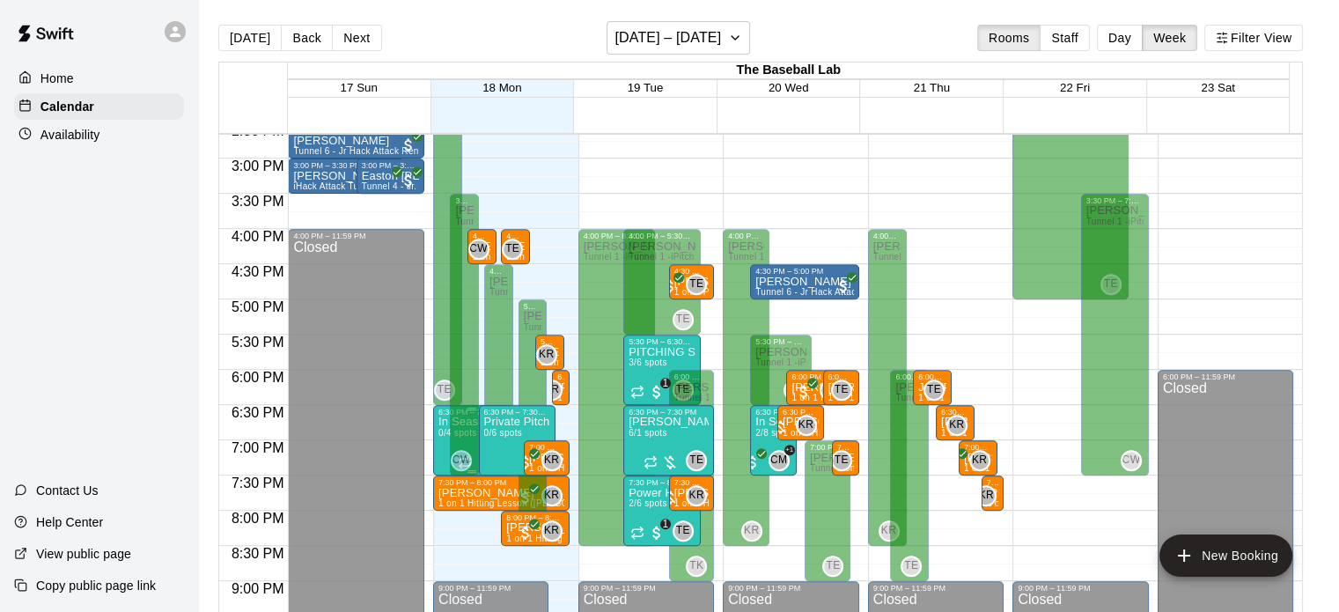
click at [438, 422] on p "In Season Hitting Clinic (Mondays and Wednesdays) 630 - 730" at bounding box center [471, 422] width 67 height 0
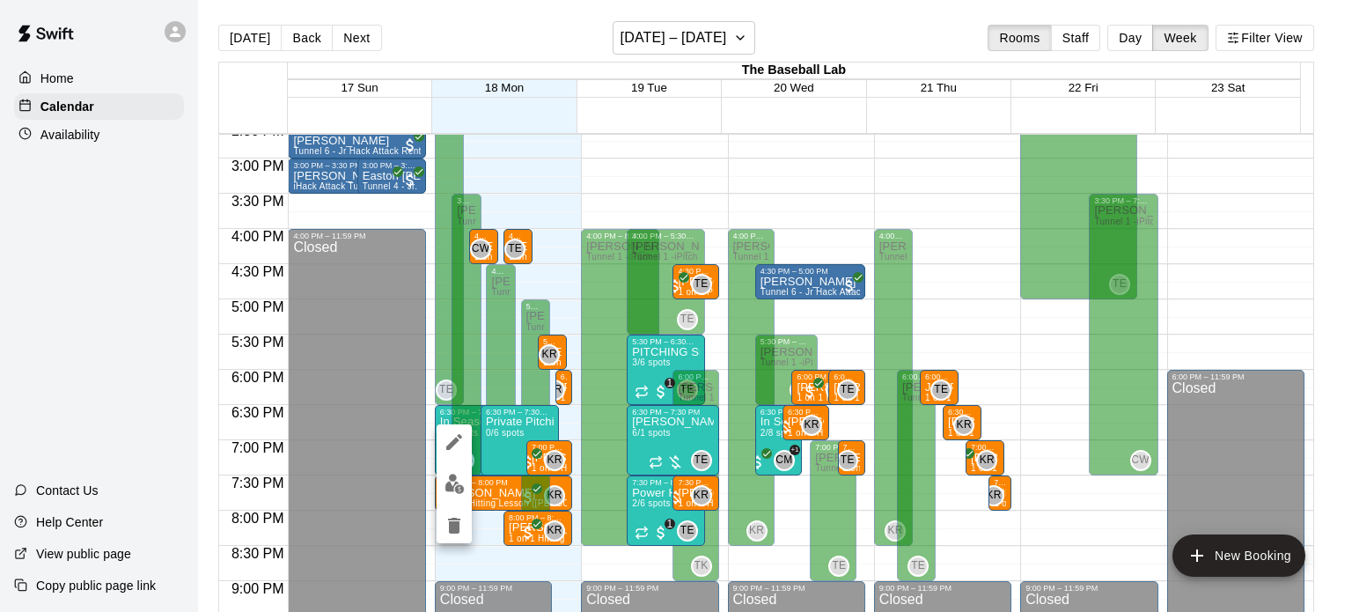
click at [458, 443] on icon "edit" at bounding box center [454, 441] width 21 height 21
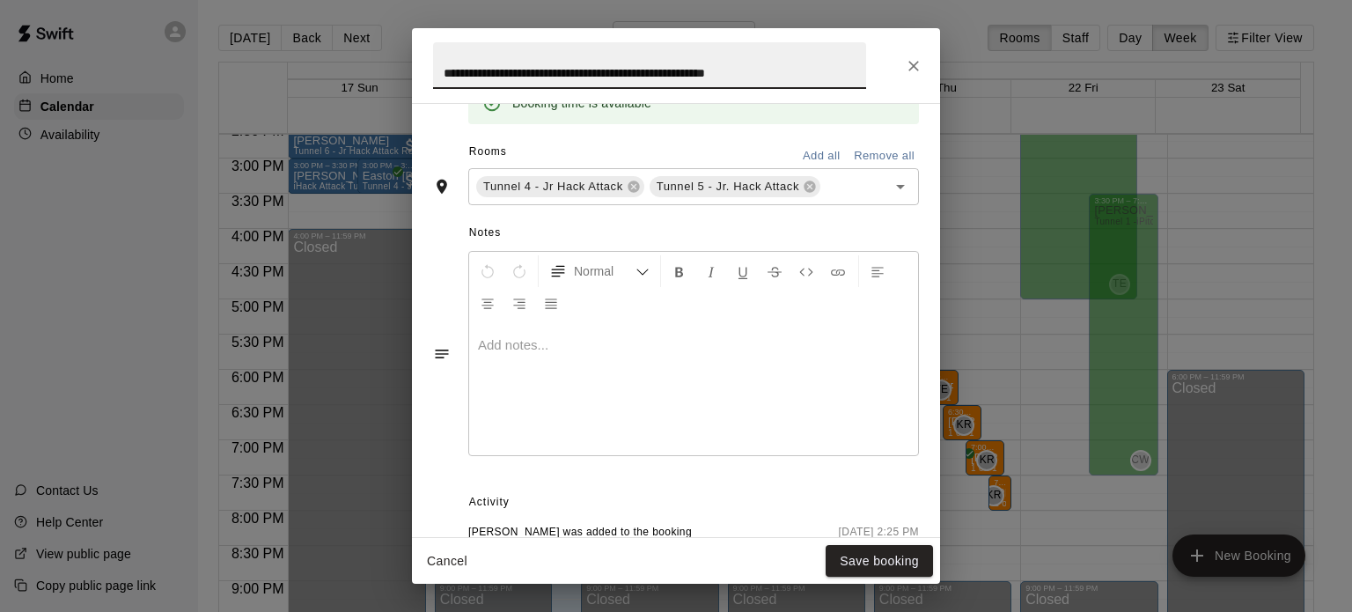
scroll to position [701, 0]
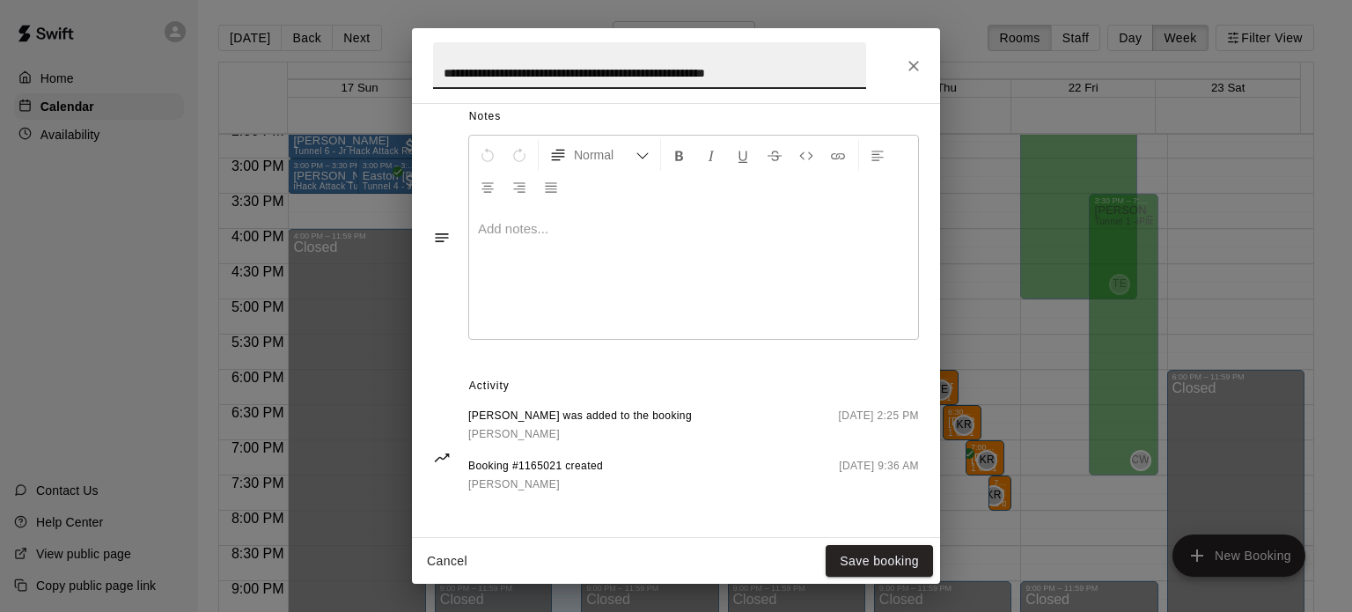
click at [913, 55] on button "Close" at bounding box center [914, 66] width 32 height 32
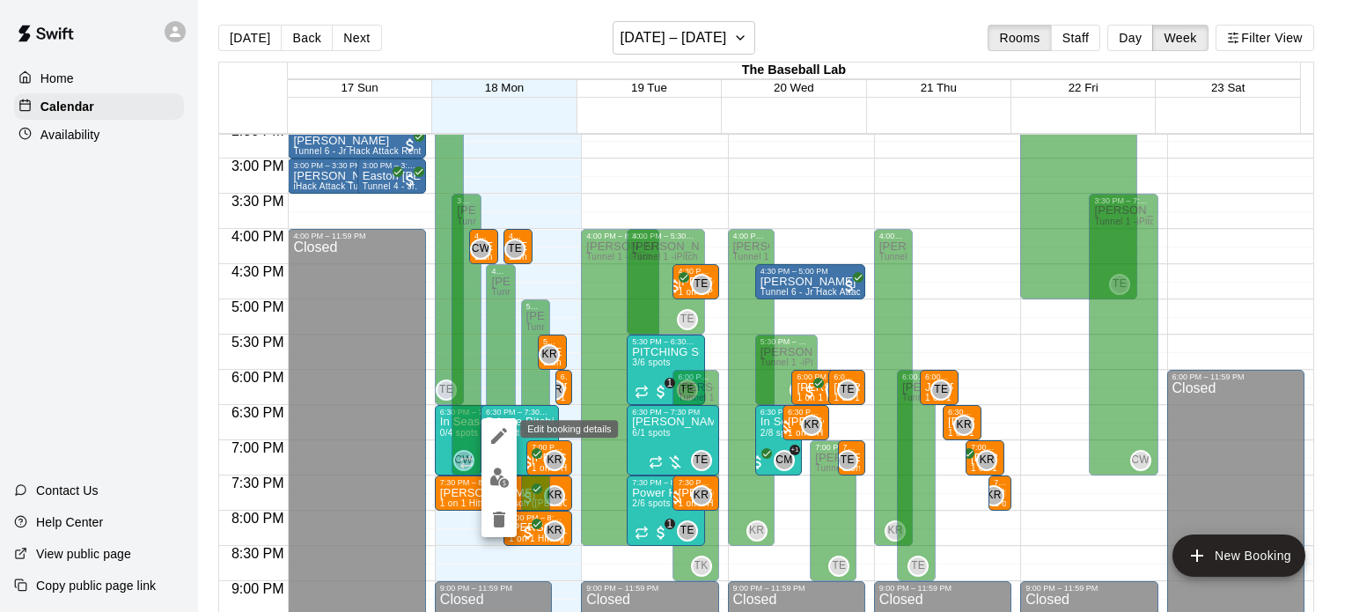
click at [495, 432] on icon "edit" at bounding box center [498, 435] width 21 height 21
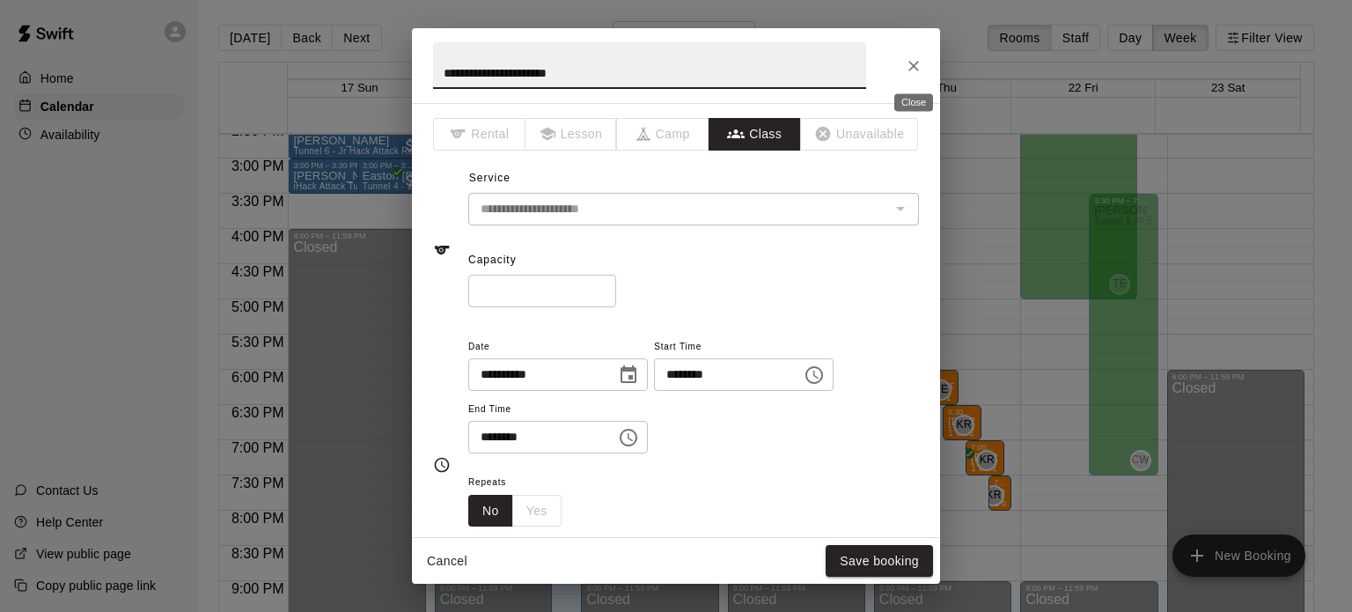
click at [918, 54] on button "Close" at bounding box center [914, 66] width 32 height 32
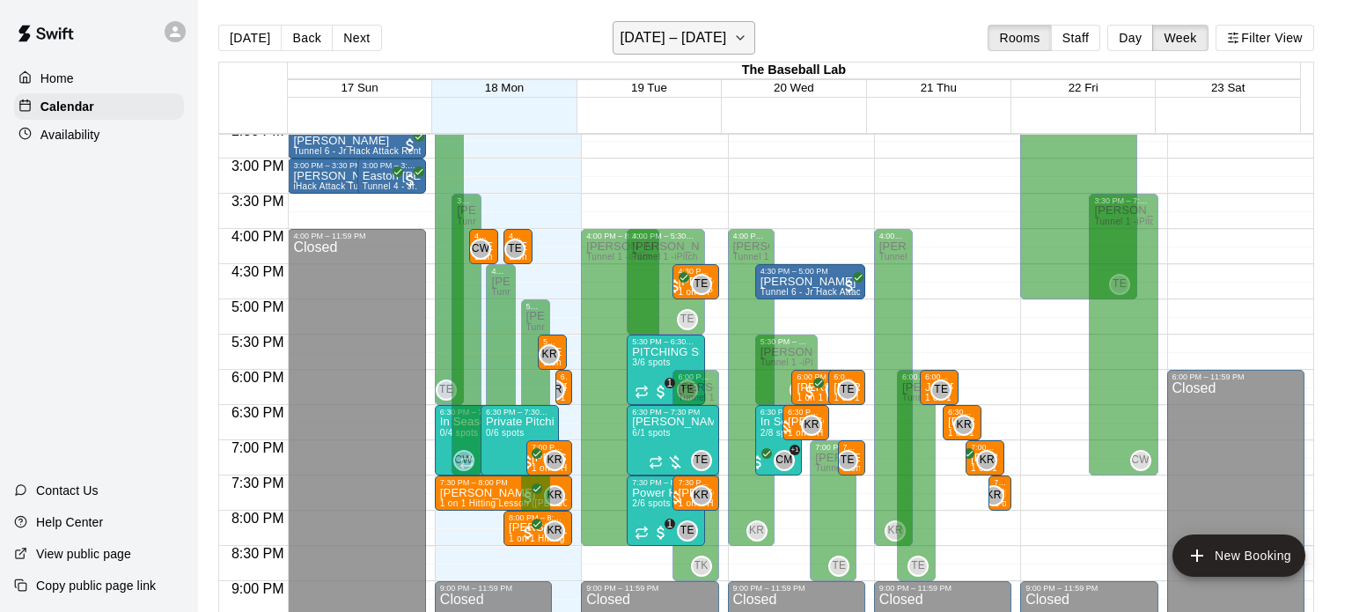
click at [716, 26] on h6 "[DATE] – [DATE]" at bounding box center [673, 38] width 106 height 25
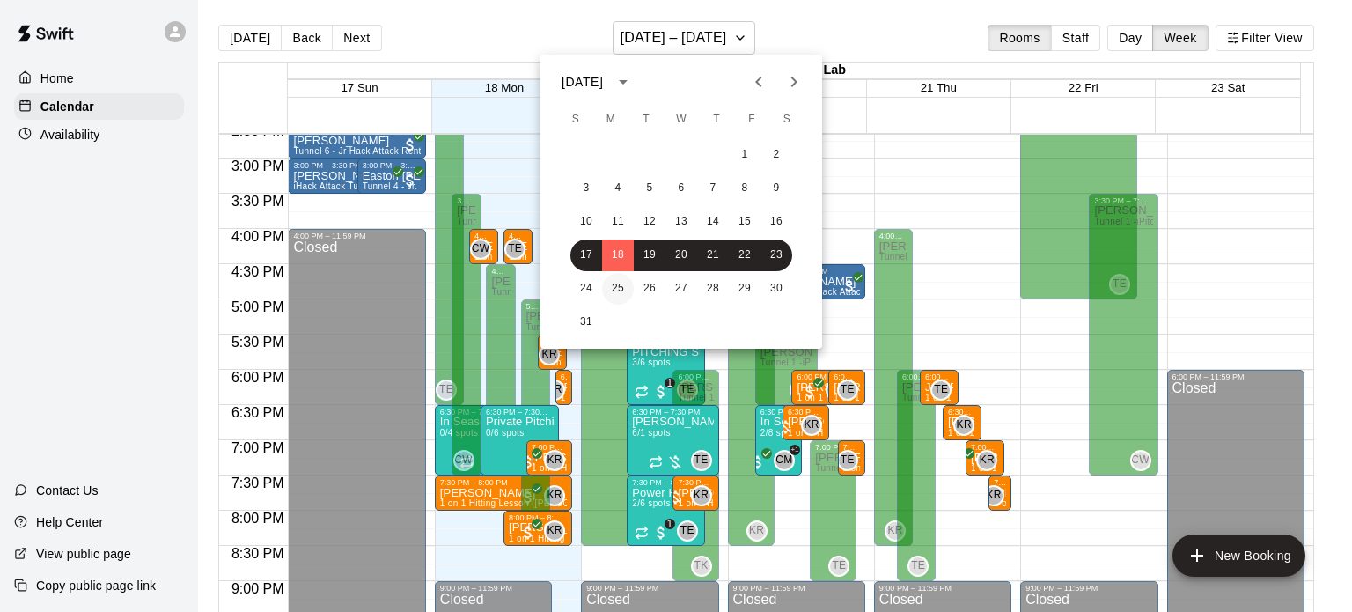
click at [611, 290] on button "25" at bounding box center [618, 289] width 32 height 32
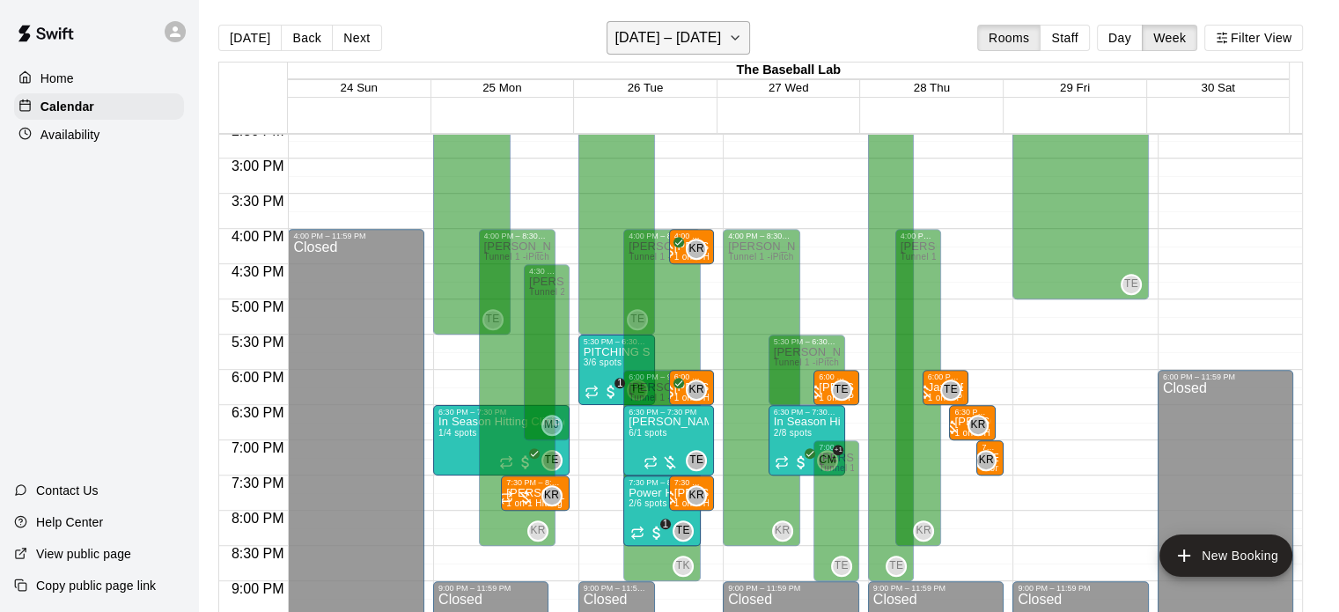
click at [690, 28] on h6 "[DATE] – [DATE]" at bounding box center [667, 38] width 106 height 25
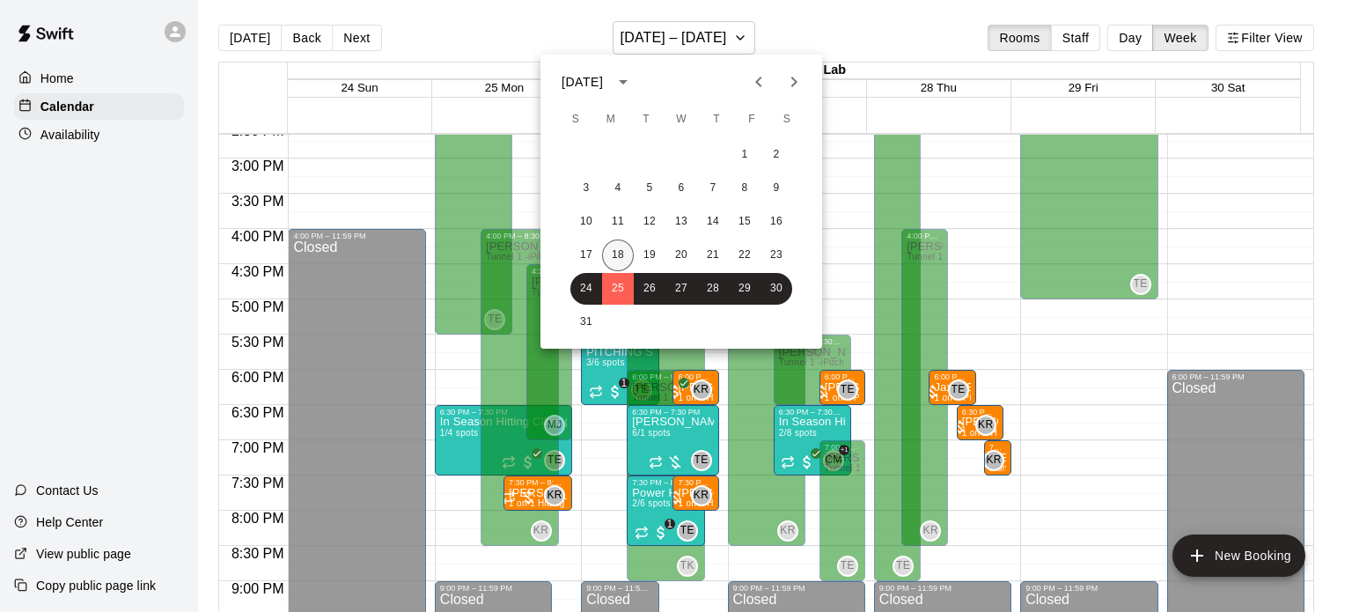
click at [606, 255] on button "18" at bounding box center [618, 255] width 32 height 32
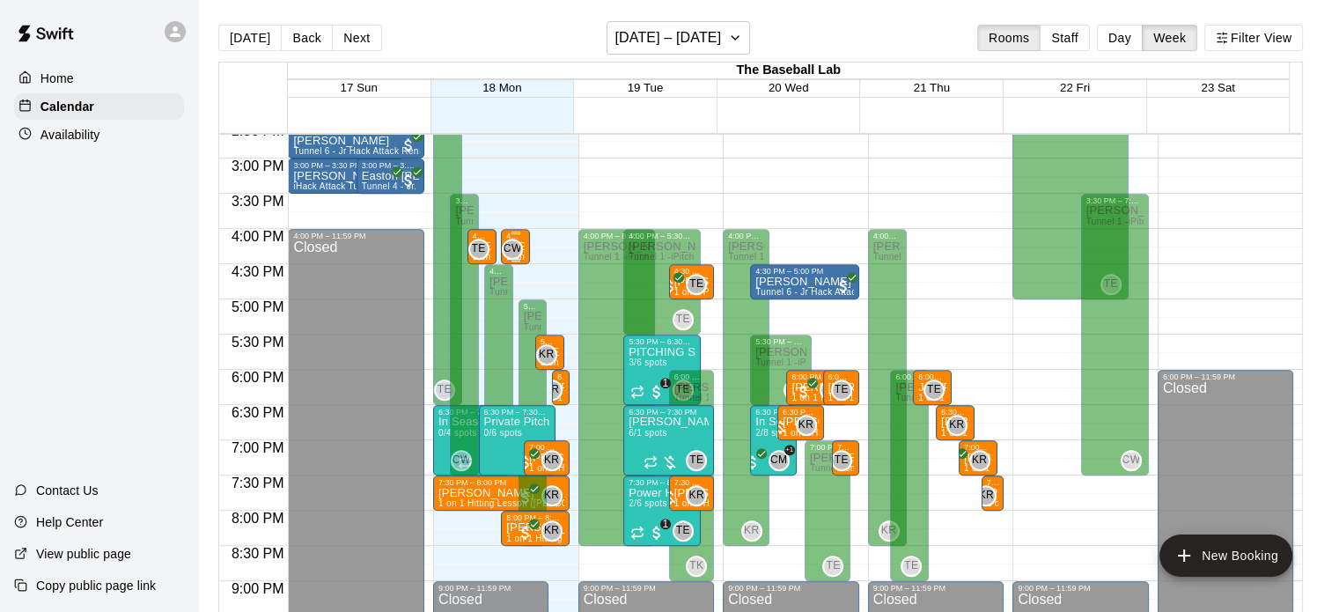
click at [514, 238] on div "4:00 PM – 4:30 PM" at bounding box center [515, 235] width 18 height 9
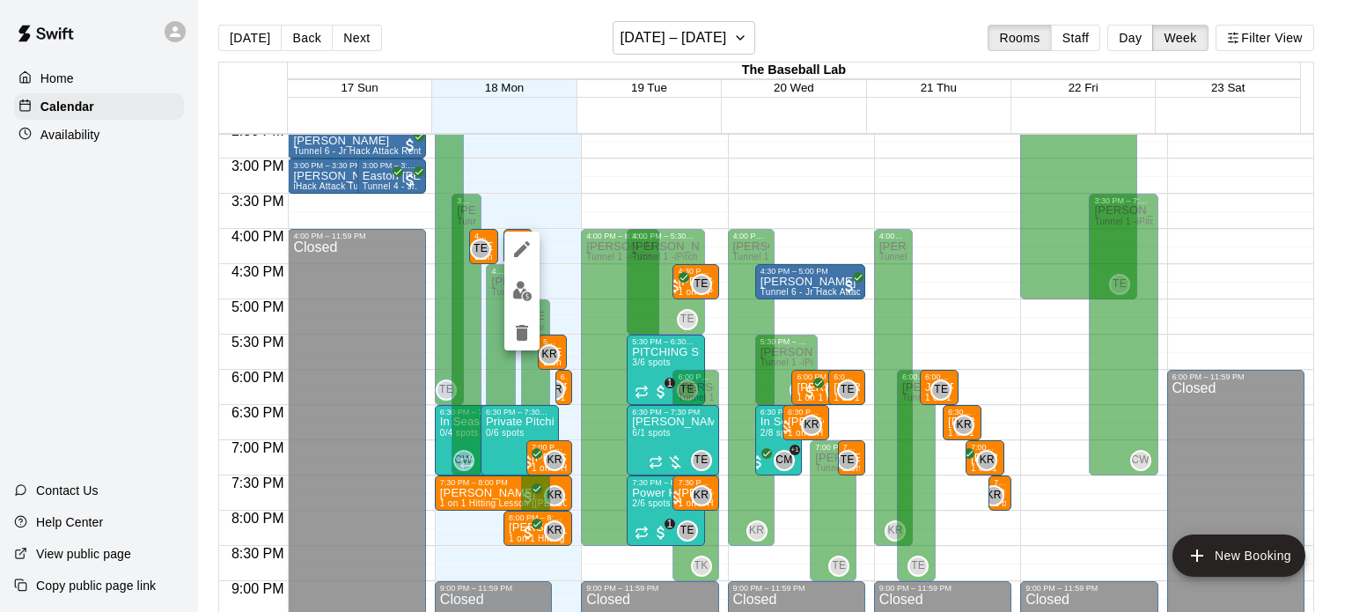
click at [556, 208] on div at bounding box center [676, 306] width 1352 height 612
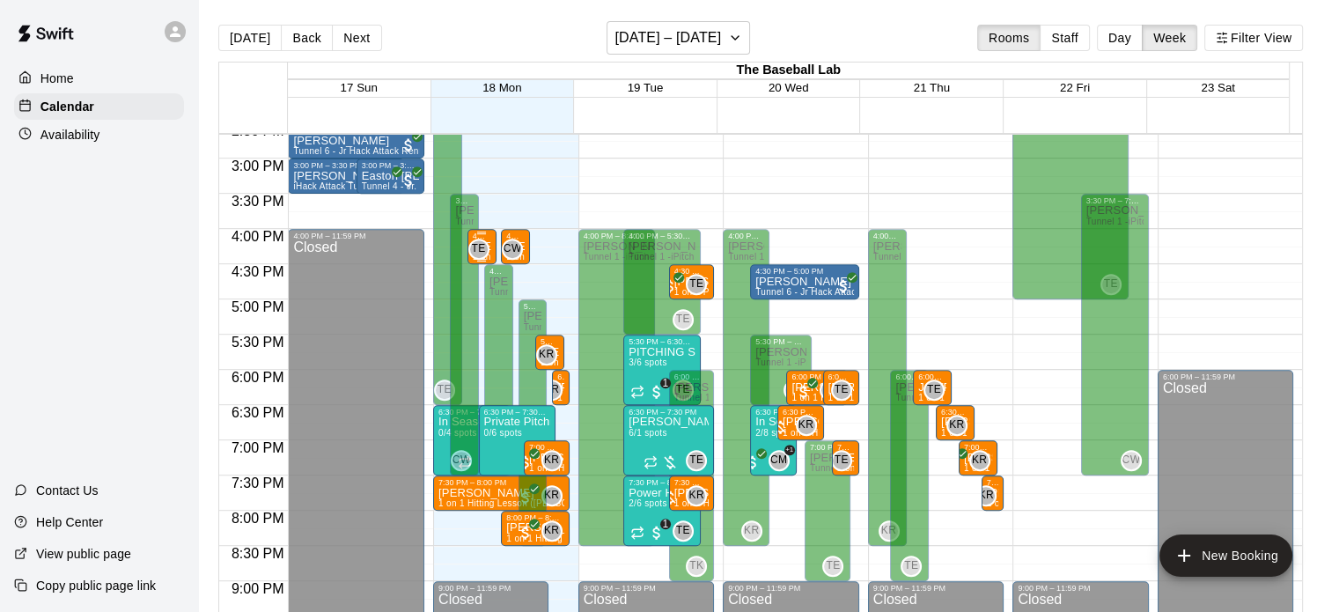
click at [490, 239] on div "4:00 PM – 4:30 PM Garrett Smalley 1 on 1 Pitching Lesson (Tyler Eckberg) TE 0" at bounding box center [481, 246] width 29 height 35
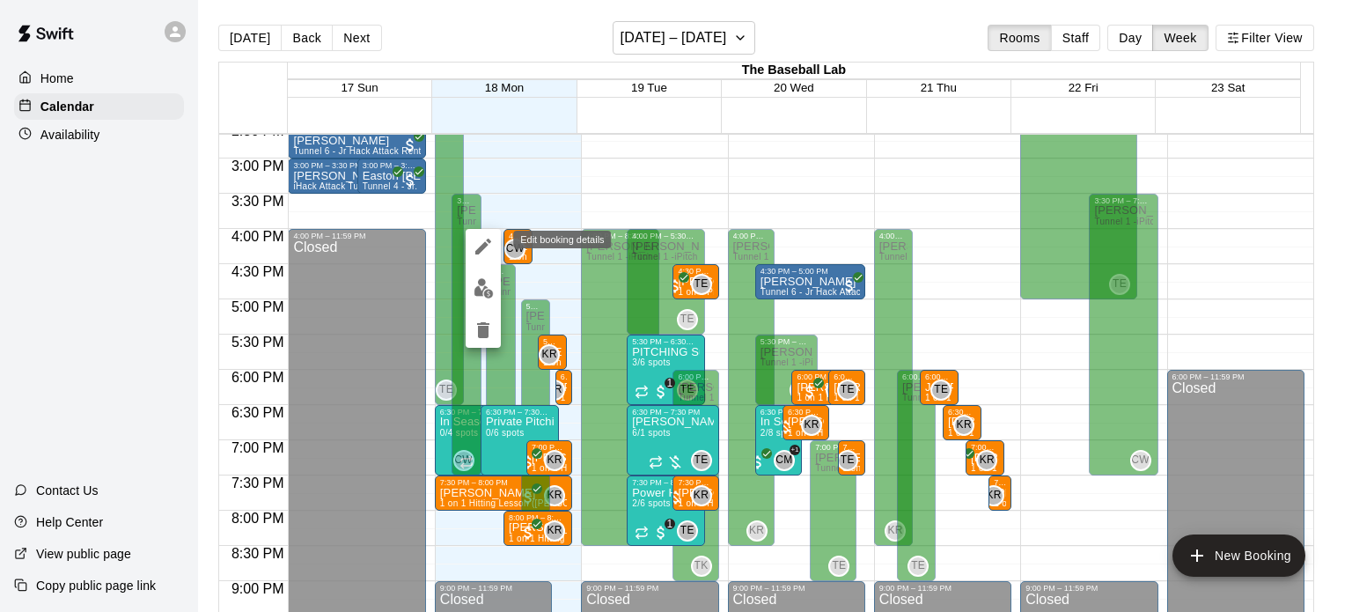
click at [485, 253] on icon "edit" at bounding box center [483, 246] width 21 height 21
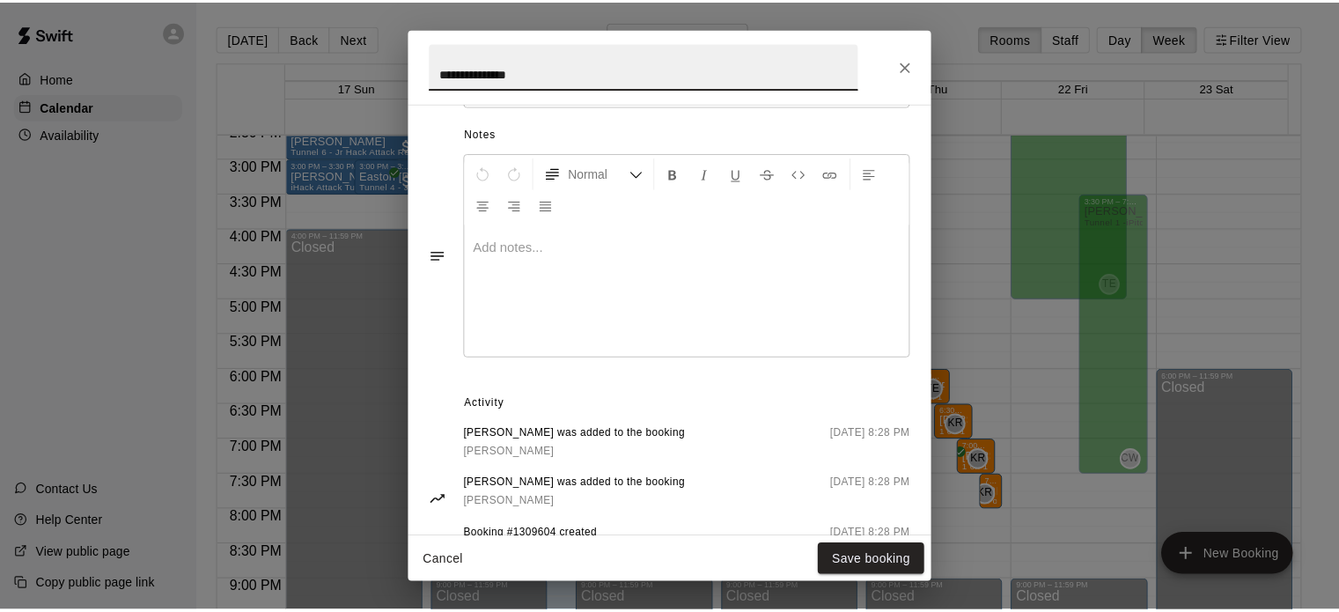
scroll to position [558, 0]
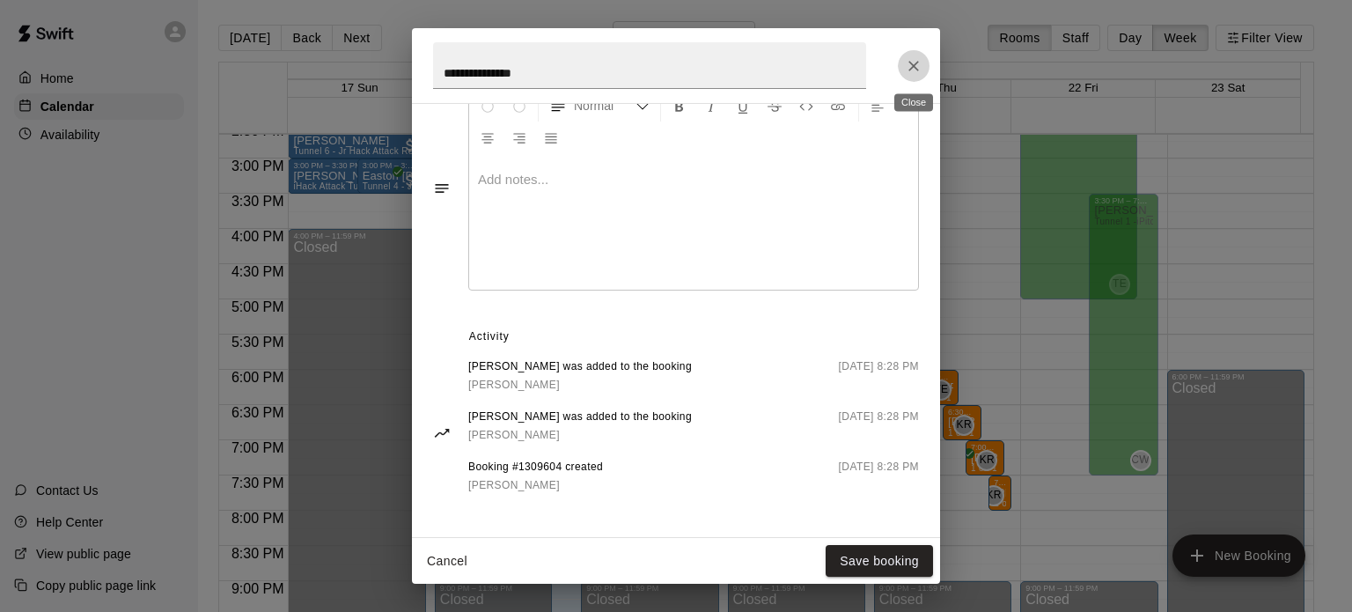
click at [909, 68] on icon "Close" at bounding box center [914, 66] width 18 height 18
